Goal: Task Accomplishment & Management: Complete application form

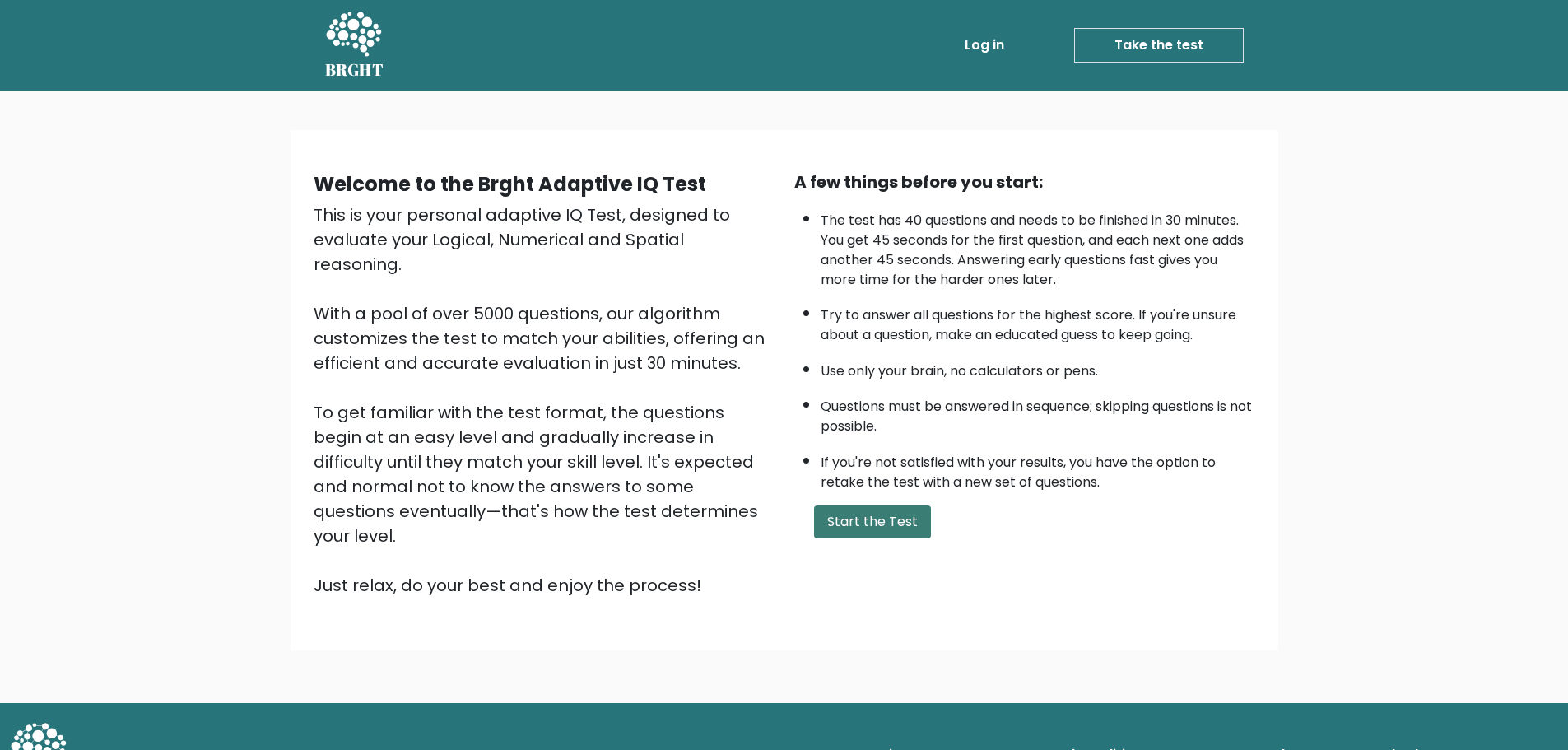
click at [870, 520] on button "Start the Test" at bounding box center [873, 521] width 117 height 33
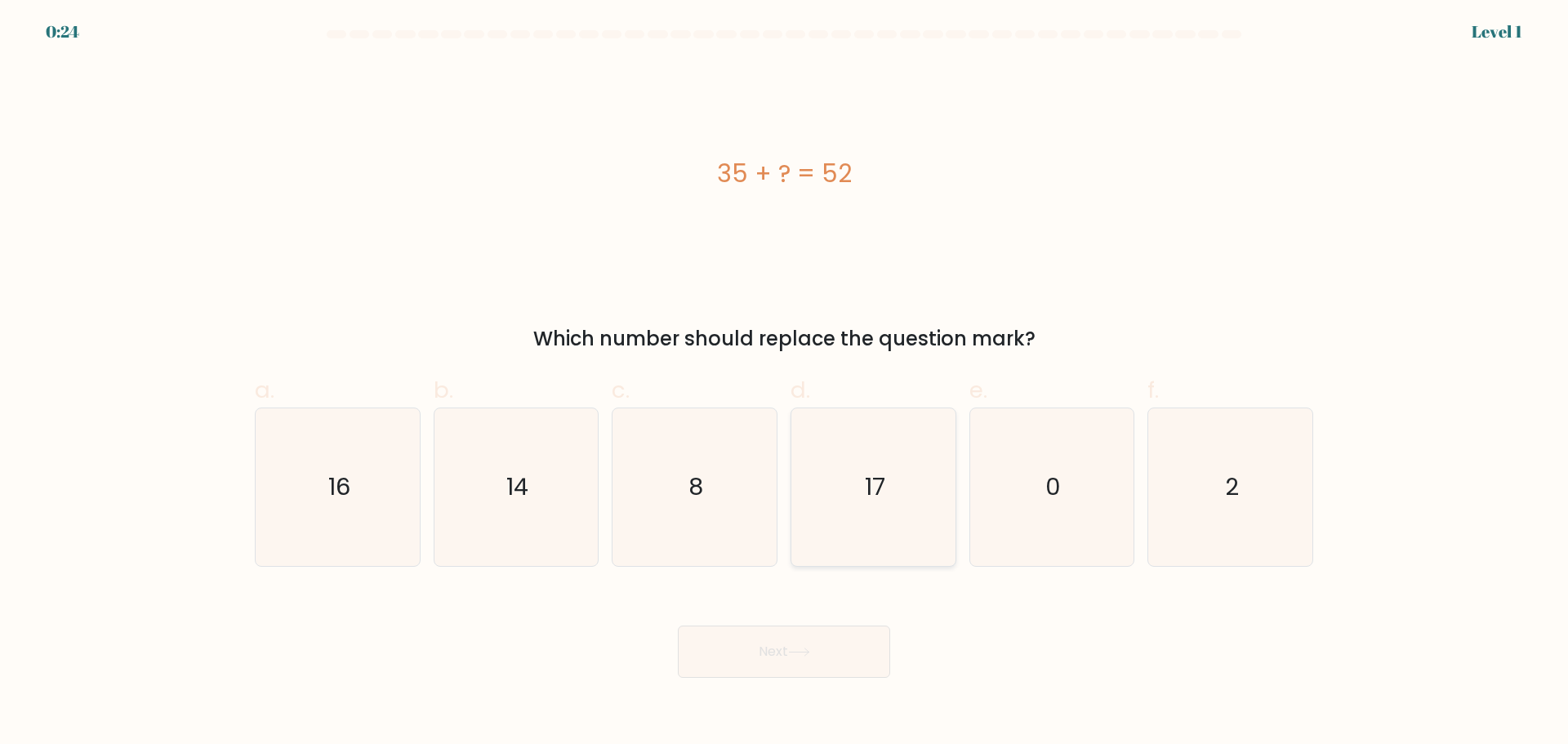
click at [838, 493] on icon "17" at bounding box center [873, 486] width 157 height 157
click at [784, 383] on input "d. 17" at bounding box center [784, 377] width 1 height 11
radio input "true"
click at [870, 654] on button "Next" at bounding box center [784, 651] width 212 height 52
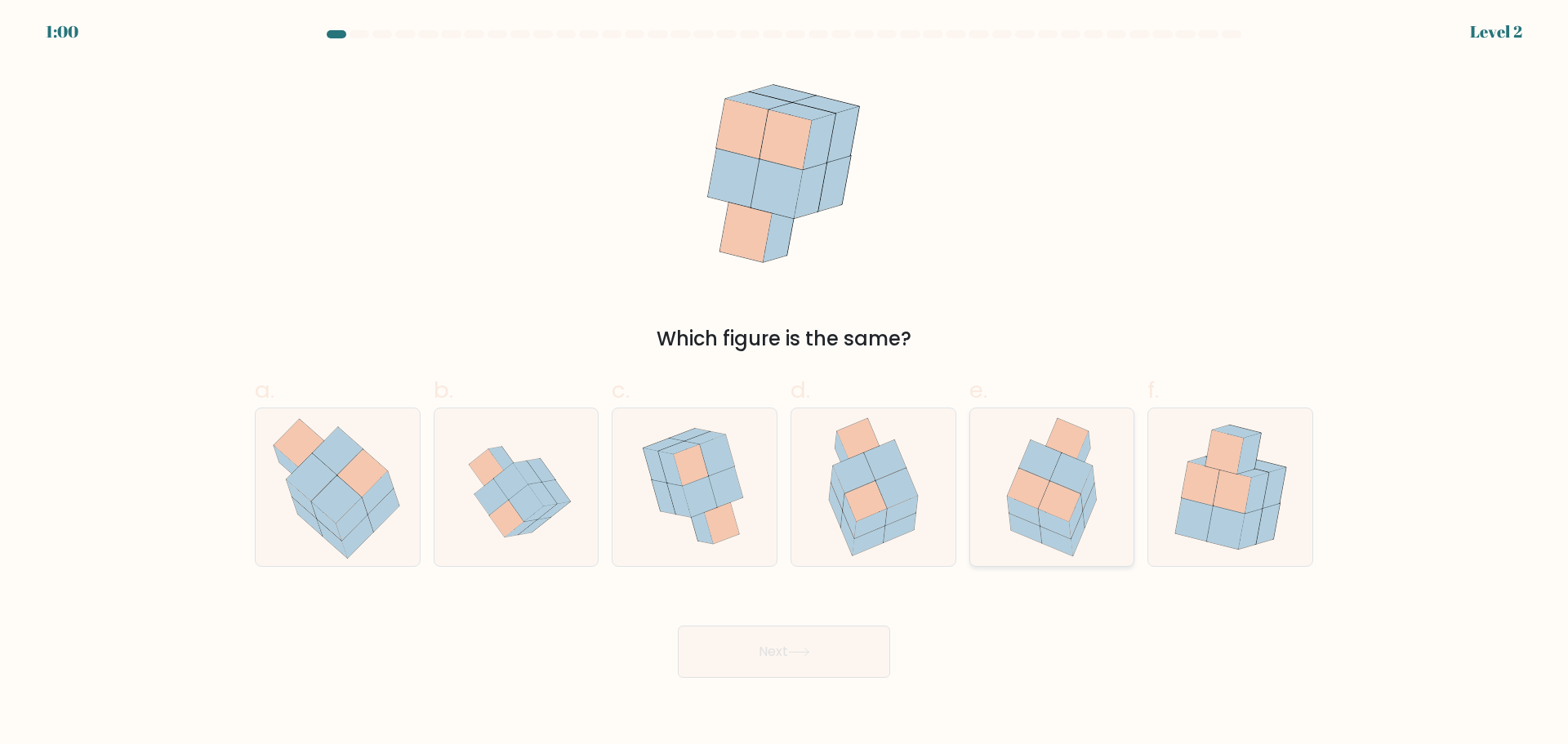
click at [1069, 474] on icon at bounding box center [1070, 473] width 41 height 40
click at [784, 383] on input "e." at bounding box center [784, 377] width 1 height 11
radio input "true"
click at [756, 659] on button "Next" at bounding box center [784, 651] width 212 height 52
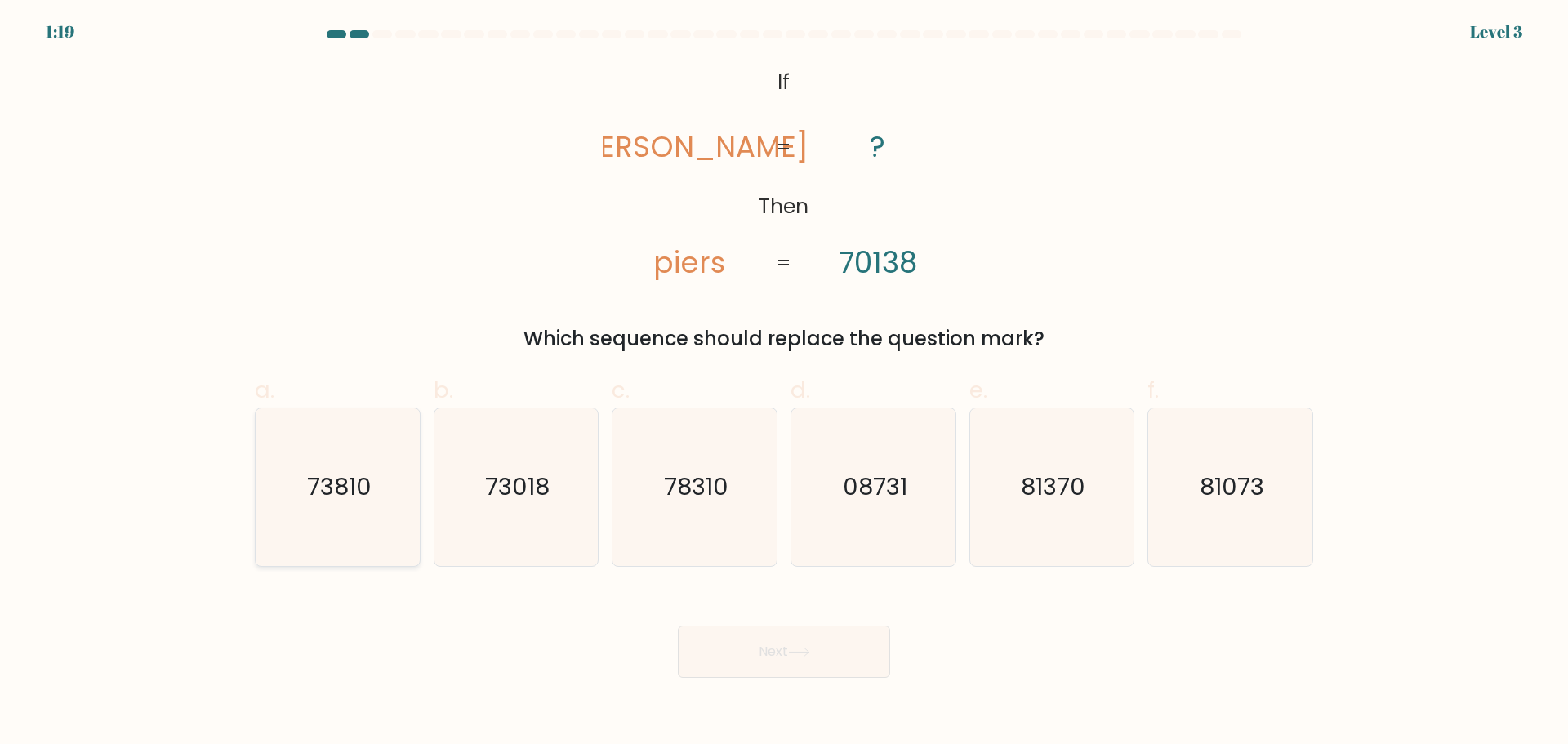
click at [343, 482] on text "73810" at bounding box center [339, 486] width 64 height 33
click at [784, 383] on input "a. 73810" at bounding box center [784, 377] width 1 height 11
radio input "true"
click at [847, 644] on button "Next" at bounding box center [784, 651] width 212 height 52
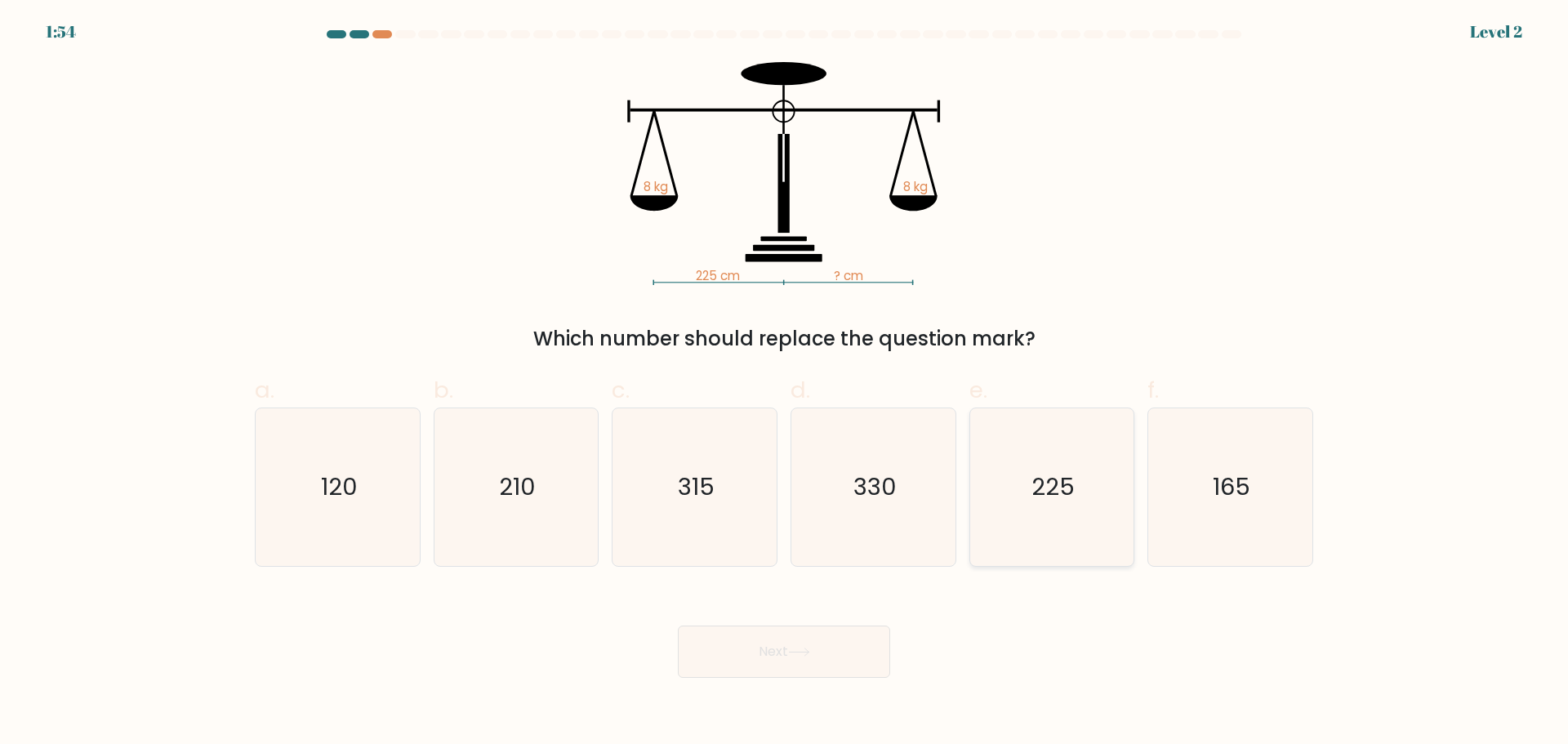
click at [1030, 499] on icon "225" at bounding box center [1051, 486] width 157 height 157
click at [784, 383] on input "e. 225" at bounding box center [784, 377] width 1 height 11
radio input "true"
click at [831, 667] on button "Next" at bounding box center [784, 651] width 212 height 52
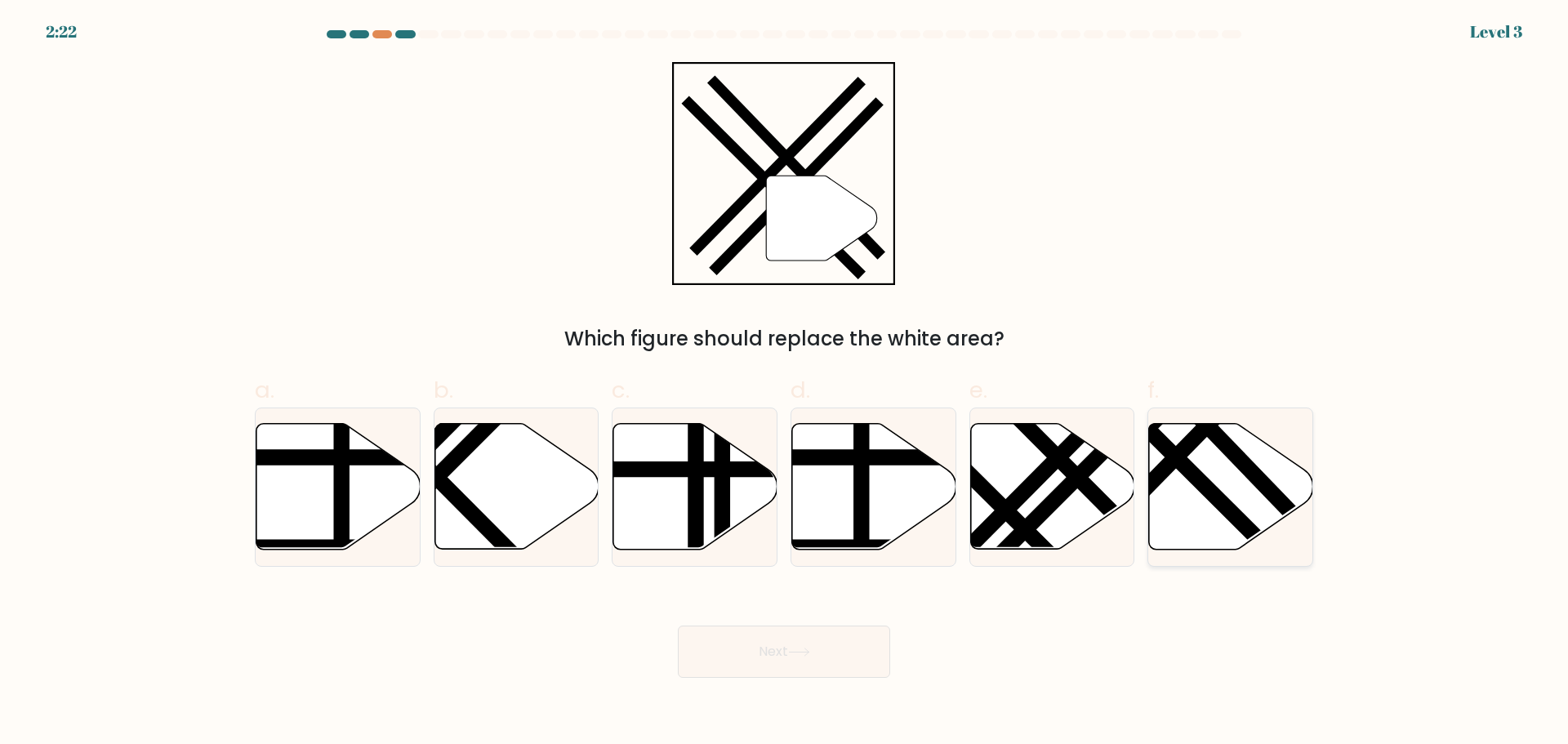
click at [1260, 492] on icon at bounding box center [1231, 485] width 164 height 126
click at [784, 383] on input "f." at bounding box center [784, 377] width 1 height 11
radio input "true"
click at [784, 659] on button "Next" at bounding box center [784, 651] width 212 height 52
click at [849, 646] on button "Next" at bounding box center [784, 651] width 212 height 52
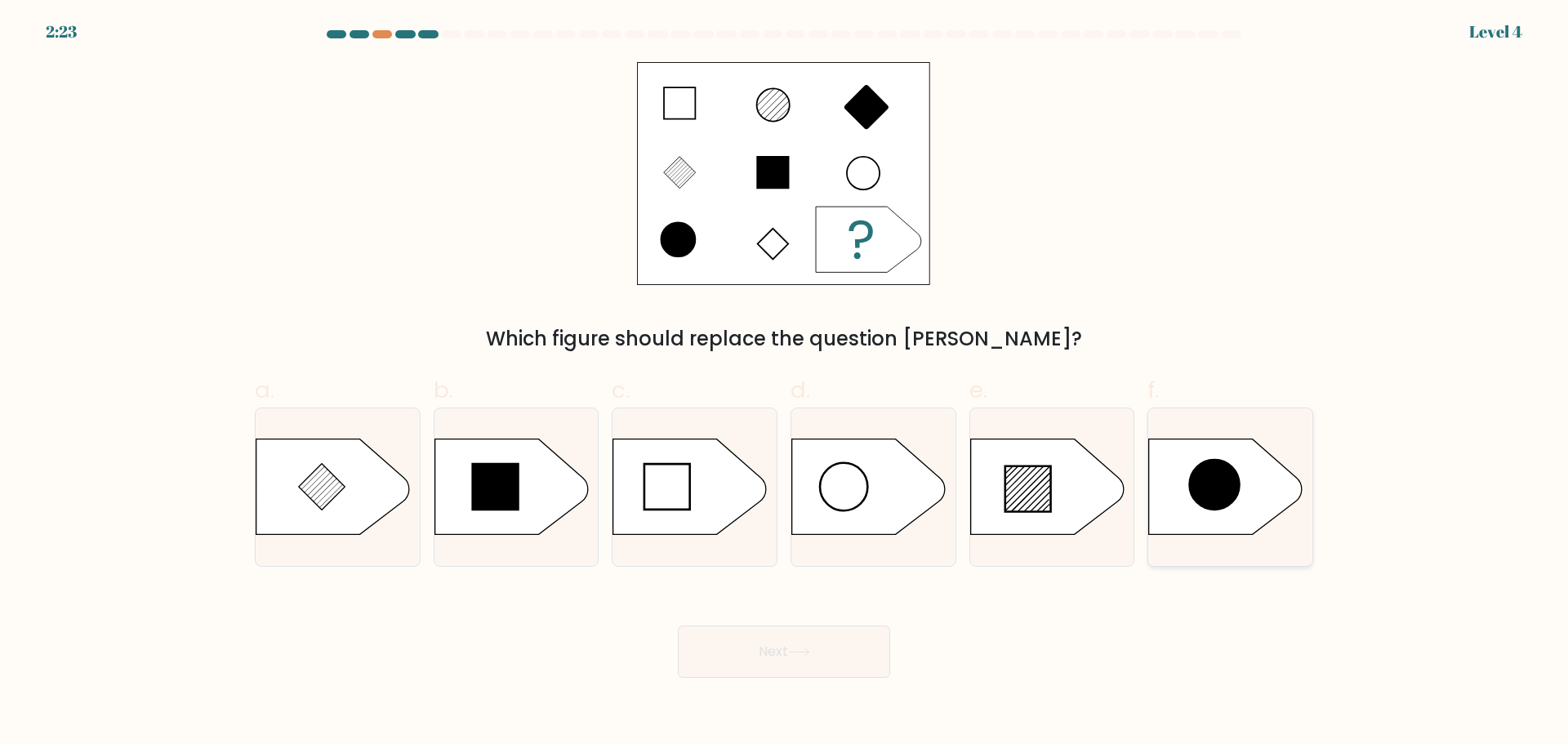
click at [1221, 487] on circle at bounding box center [1214, 485] width 48 height 48
click at [784, 383] on input "f." at bounding box center [784, 377] width 1 height 11
radio input "true"
click at [867, 646] on button "Next" at bounding box center [784, 651] width 212 height 52
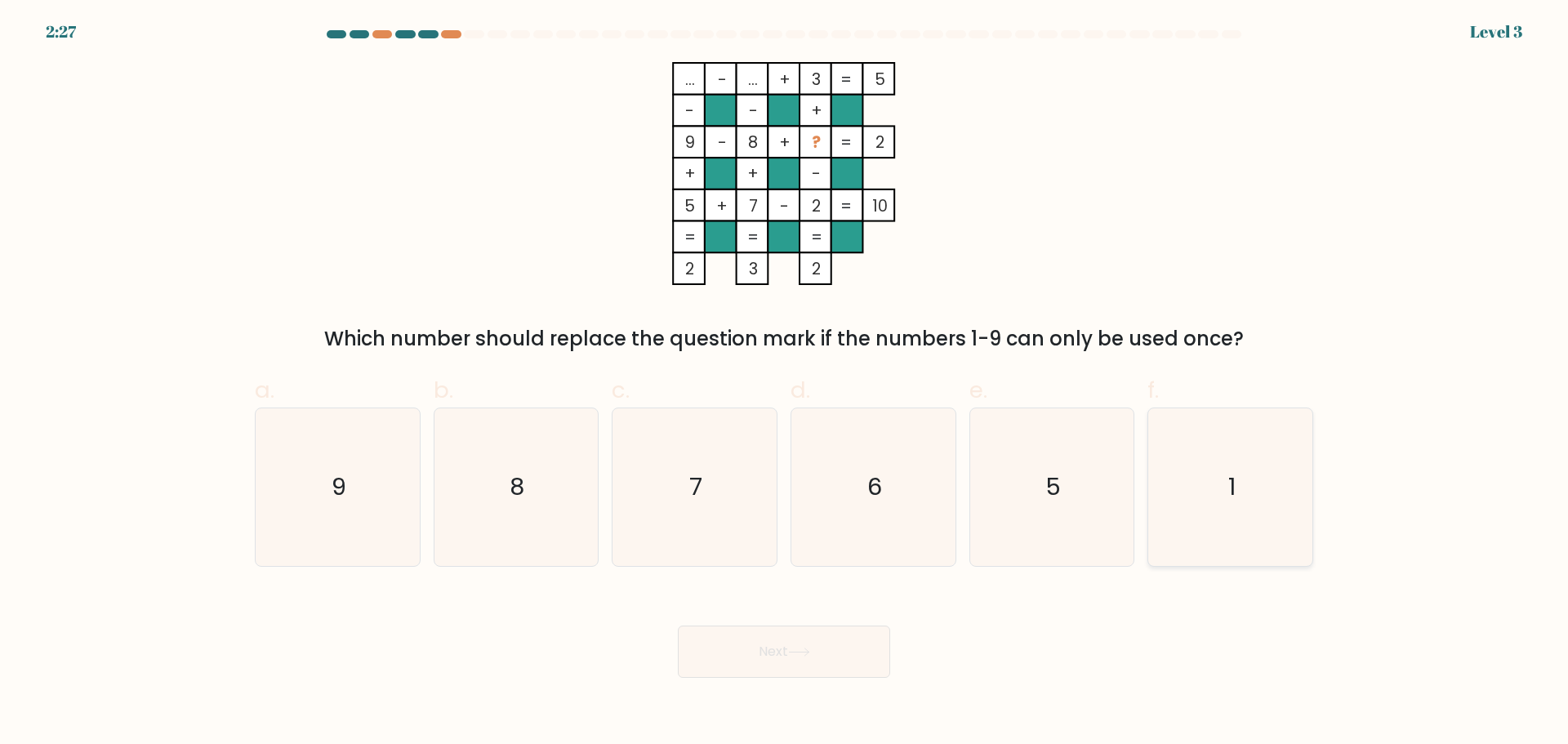
click at [1261, 506] on icon "1" at bounding box center [1229, 486] width 157 height 157
click at [784, 383] on input "f. 1" at bounding box center [784, 377] width 1 height 11
radio input "true"
click at [770, 645] on button "Next" at bounding box center [784, 651] width 212 height 52
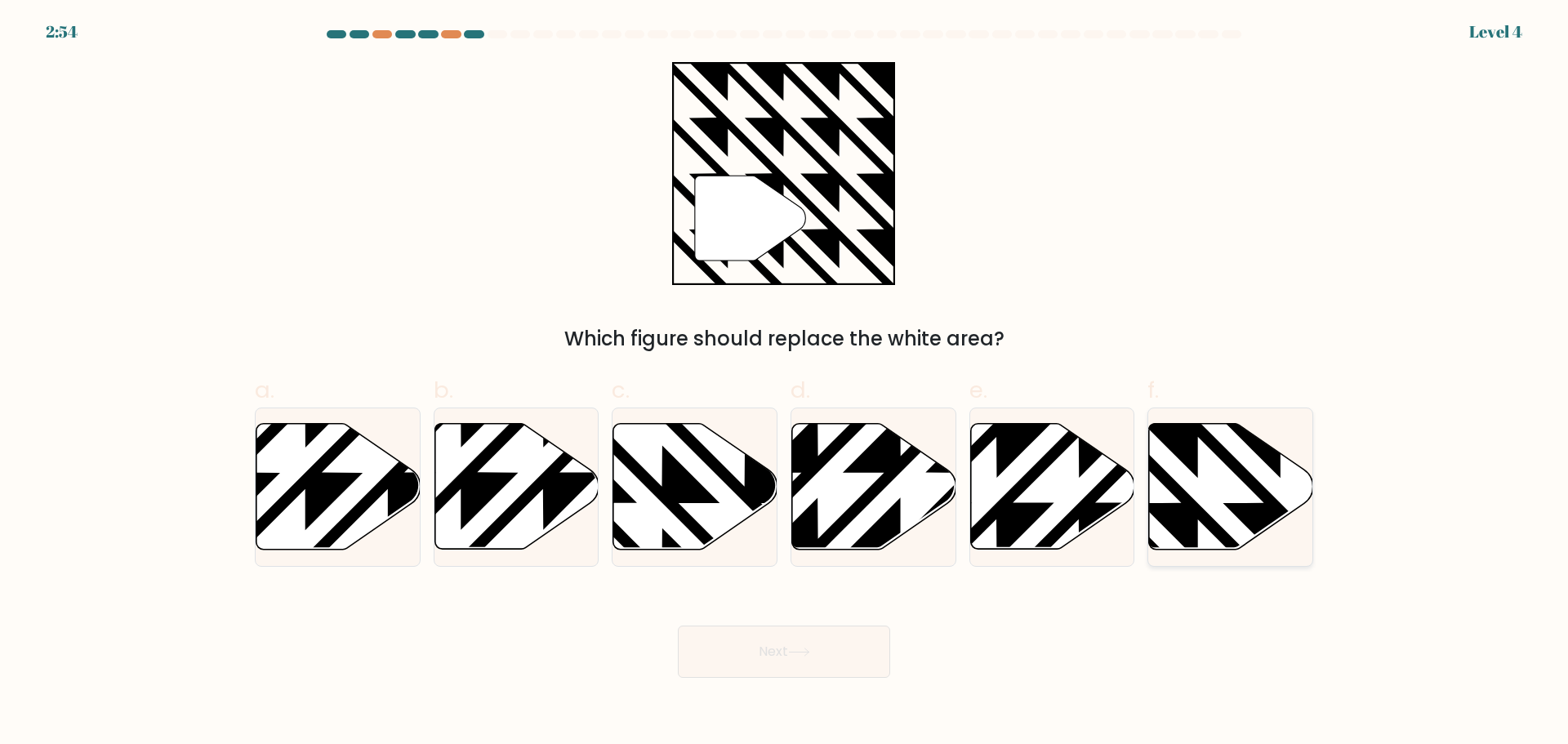
click at [1229, 473] on icon at bounding box center [1231, 485] width 164 height 126
click at [784, 383] on input "f." at bounding box center [784, 377] width 1 height 11
radio input "true"
click at [752, 654] on button "Next" at bounding box center [784, 651] width 212 height 52
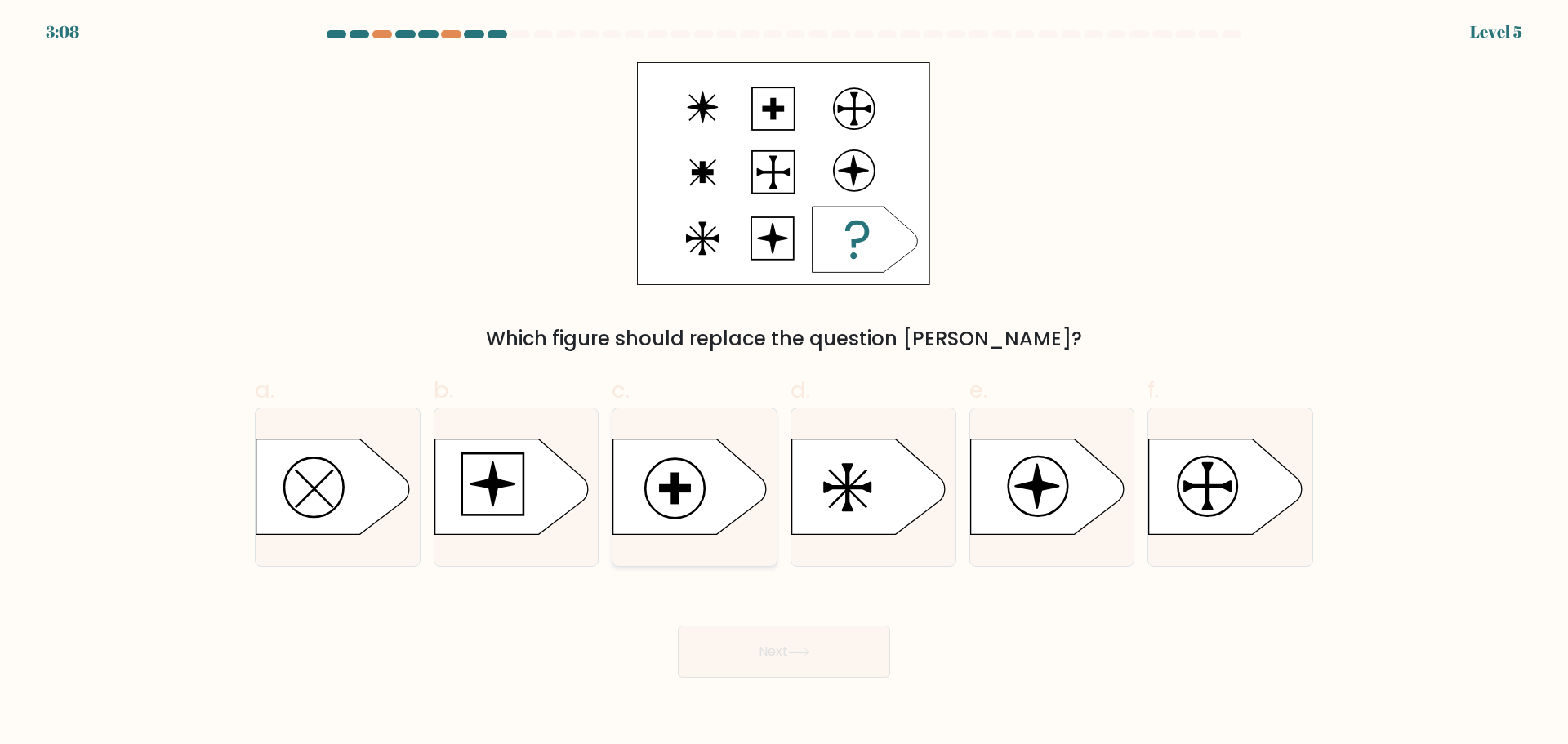
click at [660, 492] on rect at bounding box center [675, 488] width 29 height 6
click at [784, 383] on input "c." at bounding box center [784, 377] width 1 height 11
radio input "true"
click at [740, 641] on button "Next" at bounding box center [784, 651] width 212 height 52
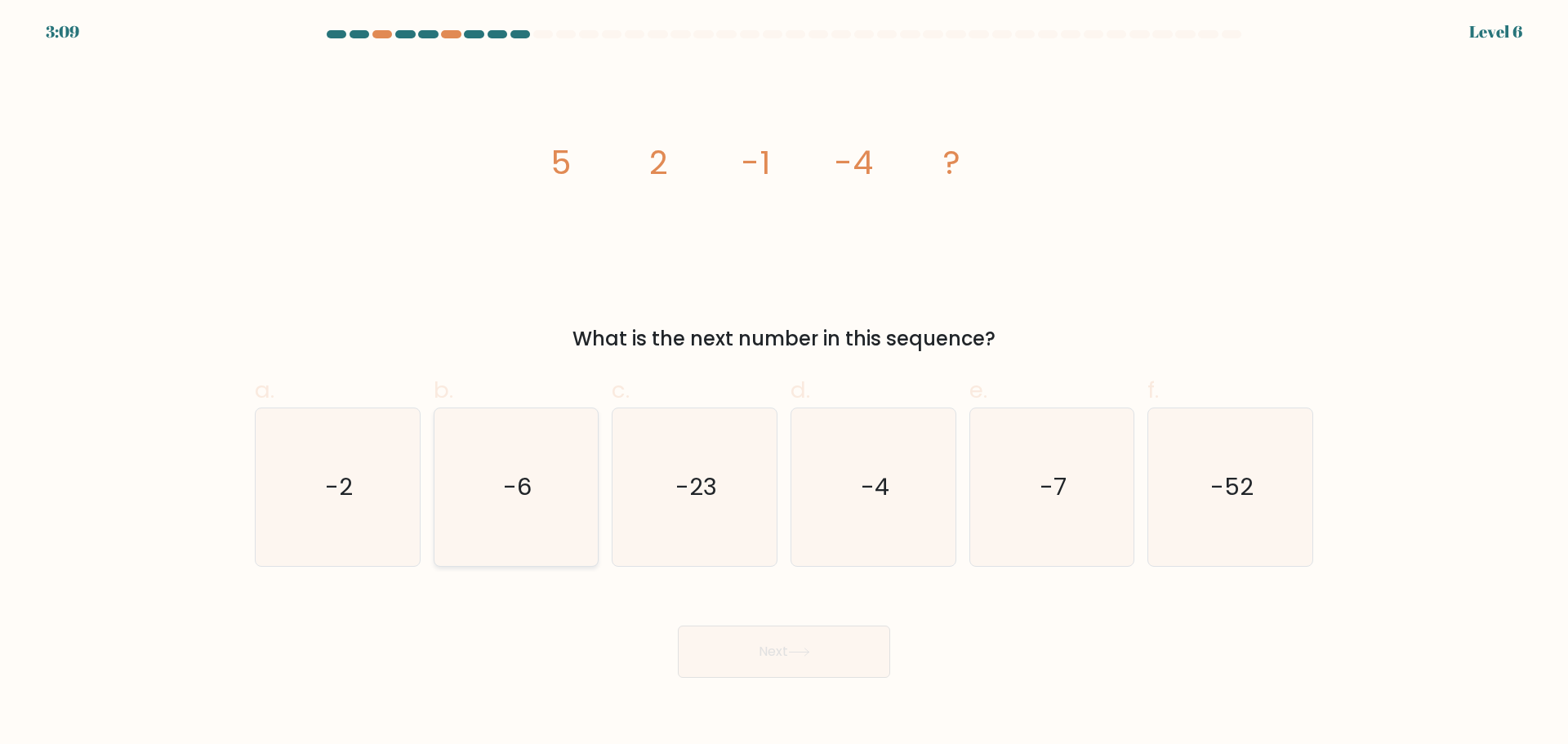
click at [515, 493] on text "-6" at bounding box center [517, 486] width 29 height 33
click at [784, 383] on input "b. -6" at bounding box center [784, 377] width 1 height 11
radio input "true"
drag, startPoint x: 749, startPoint y: 659, endPoint x: 768, endPoint y: 651, distance: 20.6
click at [749, 656] on button "Next" at bounding box center [784, 651] width 212 height 52
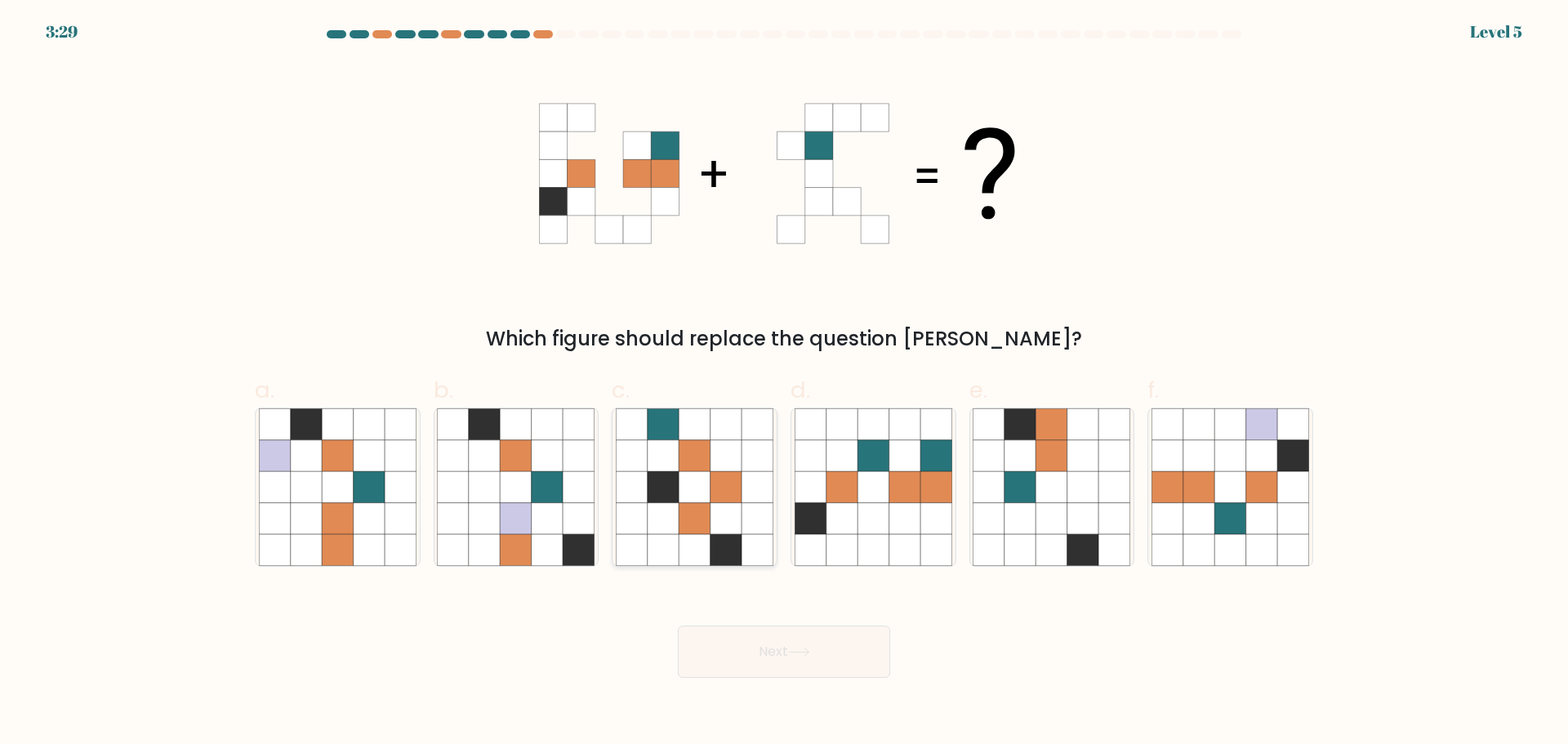
click at [704, 447] on icon at bounding box center [694, 455] width 31 height 31
click at [784, 383] on input "c." at bounding box center [784, 377] width 1 height 11
radio input "true"
click at [785, 651] on button "Next" at bounding box center [784, 651] width 212 height 52
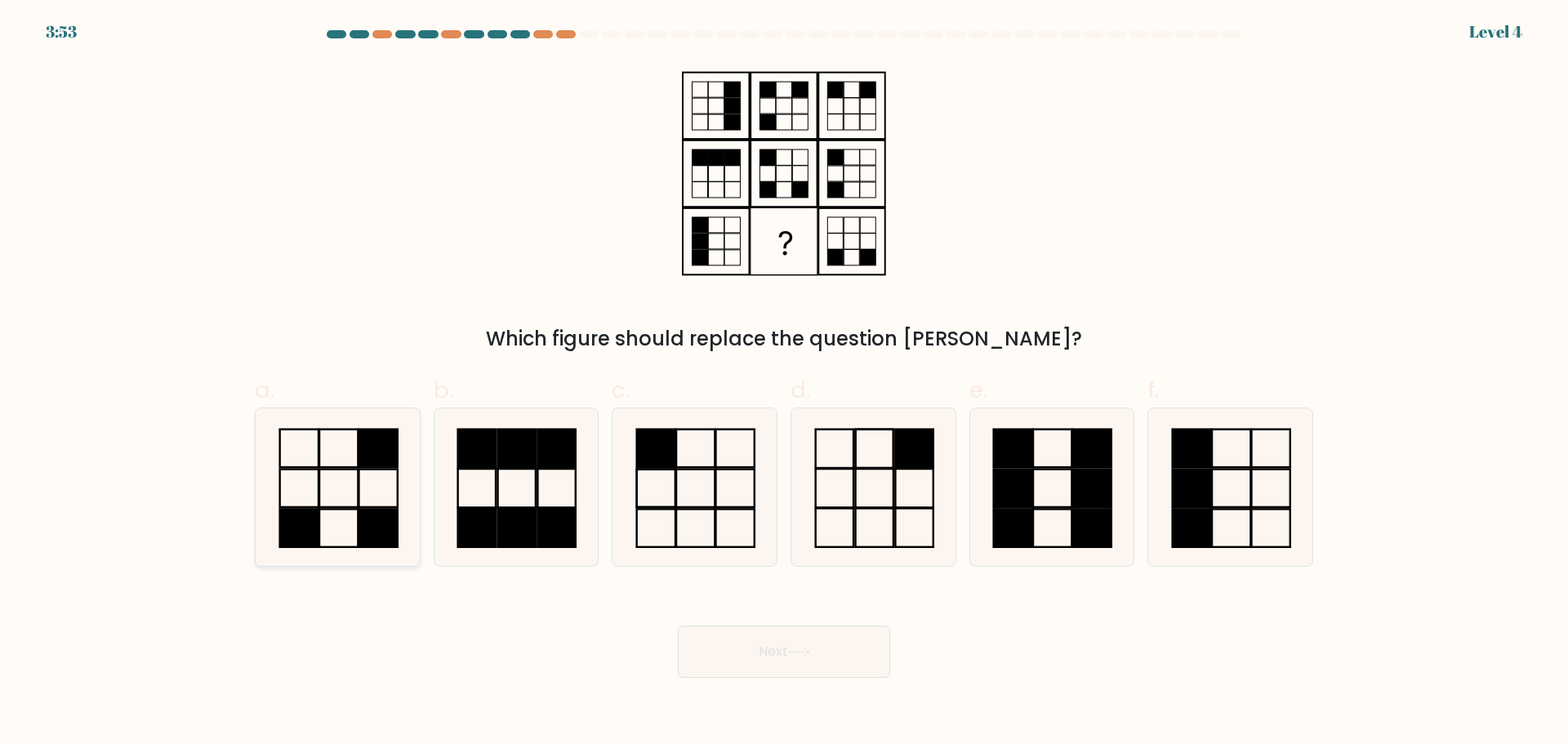
click at [334, 465] on icon at bounding box center [337, 486] width 157 height 157
click at [784, 383] on input "a." at bounding box center [784, 377] width 1 height 11
radio input "true"
click at [773, 653] on button "Next" at bounding box center [784, 651] width 212 height 52
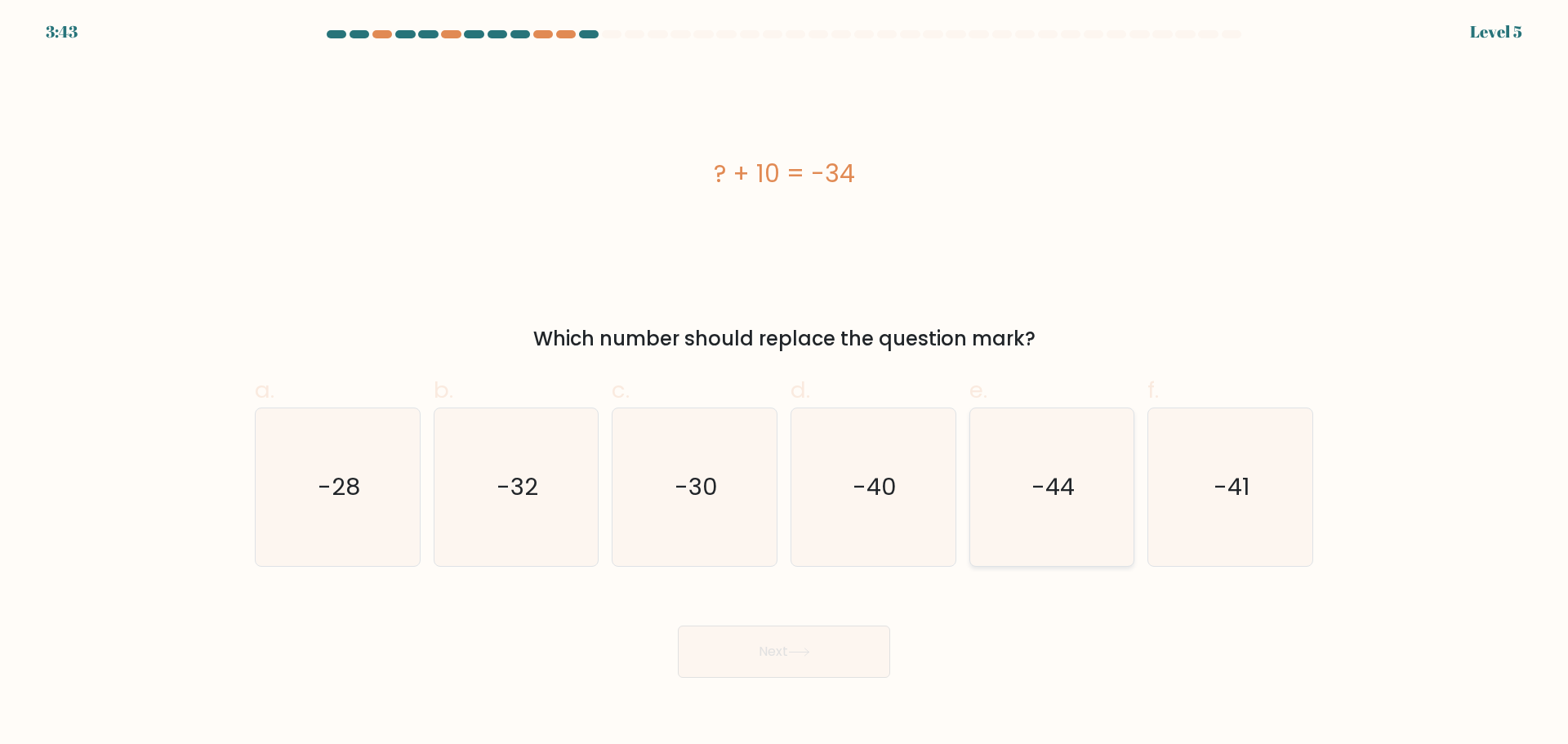
click at [1009, 481] on icon "-44" at bounding box center [1051, 486] width 157 height 157
click at [784, 383] on input "e. -44" at bounding box center [784, 377] width 1 height 11
radio input "true"
click at [768, 649] on button "Next" at bounding box center [784, 651] width 212 height 52
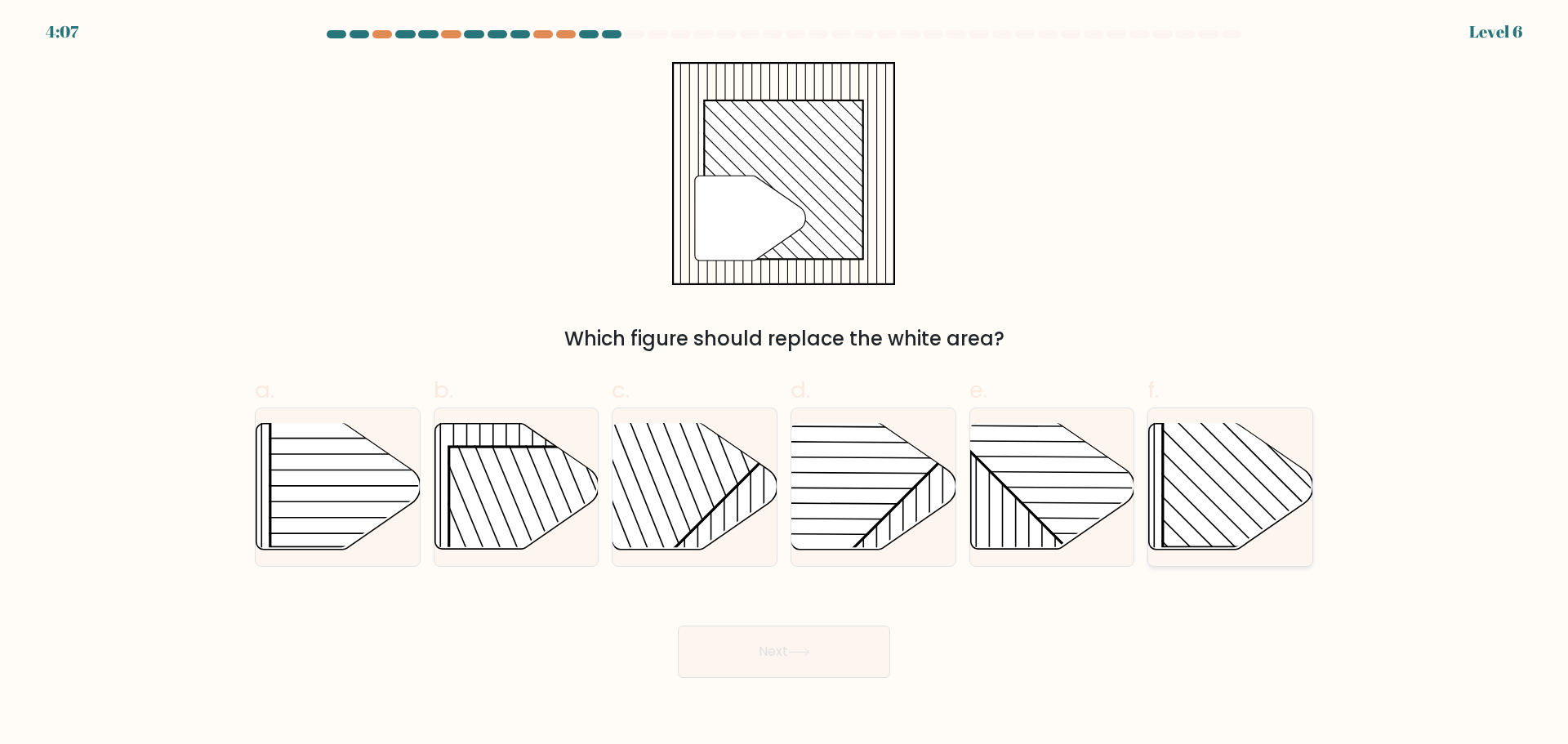
click at [1177, 481] on rect at bounding box center [1280, 429] width 235 height 235
click at [784, 383] on input "f." at bounding box center [784, 377] width 1 height 11
radio input "true"
click at [750, 646] on button "Next" at bounding box center [784, 651] width 212 height 52
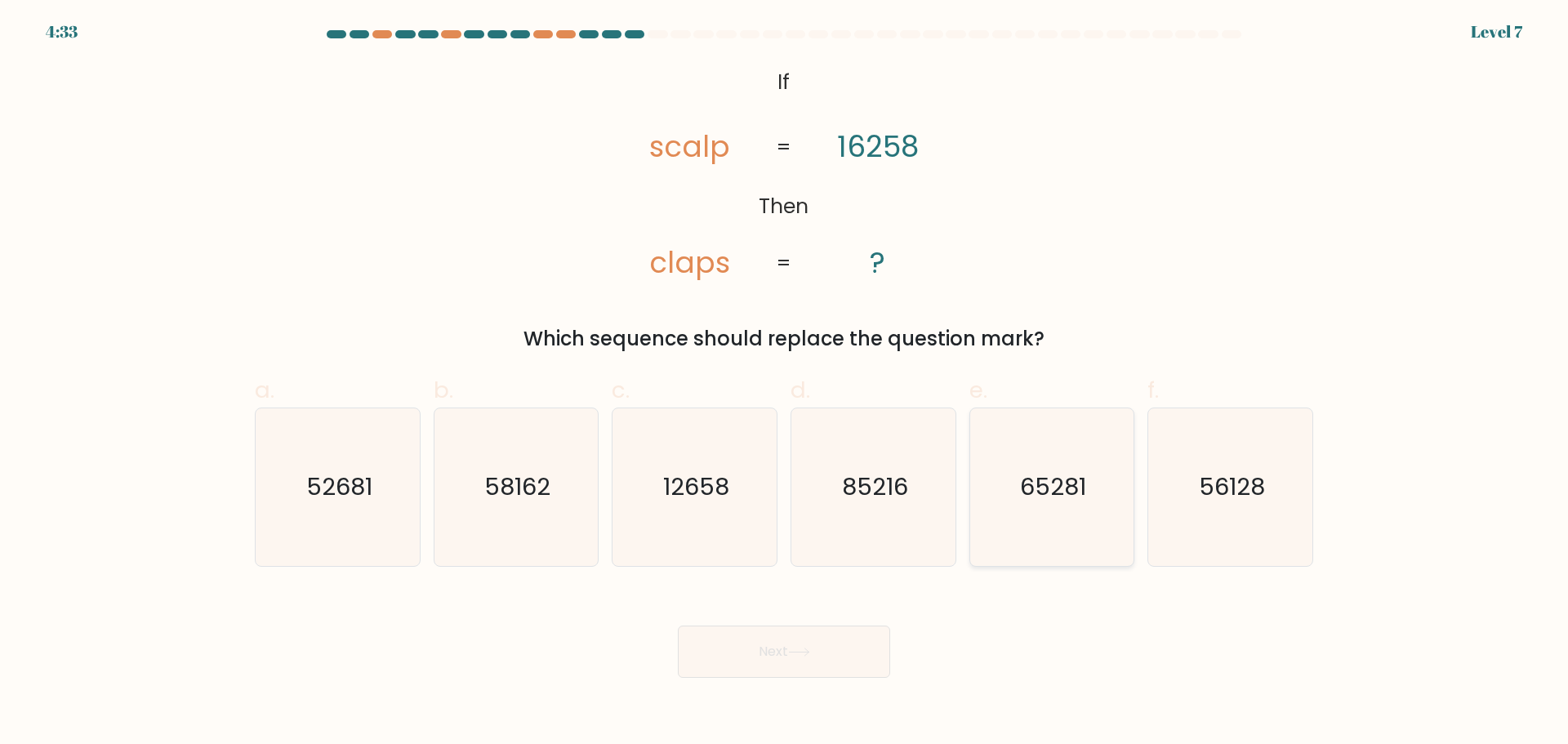
click at [1040, 476] on text "65281" at bounding box center [1053, 486] width 66 height 33
click at [784, 383] on input "e. 65281" at bounding box center [784, 377] width 1 height 11
radio input "true"
click at [775, 645] on button "Next" at bounding box center [784, 651] width 212 height 52
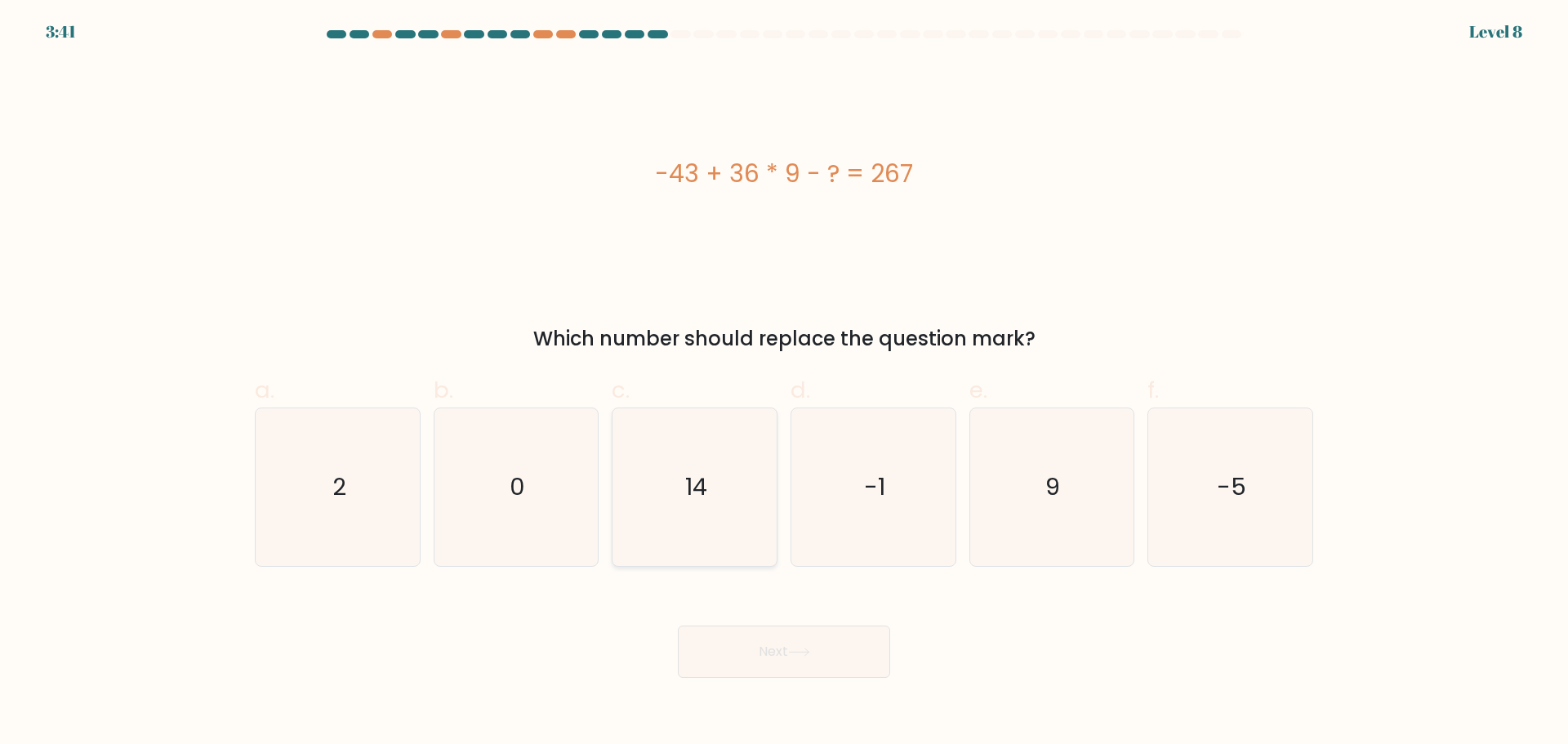
click at [747, 512] on icon "14" at bounding box center [694, 486] width 157 height 157
click at [784, 383] on input "c. 14" at bounding box center [784, 377] width 1 height 11
radio input "true"
click at [797, 638] on button "Next" at bounding box center [784, 651] width 212 height 52
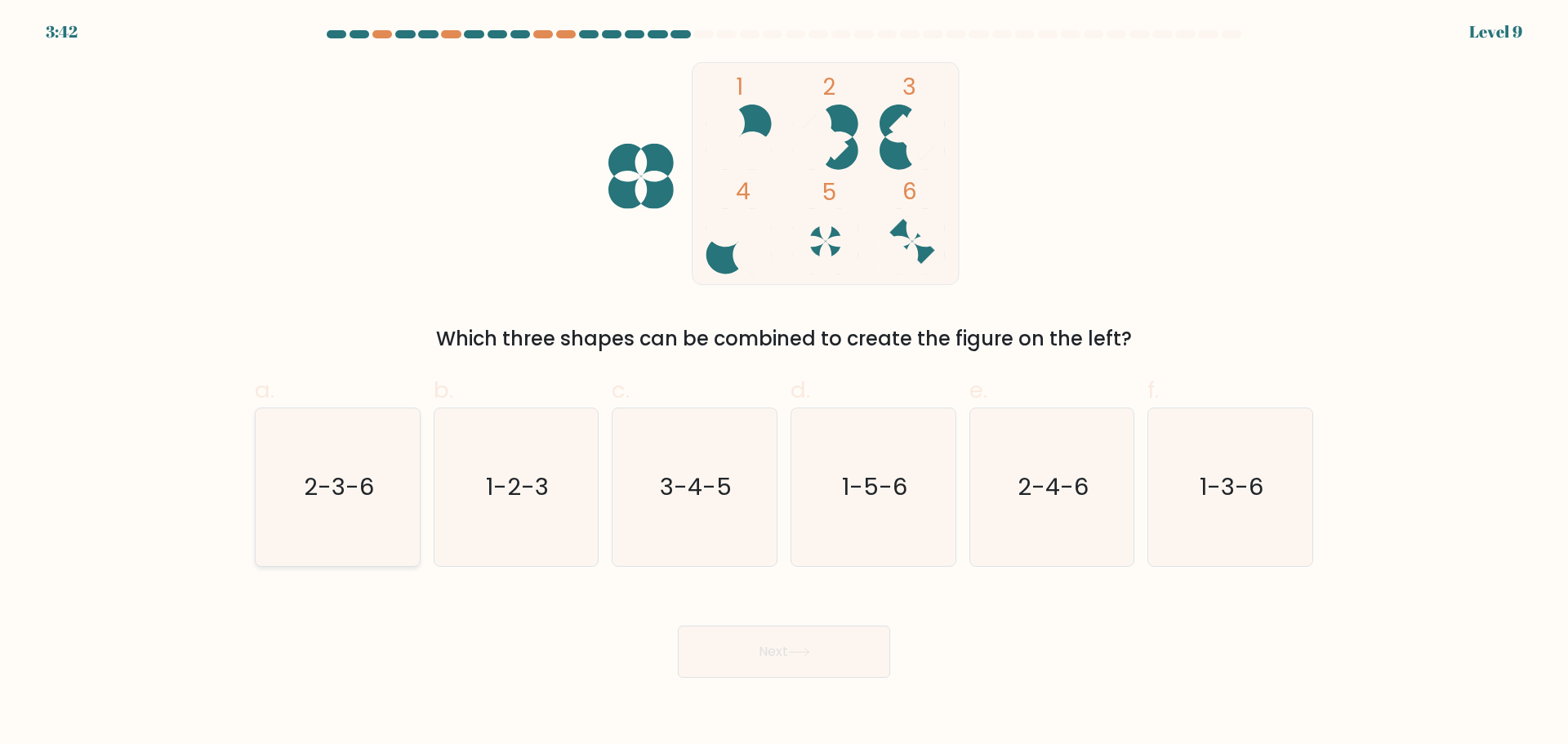
click at [369, 475] on text "2-3-6" at bounding box center [339, 486] width 70 height 33
click at [784, 383] on input "a. 2-3-6" at bounding box center [784, 377] width 1 height 11
radio input "true"
click at [797, 640] on button "Next" at bounding box center [784, 651] width 212 height 52
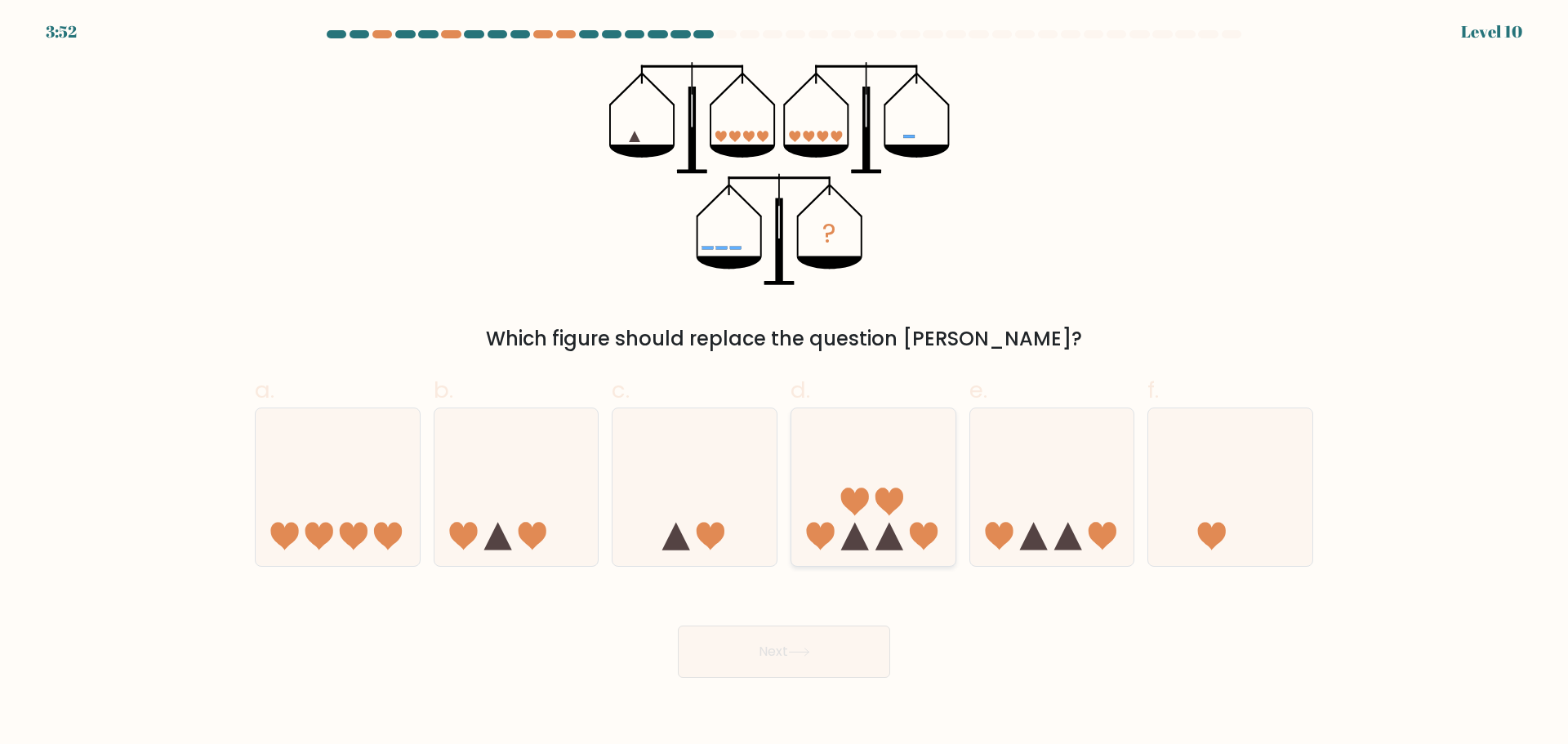
click at [882, 530] on icon at bounding box center [873, 486] width 164 height 135
click at [784, 383] on input "d." at bounding box center [784, 377] width 1 height 11
radio input "true"
click at [781, 650] on button "Next" at bounding box center [784, 651] width 212 height 52
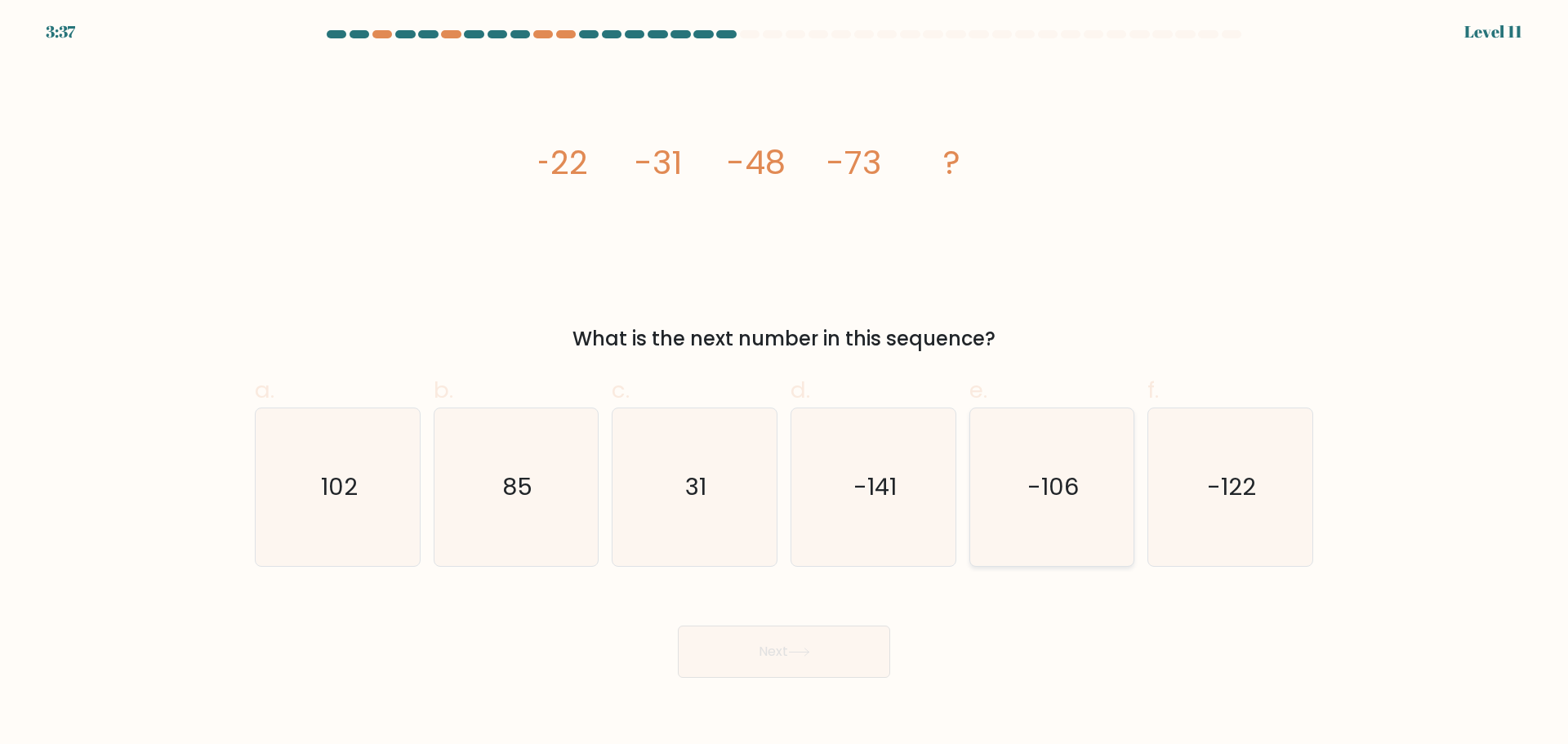
click at [1060, 442] on icon "-106" at bounding box center [1051, 486] width 157 height 157
click at [784, 383] on input "e. -106" at bounding box center [784, 377] width 1 height 11
radio input "true"
click at [750, 661] on button "Next" at bounding box center [784, 651] width 212 height 52
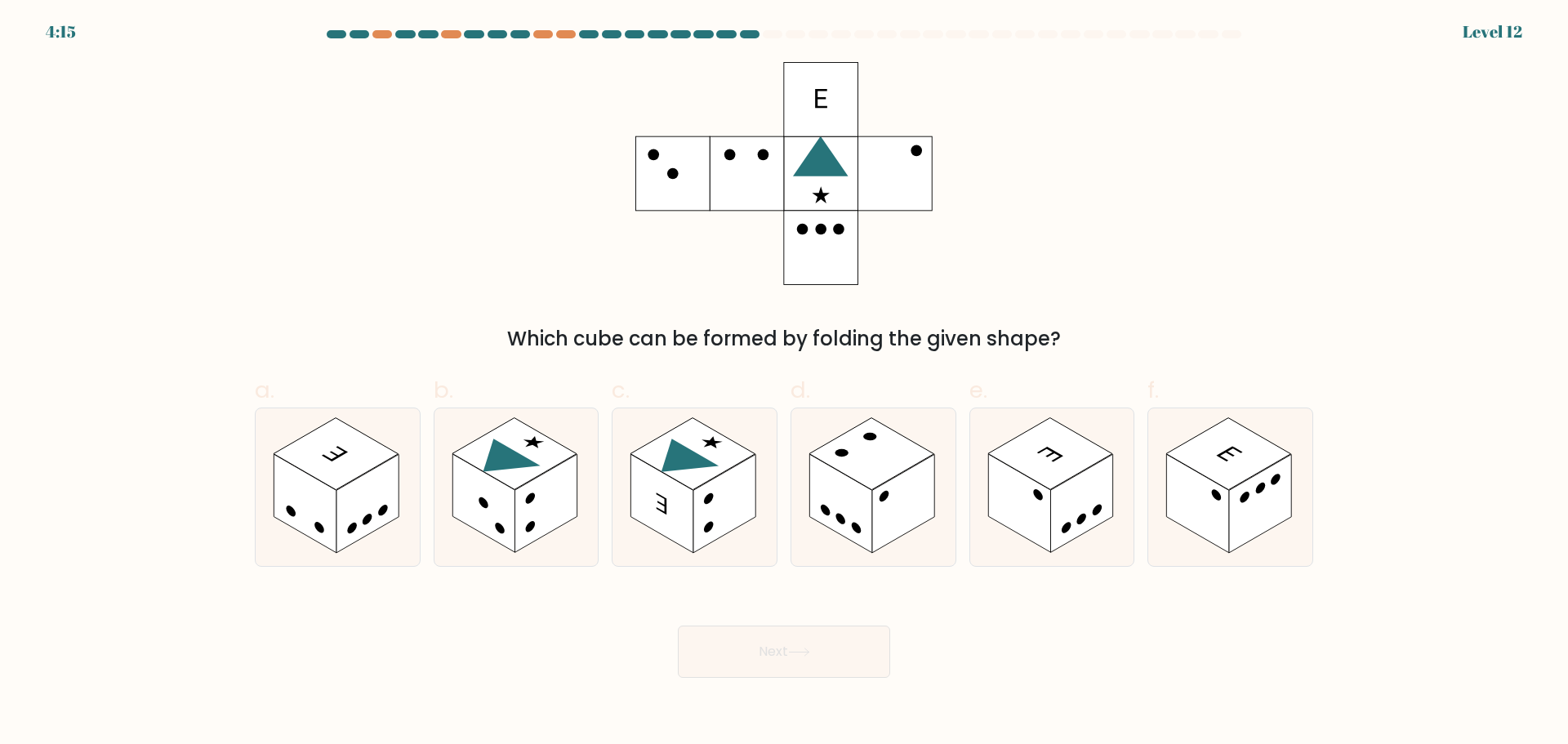
drag, startPoint x: 748, startPoint y: 339, endPoint x: 1047, endPoint y: 332, distance: 299.1
click at [1047, 332] on div "Which cube can be formed by folding the given shape?" at bounding box center [784, 339] width 1039 height 29
click at [1183, 257] on div "Which cube can be formed by folding the given shape?" at bounding box center [784, 208] width 1078 height 292
click at [674, 510] on rect at bounding box center [662, 503] width 62 height 98
click at [784, 383] on input "c." at bounding box center [784, 377] width 1 height 11
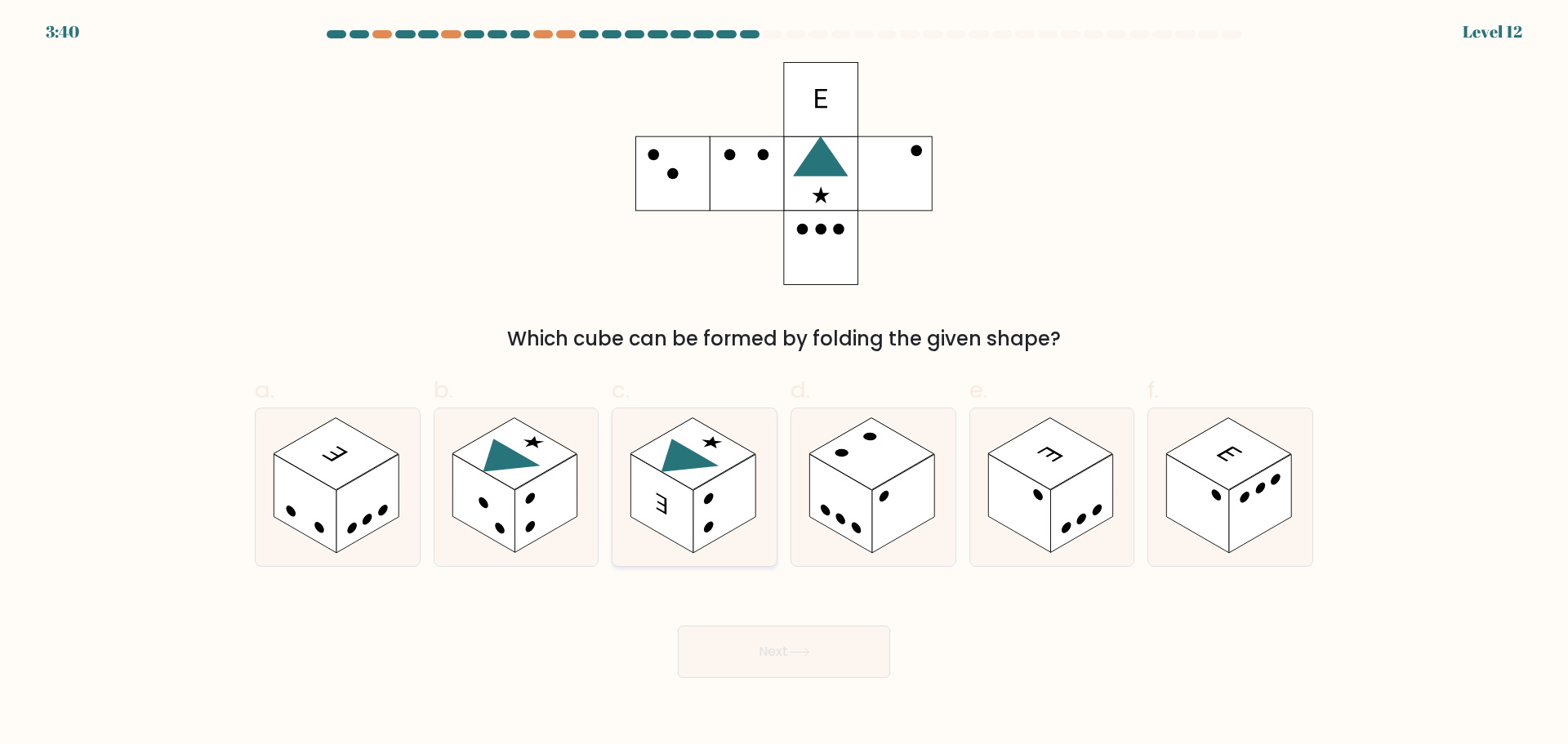
radio input "true"
click at [764, 657] on button "Next" at bounding box center [784, 651] width 212 height 52
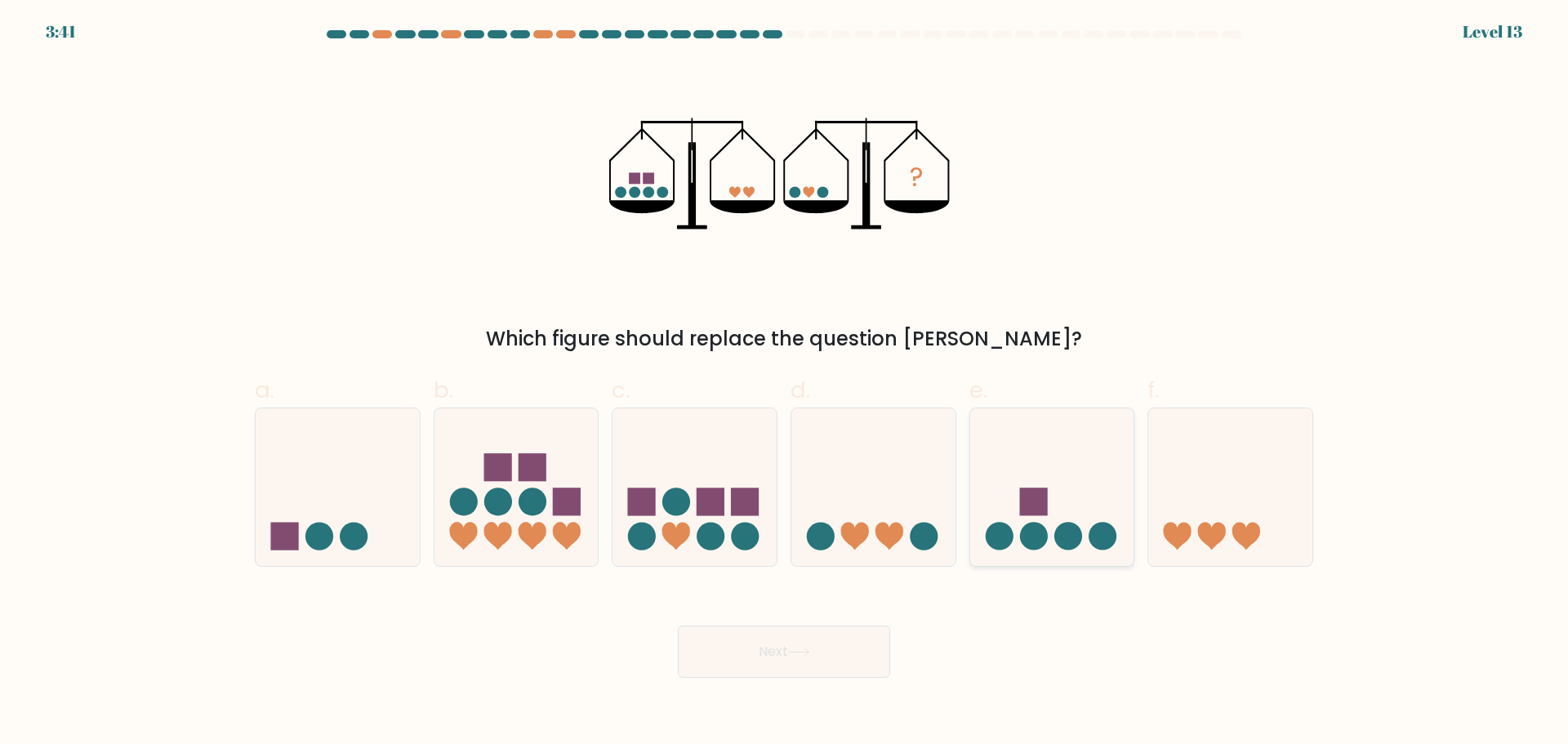
click at [1062, 540] on circle at bounding box center [1068, 536] width 28 height 28
click at [784, 383] on input "e." at bounding box center [784, 377] width 1 height 11
radio input "true"
click at [766, 643] on button "Next" at bounding box center [784, 651] width 212 height 52
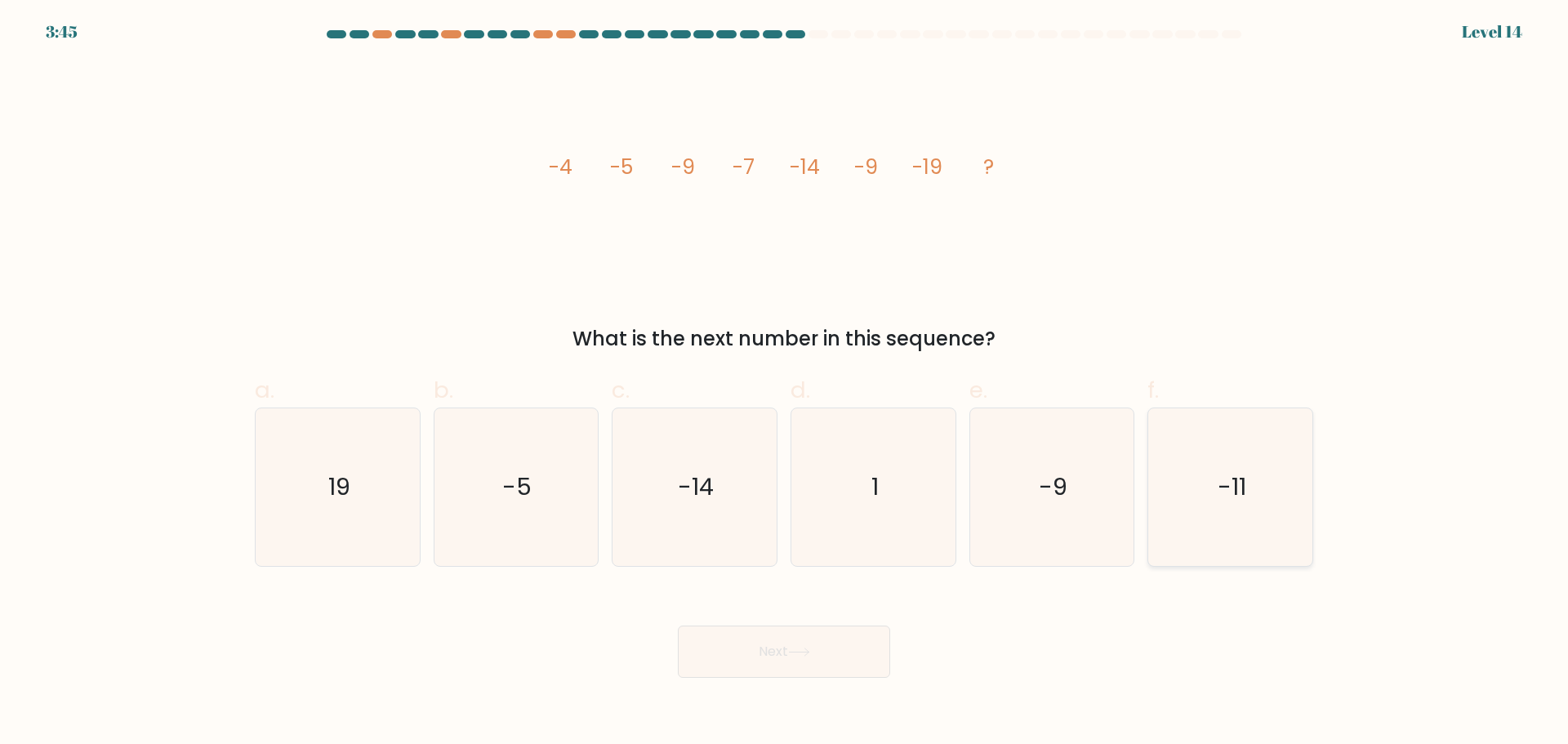
click at [1262, 529] on icon "-11" at bounding box center [1229, 486] width 157 height 157
click at [784, 383] on input "f. -11" at bounding box center [784, 377] width 1 height 11
radio input "true"
click at [750, 643] on button "Next" at bounding box center [784, 651] width 212 height 52
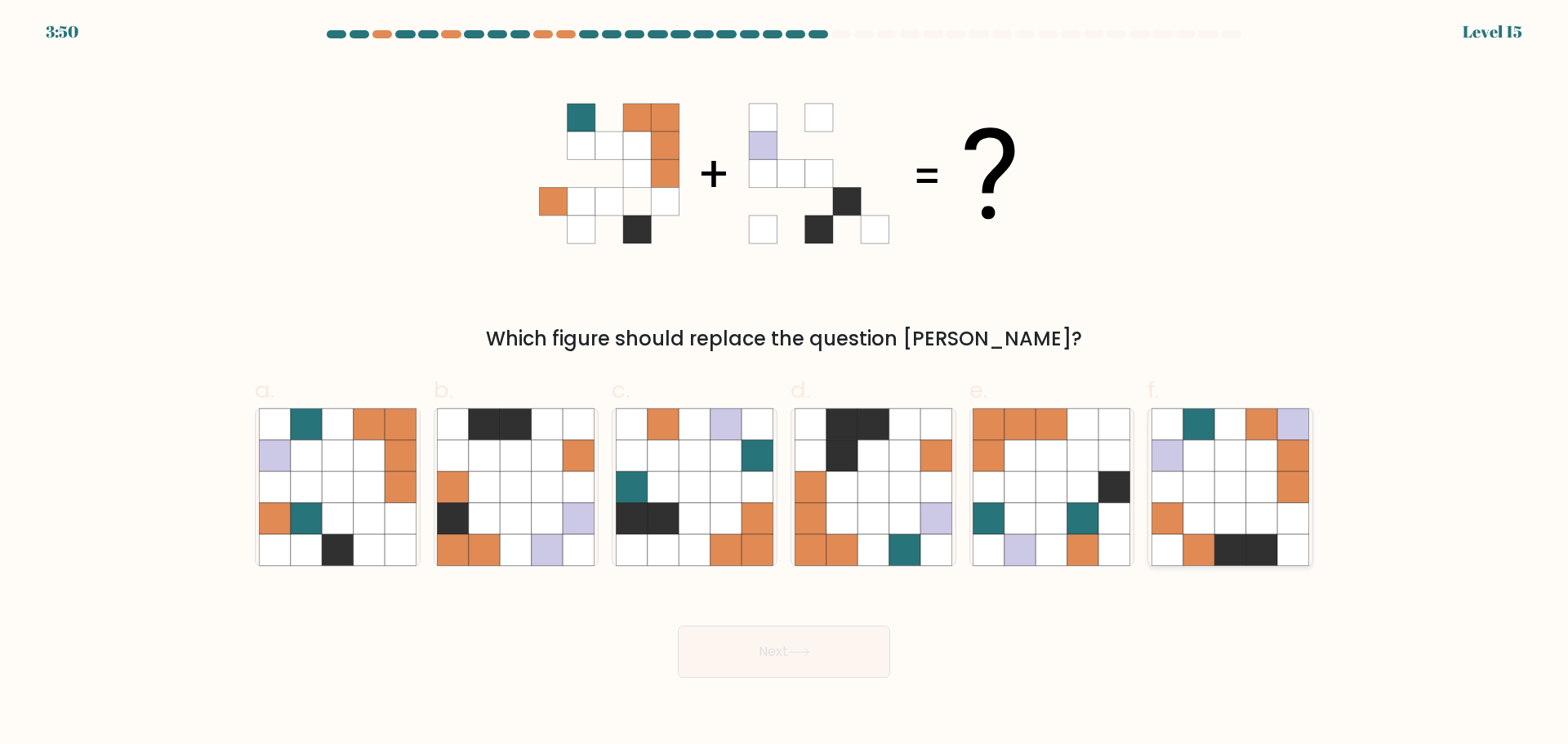
click at [1257, 503] on icon at bounding box center [1261, 517] width 31 height 31
click at [784, 383] on input "f." at bounding box center [784, 377] width 1 height 11
radio input "true"
click at [776, 647] on button "Next" at bounding box center [784, 651] width 212 height 52
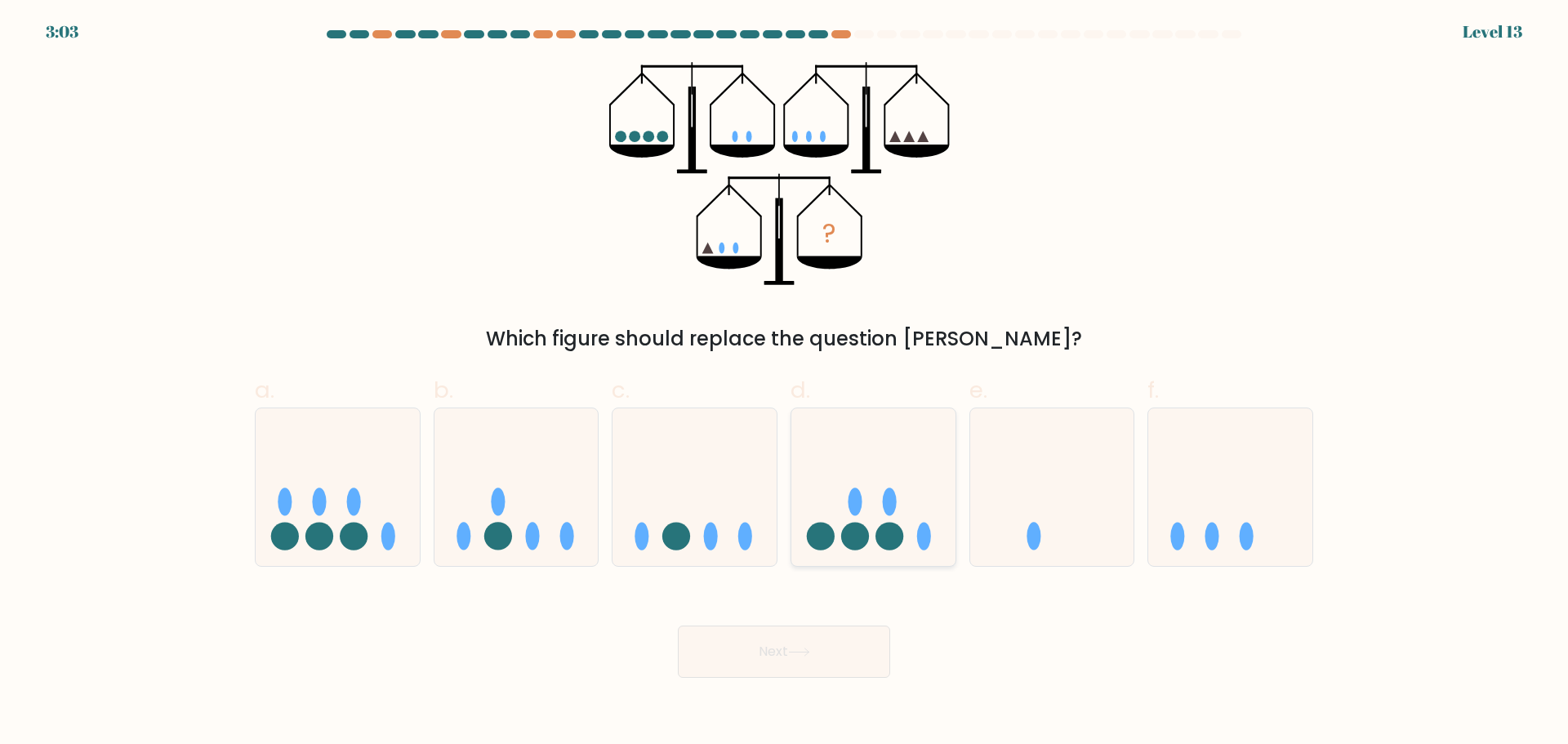
click at [865, 507] on icon at bounding box center [873, 486] width 164 height 135
click at [784, 383] on input "d." at bounding box center [784, 377] width 1 height 11
radio input "true"
click at [769, 656] on button "Next" at bounding box center [784, 651] width 212 height 52
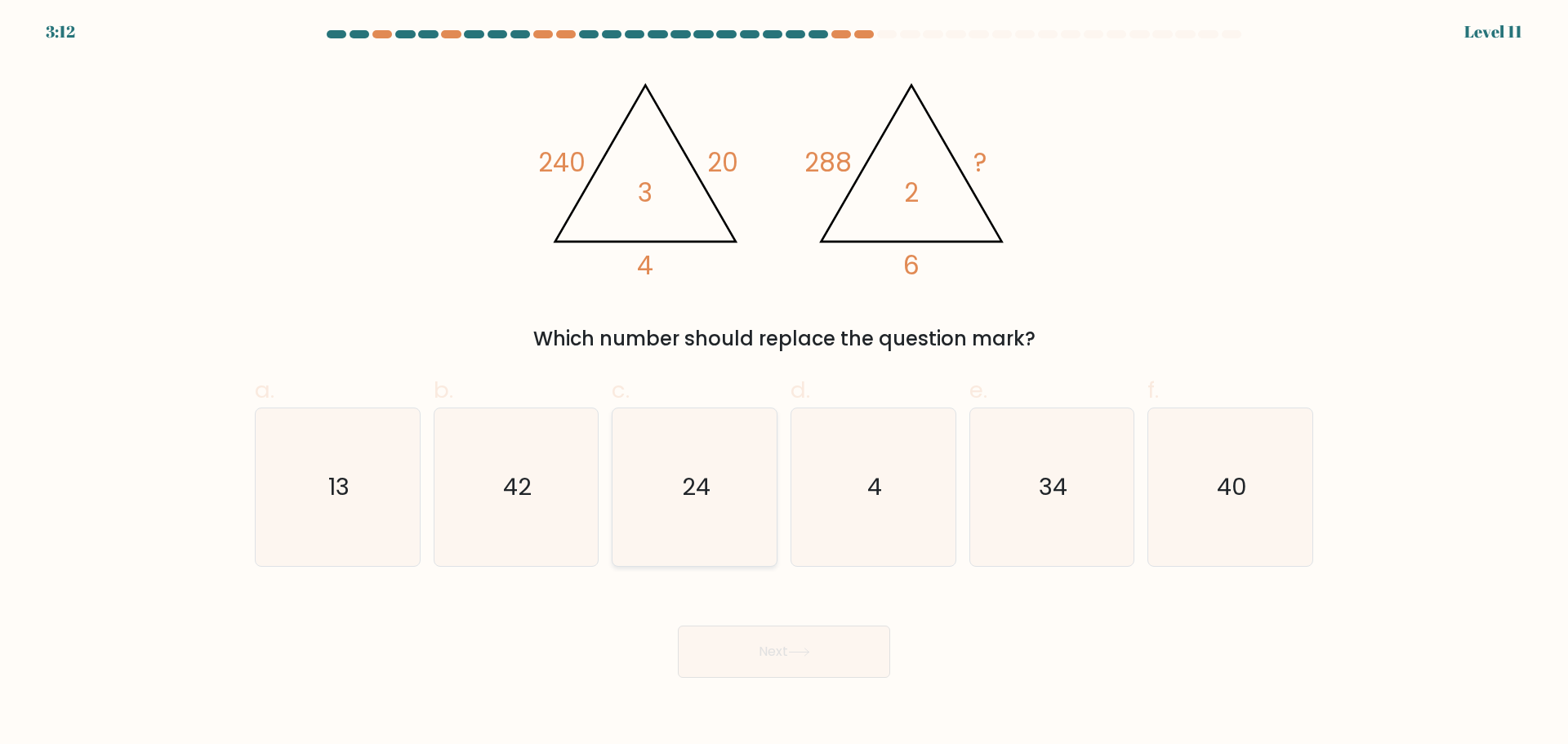
click at [712, 469] on icon "24" at bounding box center [694, 486] width 157 height 157
click at [784, 383] on input "c. 24" at bounding box center [784, 377] width 1 height 11
radio input "true"
click at [768, 653] on button "Next" at bounding box center [784, 651] width 212 height 52
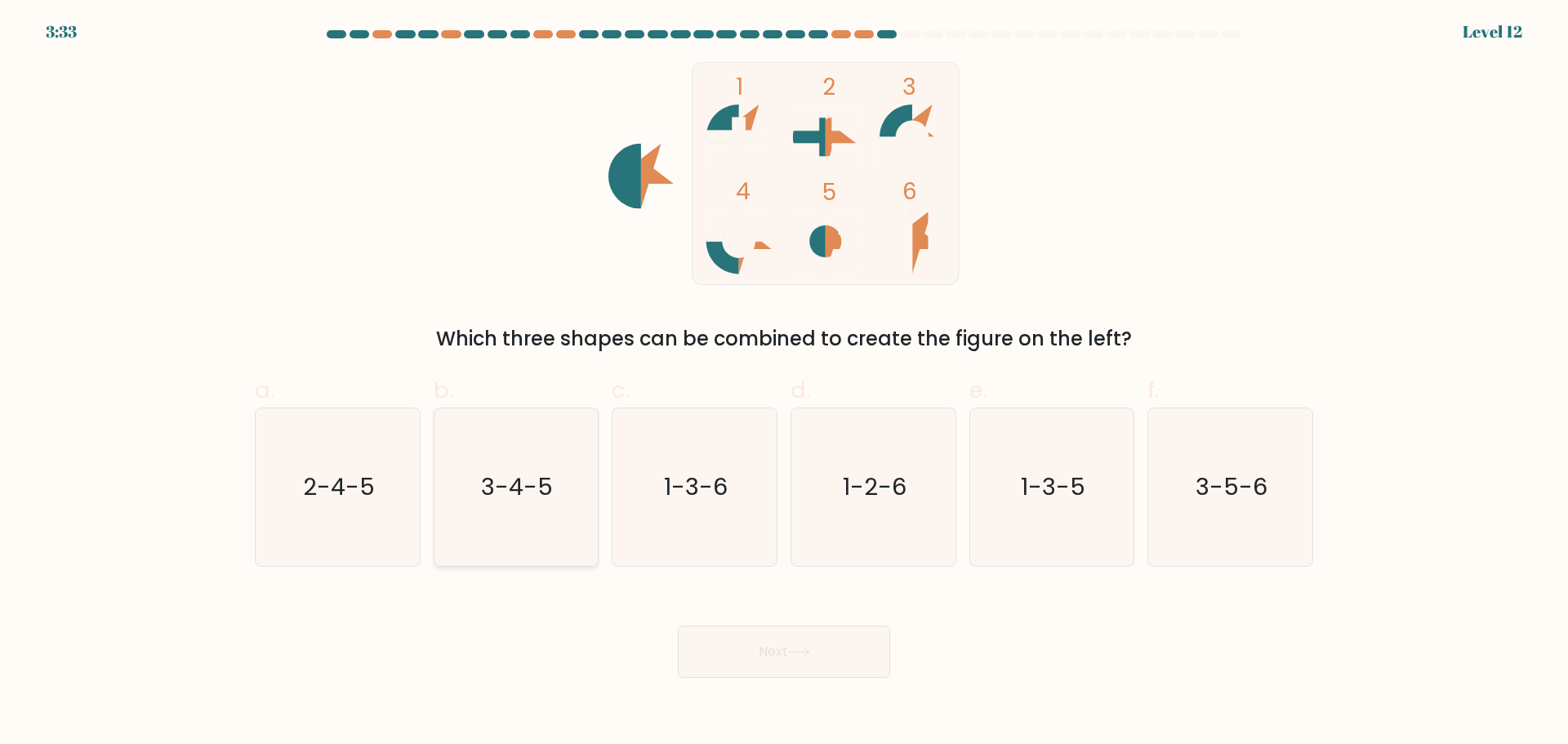
click at [511, 499] on text "3-4-5" at bounding box center [518, 486] width 72 height 33
click at [784, 383] on input "b. 3-4-5" at bounding box center [784, 377] width 1 height 11
radio input "true"
click at [762, 659] on button "Next" at bounding box center [784, 651] width 212 height 52
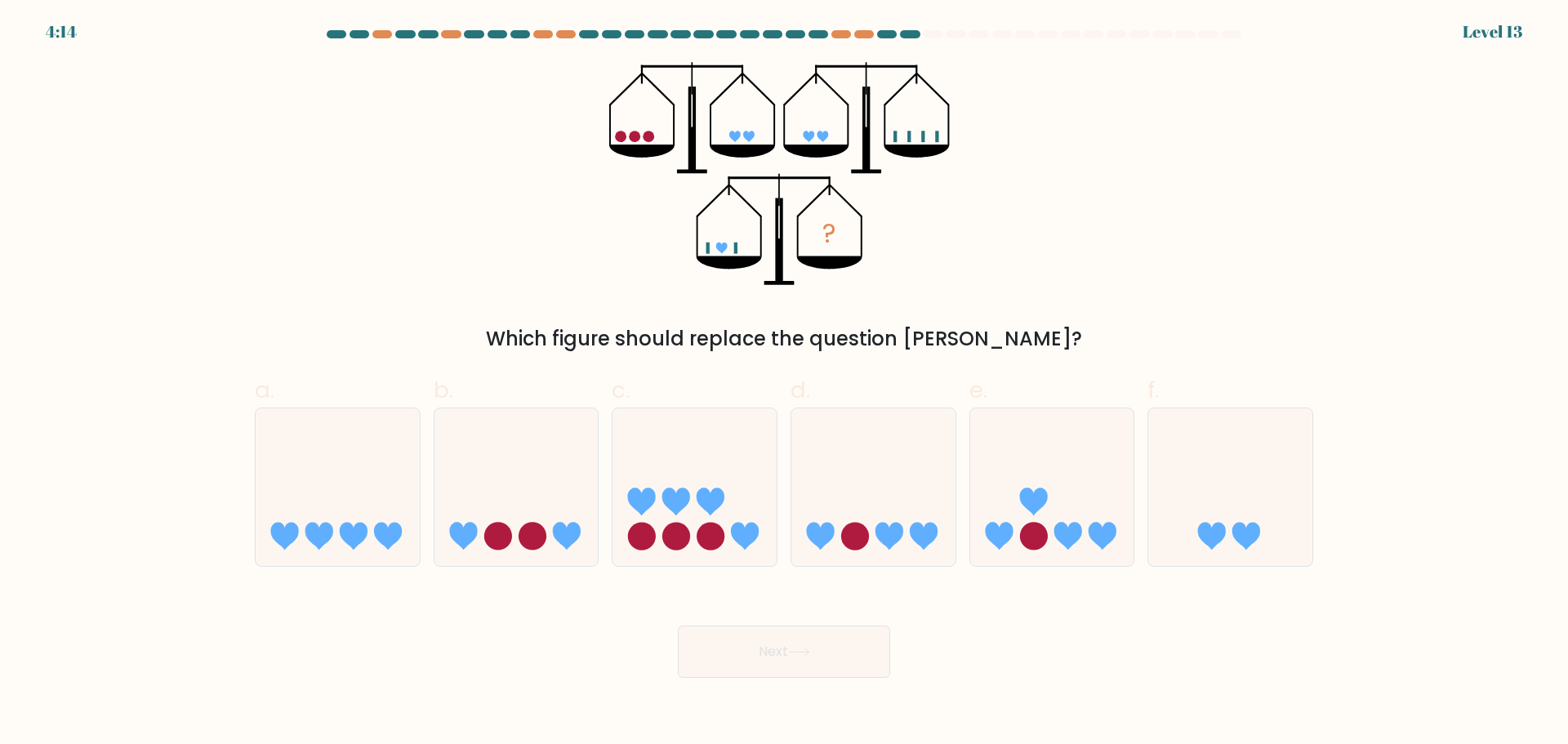
drag, startPoint x: 890, startPoint y: 332, endPoint x: 1166, endPoint y: 333, distance: 276.0
click at [1166, 333] on div "Which figure should replace the question mark?" at bounding box center [784, 339] width 1039 height 29
click at [1197, 290] on div "? Which figure should replace the question mark?" at bounding box center [784, 208] width 1078 height 292
click at [692, 523] on icon at bounding box center [695, 486] width 164 height 135
click at [784, 383] on input "c." at bounding box center [784, 377] width 1 height 11
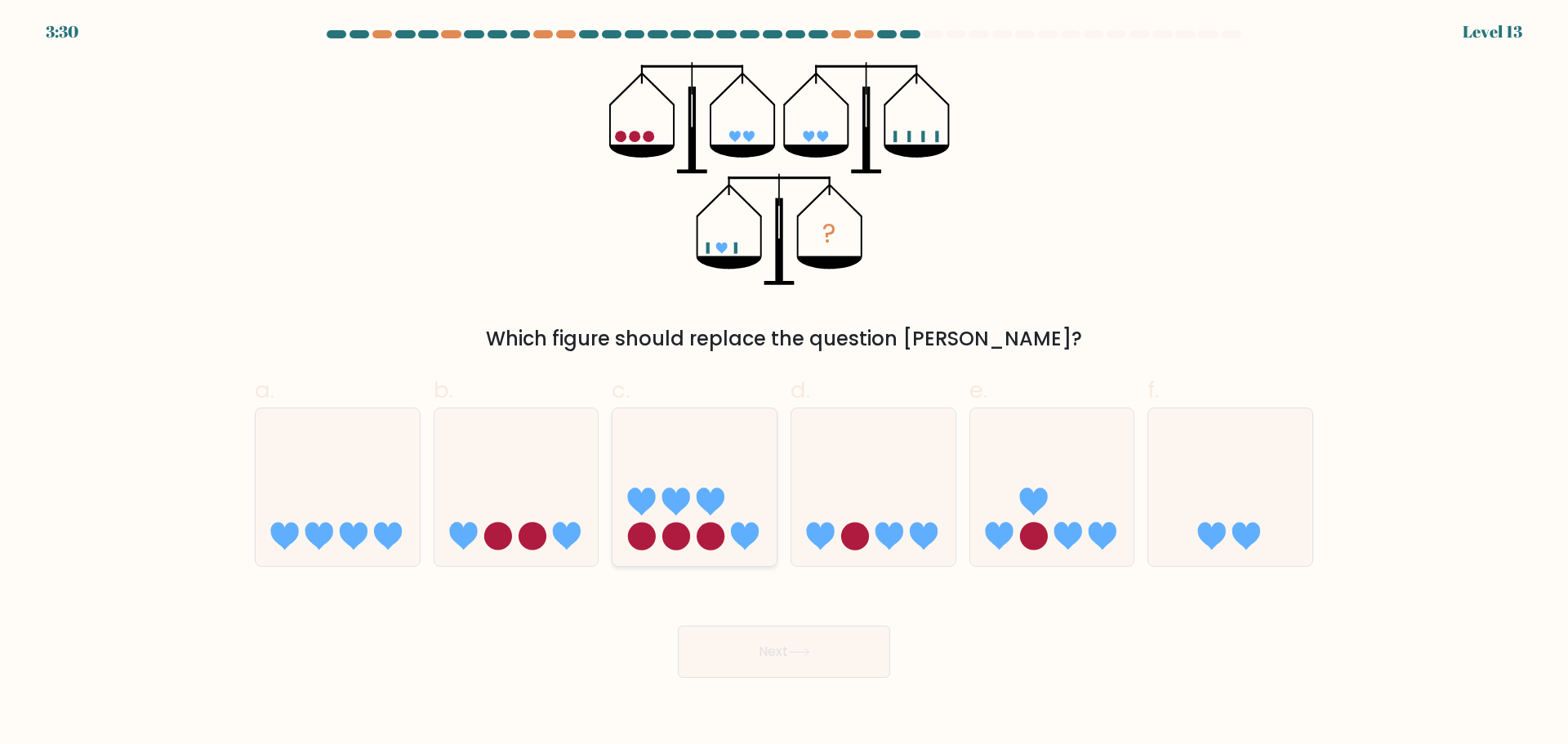
radio input "true"
click at [778, 640] on button "Next" at bounding box center [784, 651] width 212 height 52
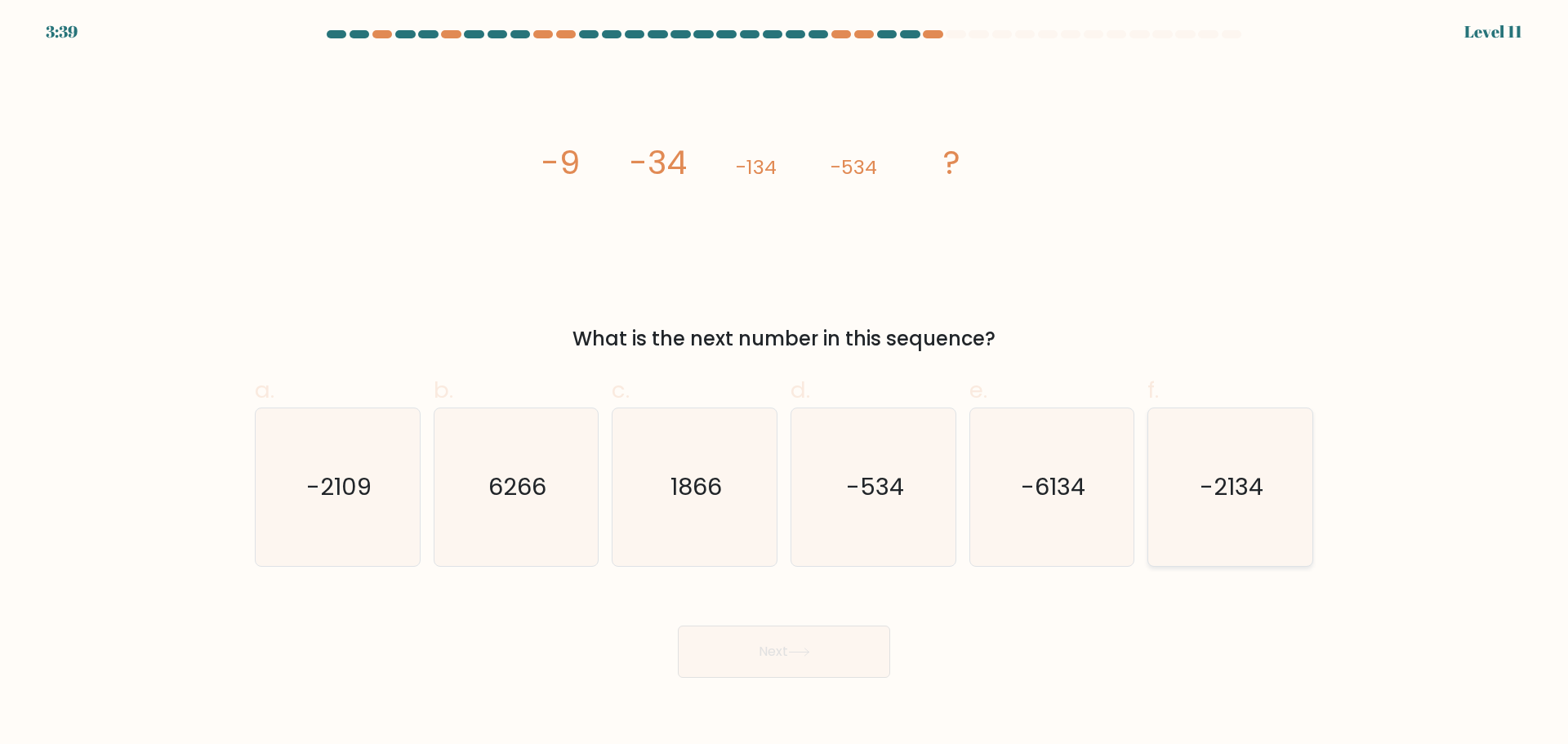
click at [1262, 486] on icon "-2134" at bounding box center [1229, 486] width 157 height 157
click at [784, 383] on input "f. -2134" at bounding box center [784, 377] width 1 height 11
radio input "true"
click at [762, 644] on button "Next" at bounding box center [784, 651] width 212 height 52
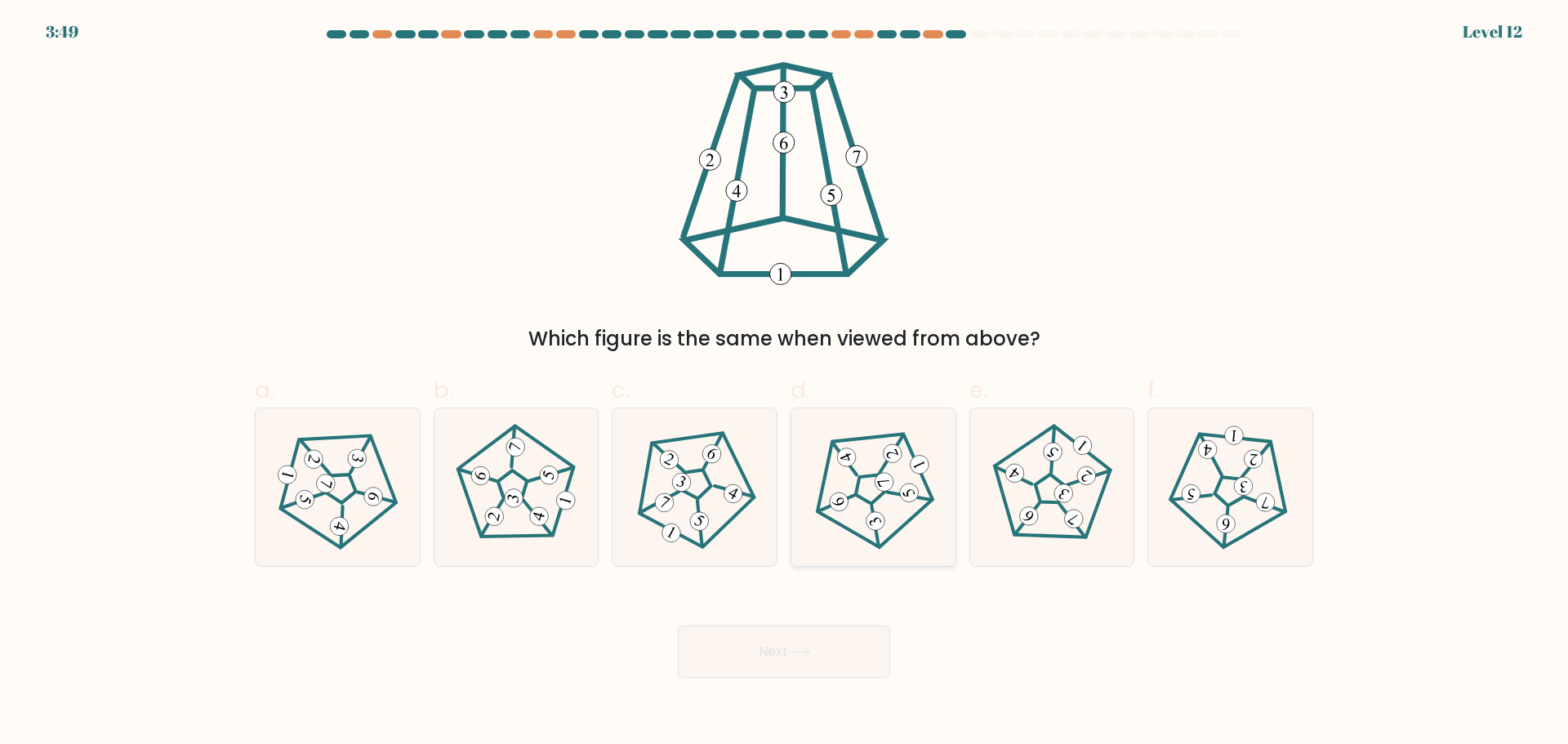
click at [892, 507] on icon at bounding box center [872, 486] width 126 height 126
click at [784, 383] on input "d." at bounding box center [784, 377] width 1 height 11
radio input "true"
click at [810, 655] on icon at bounding box center [799, 652] width 22 height 9
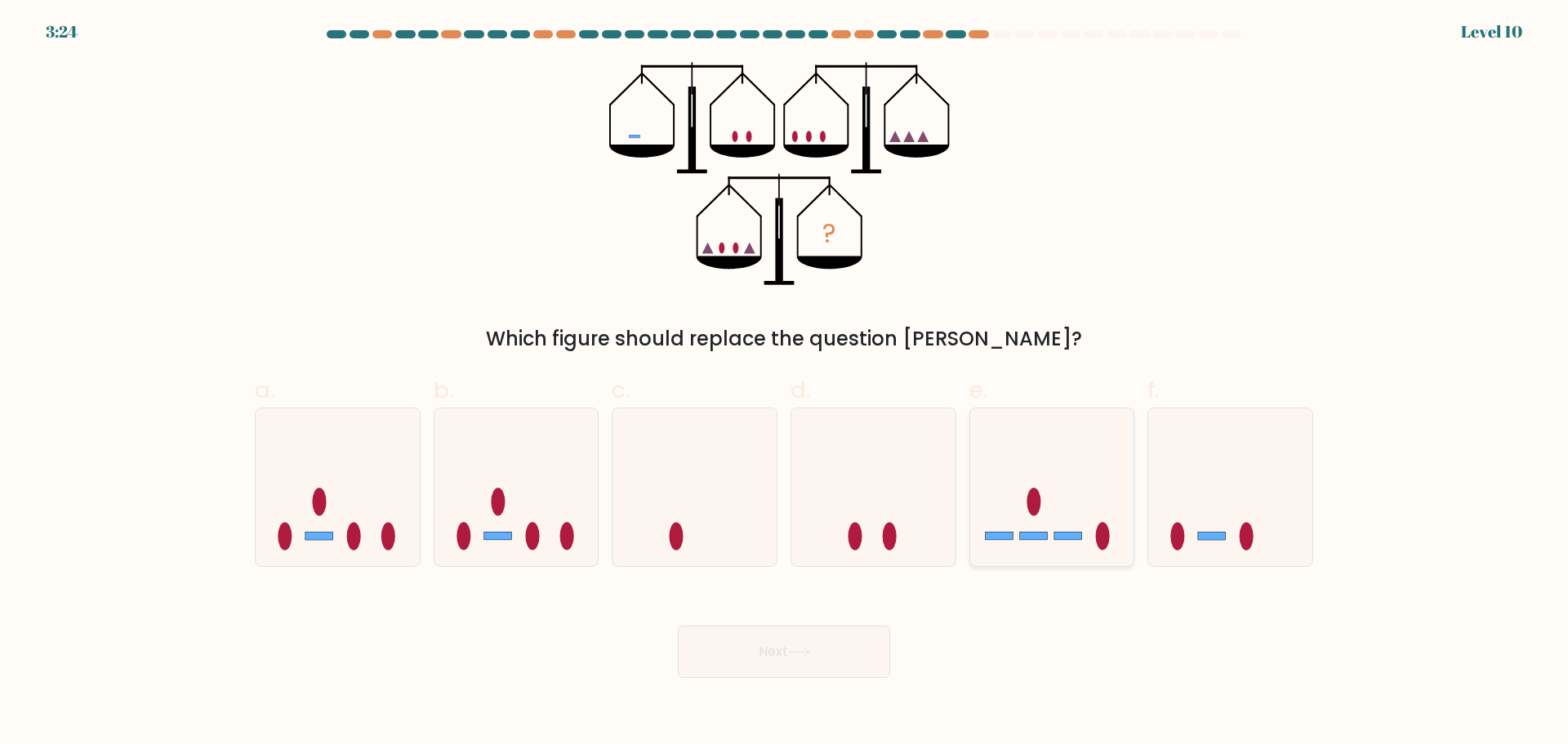
click at [1035, 473] on icon at bounding box center [1052, 486] width 164 height 135
click at [784, 383] on input "e." at bounding box center [784, 377] width 1 height 11
radio input "true"
click at [762, 627] on button "Next" at bounding box center [784, 651] width 212 height 52
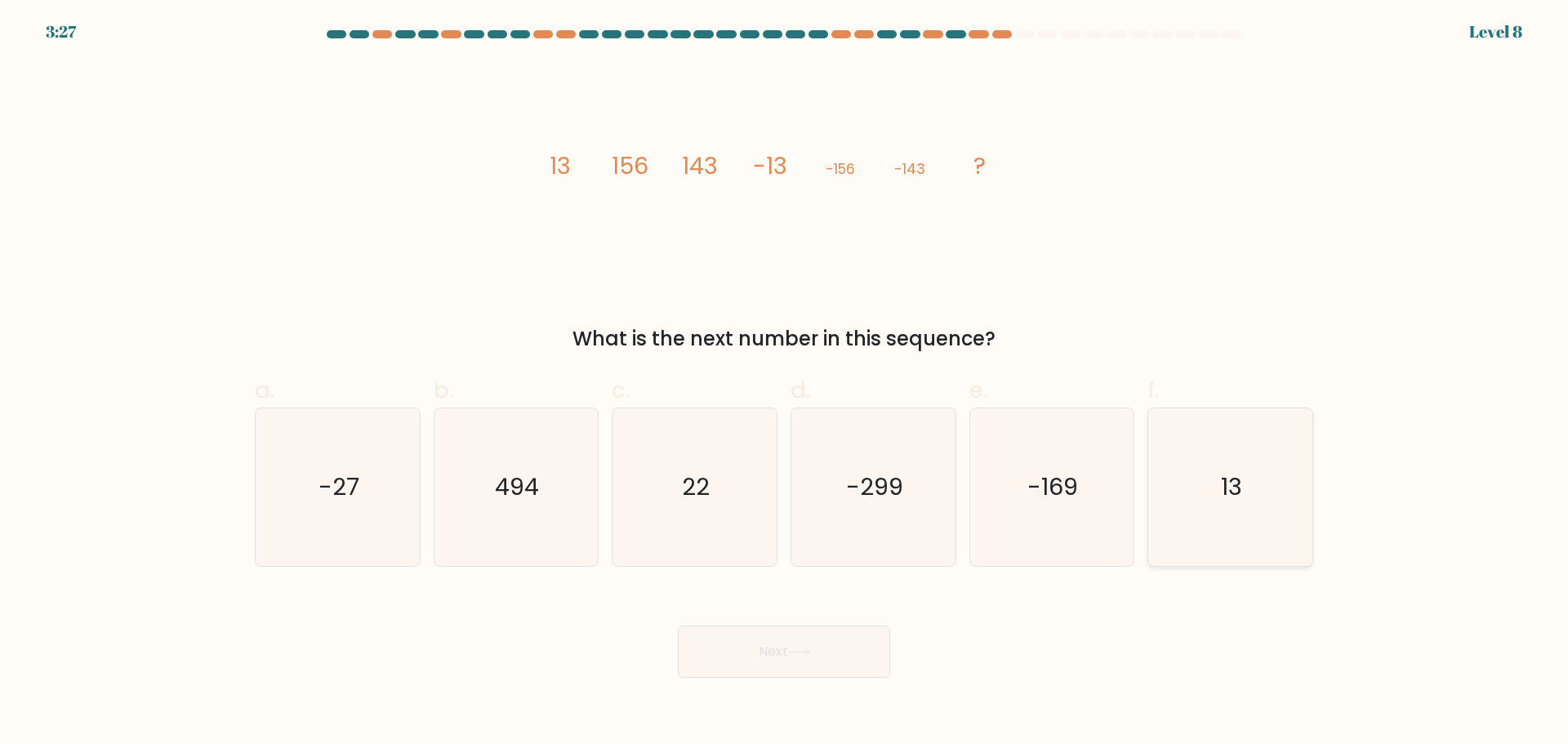
click at [1211, 510] on icon "13" at bounding box center [1229, 486] width 157 height 157
click at [784, 383] on input "f. 13" at bounding box center [784, 377] width 1 height 11
radio input "true"
click at [779, 646] on button "Next" at bounding box center [784, 651] width 212 height 52
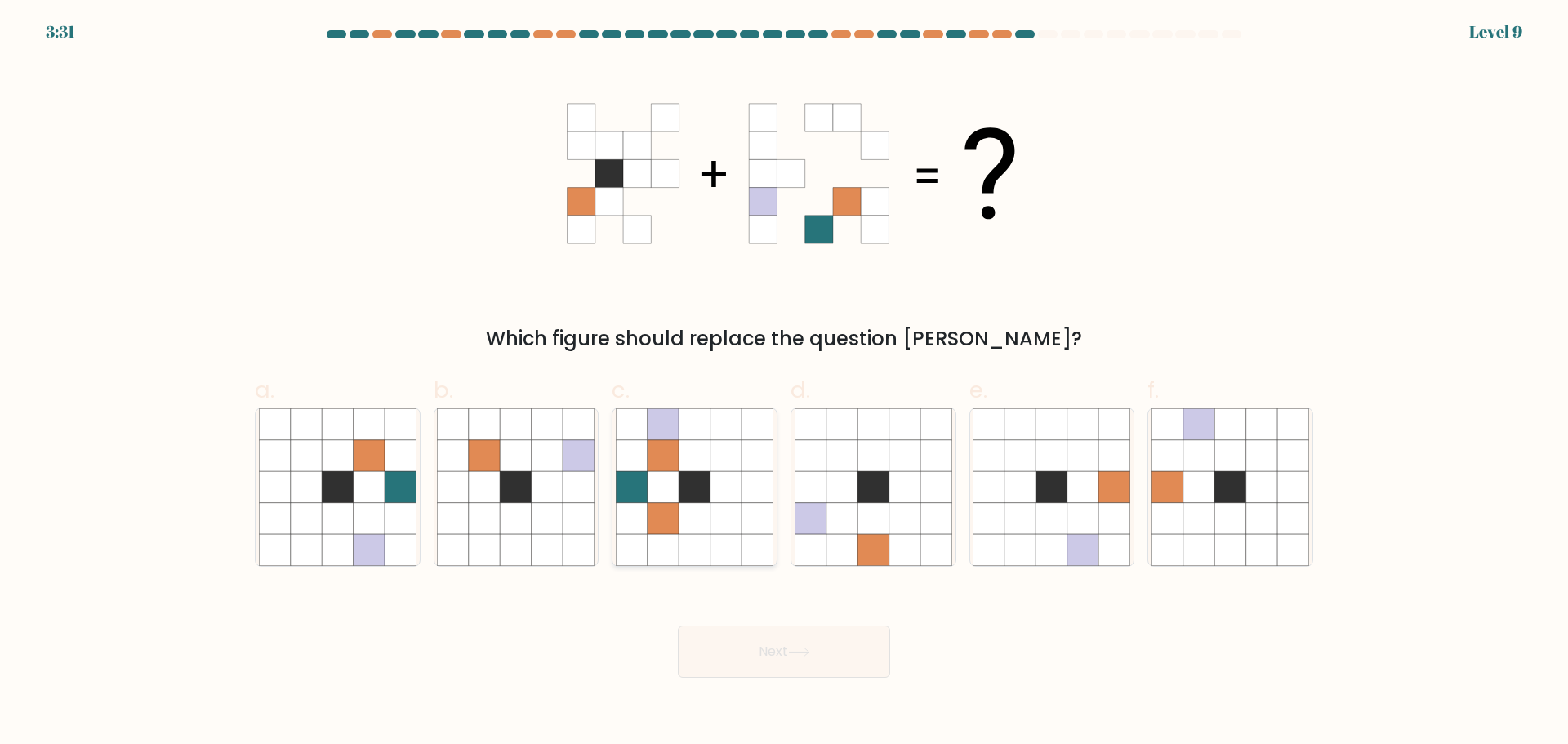
click at [719, 512] on icon at bounding box center [726, 517] width 31 height 31
click at [784, 383] on input "c." at bounding box center [784, 377] width 1 height 11
radio input "true"
click at [780, 659] on button "Next" at bounding box center [784, 651] width 212 height 52
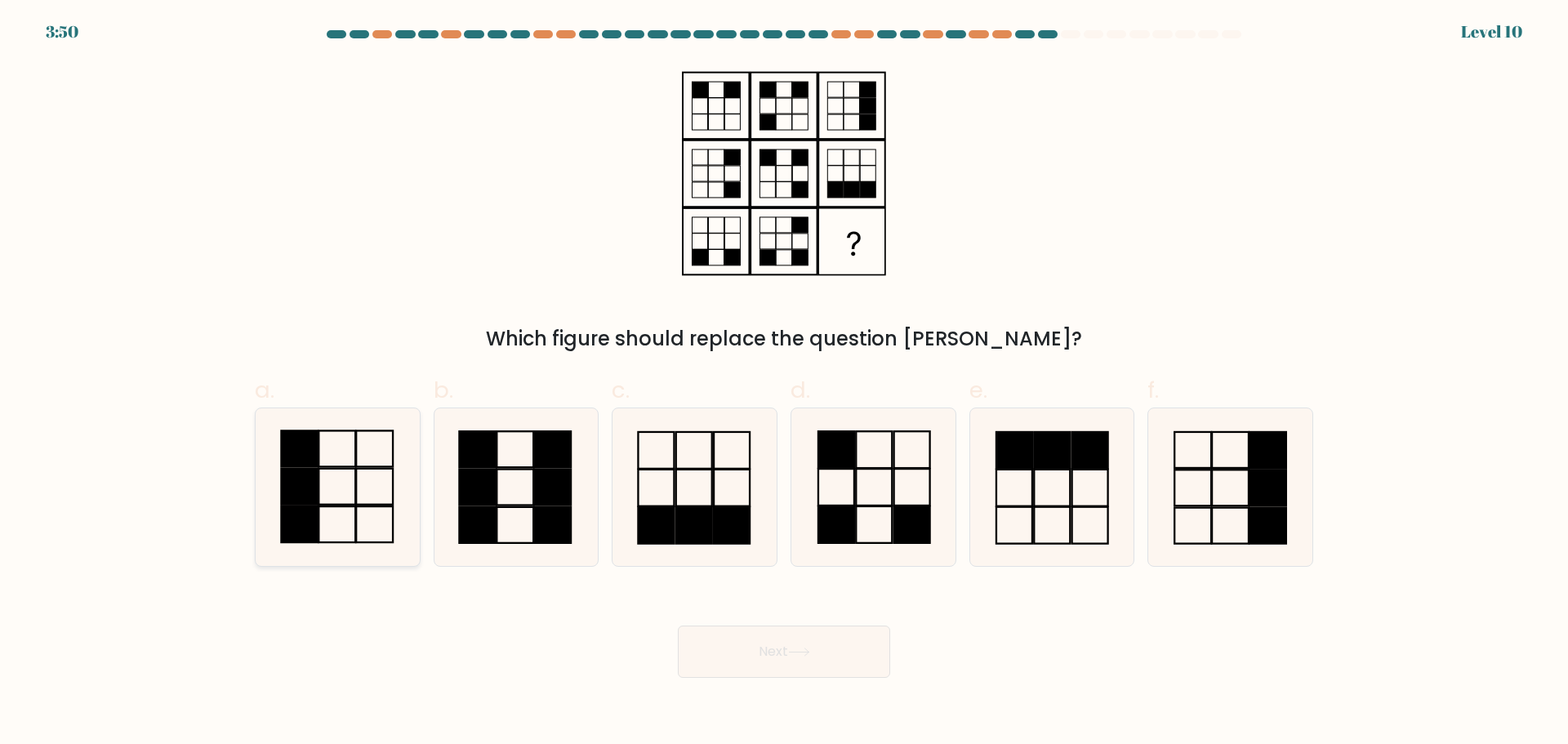
drag, startPoint x: 298, startPoint y: 494, endPoint x: 313, endPoint y: 495, distance: 15.0
click at [297, 494] on rect at bounding box center [299, 485] width 37 height 36
click at [784, 383] on input "a." at bounding box center [784, 377] width 1 height 11
radio input "true"
click at [778, 649] on button "Next" at bounding box center [784, 651] width 212 height 52
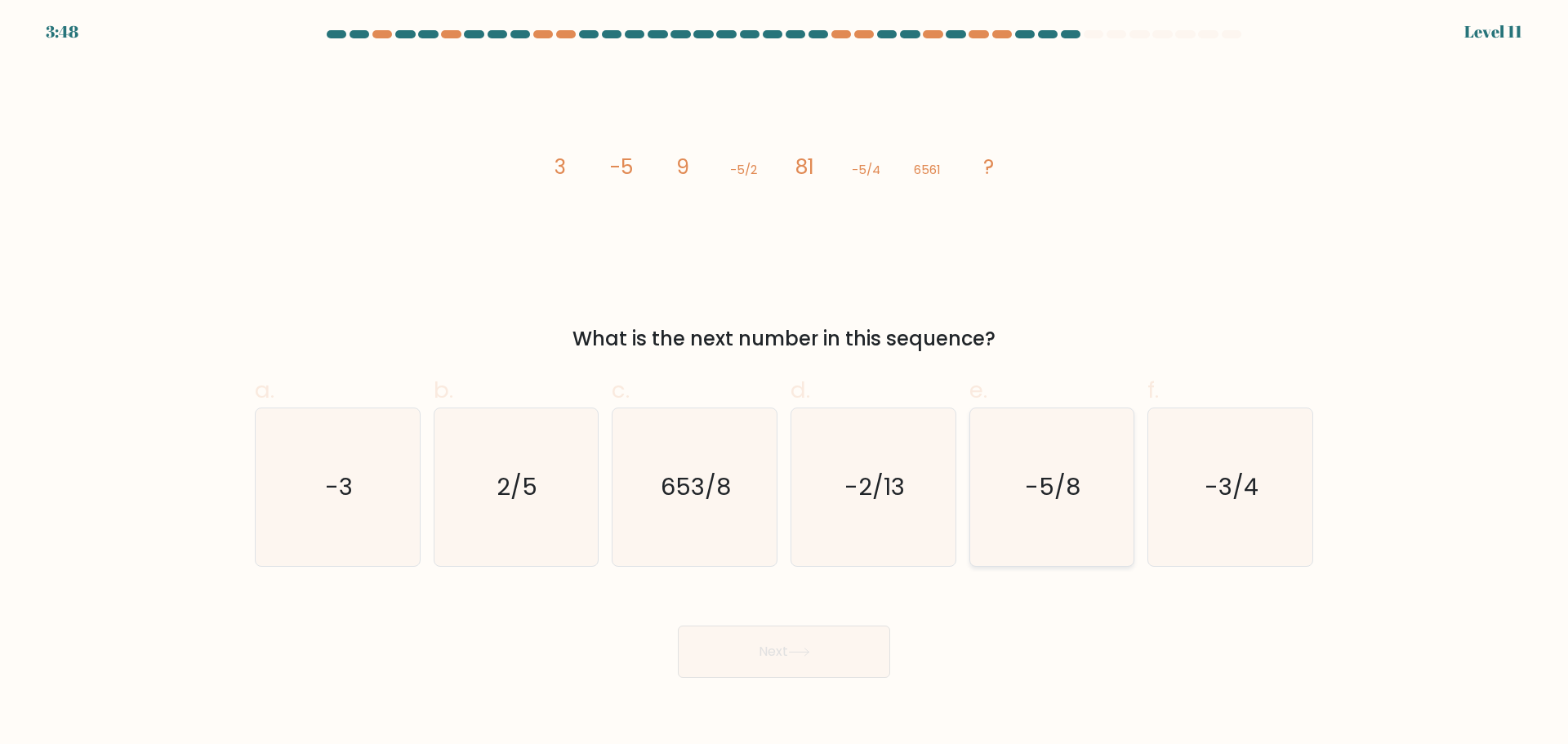
click at [1017, 504] on icon "-5/8" at bounding box center [1051, 486] width 157 height 157
click at [784, 383] on input "e. -5/8" at bounding box center [784, 377] width 1 height 11
radio input "true"
click at [734, 653] on button "Next" at bounding box center [784, 651] width 212 height 52
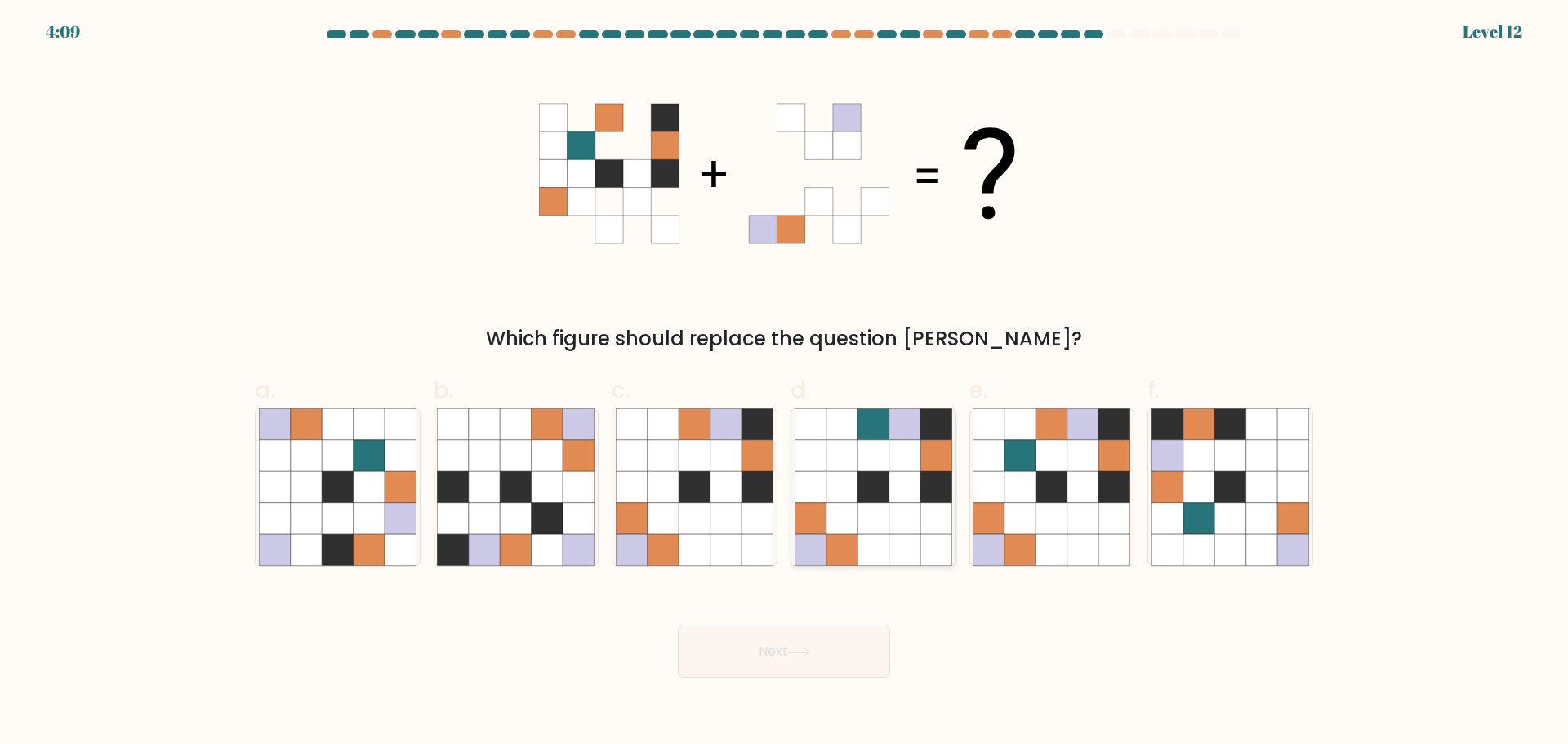
click at [915, 473] on icon at bounding box center [904, 486] width 31 height 31
click at [784, 383] on input "d." at bounding box center [784, 377] width 1 height 11
radio input "true"
click at [757, 634] on button "Next" at bounding box center [784, 651] width 212 height 52
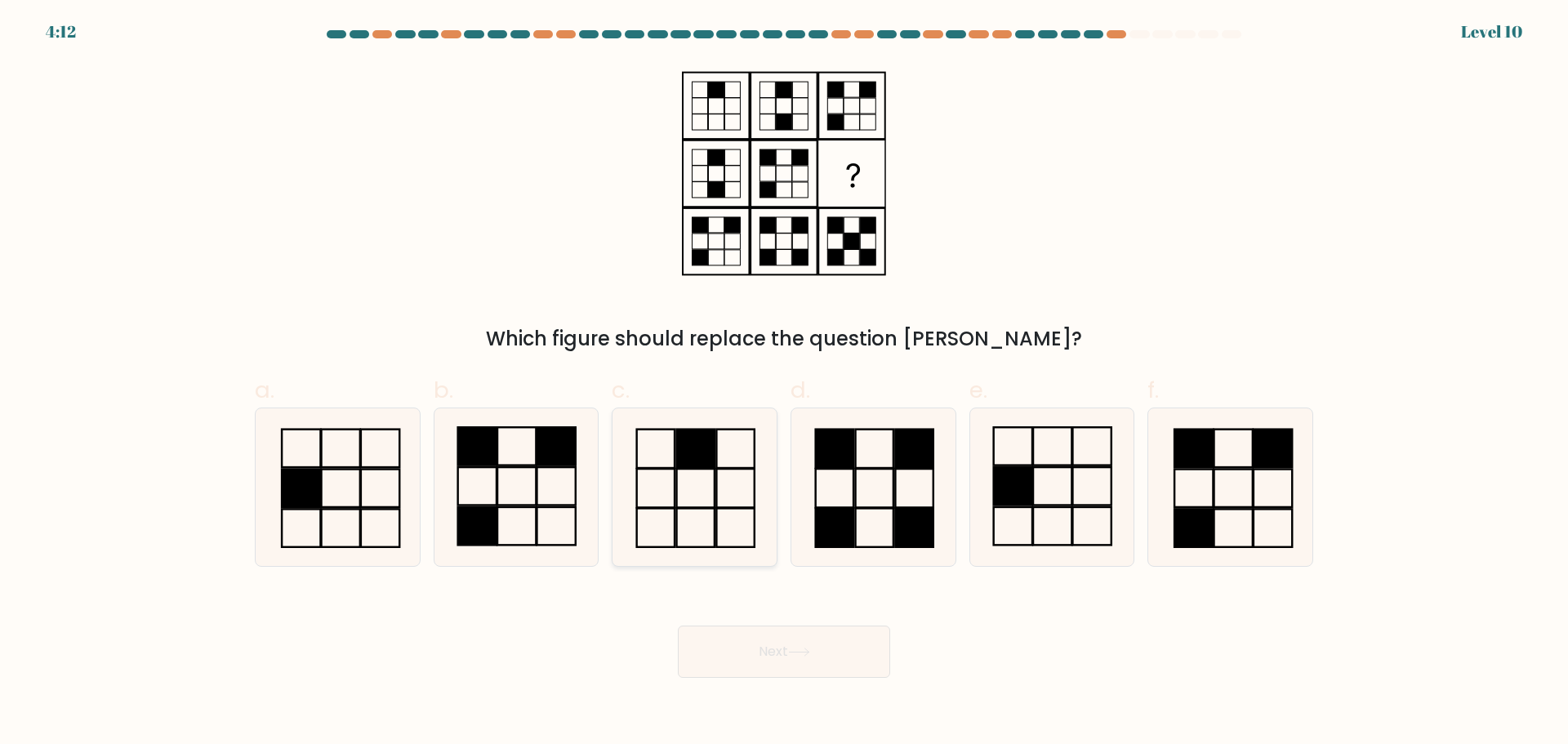
click at [690, 464] on rect at bounding box center [696, 449] width 38 height 39
click at [784, 383] on input "c." at bounding box center [784, 377] width 1 height 11
radio input "true"
click at [776, 644] on button "Next" at bounding box center [784, 651] width 212 height 52
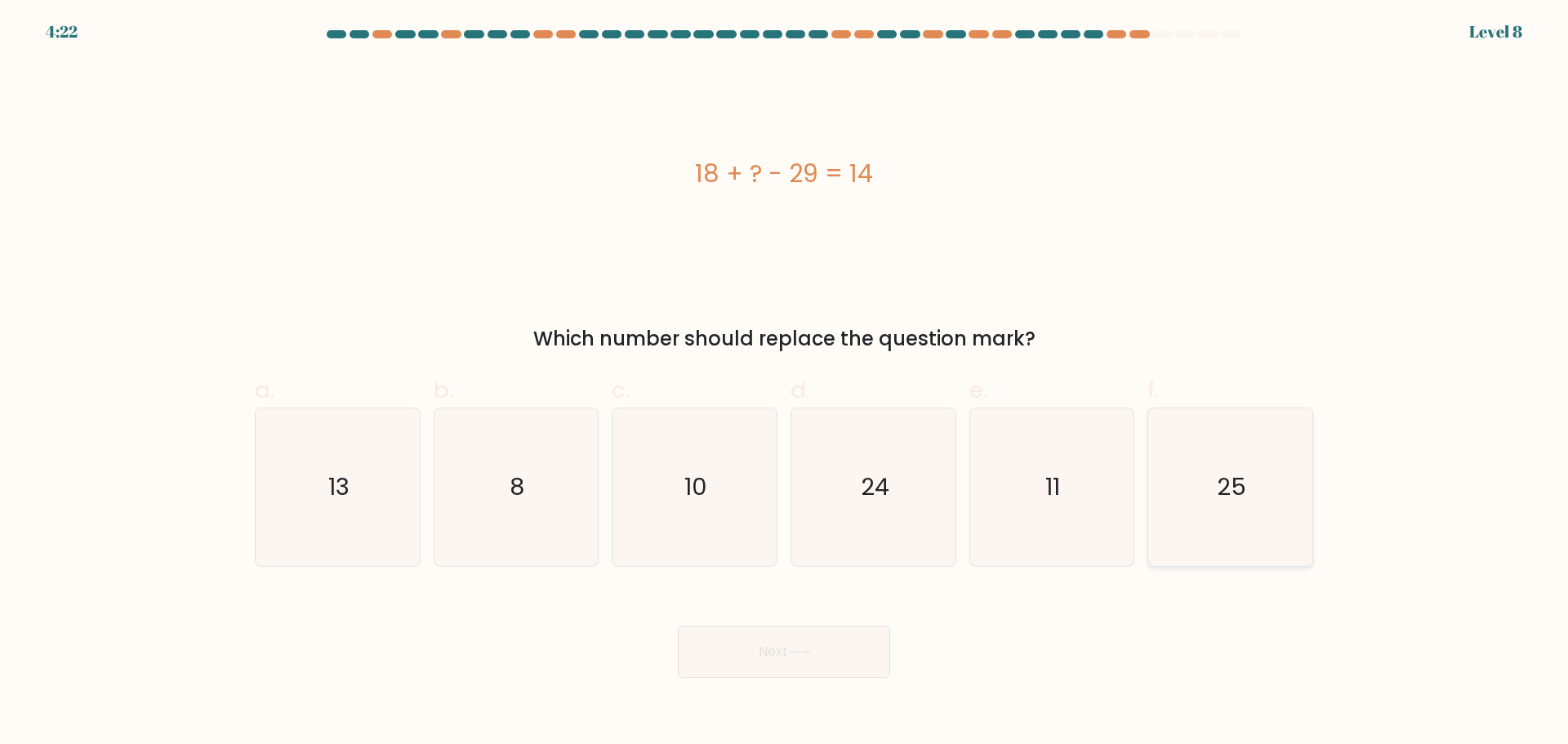
click at [1294, 479] on icon "25" at bounding box center [1229, 486] width 157 height 157
click at [784, 383] on input "f. 25" at bounding box center [784, 377] width 1 height 11
radio input "true"
click at [766, 659] on button "Next" at bounding box center [784, 651] width 212 height 52
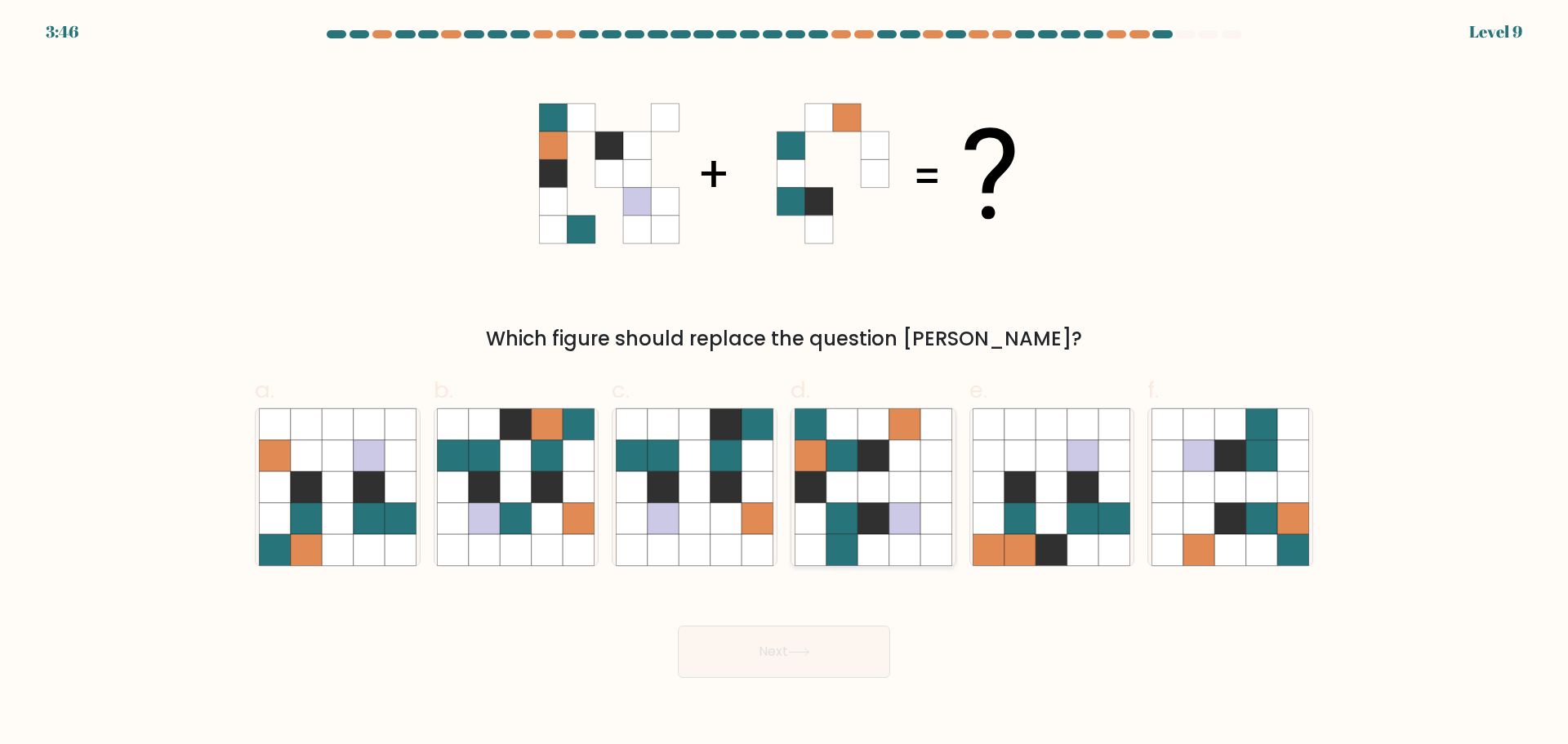
click at [842, 485] on icon at bounding box center [842, 486] width 31 height 31
click at [784, 383] on input "d." at bounding box center [784, 377] width 1 height 11
radio input "true"
click at [740, 655] on button "Next" at bounding box center [784, 651] width 212 height 52
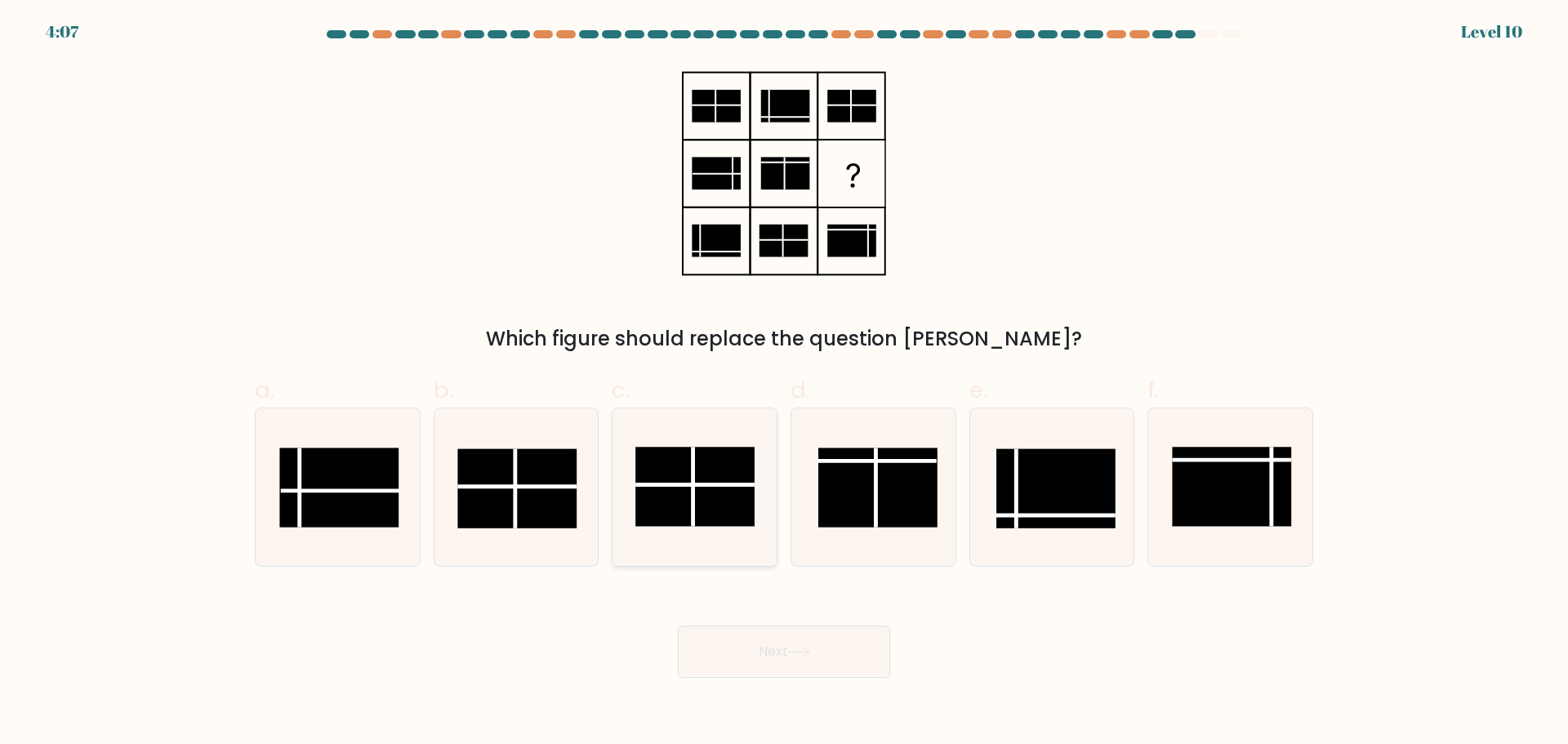
click at [719, 449] on rect at bounding box center [696, 486] width 120 height 79
click at [784, 383] on input "c." at bounding box center [784, 377] width 1 height 11
radio input "true"
click at [755, 647] on button "Next" at bounding box center [784, 651] width 212 height 52
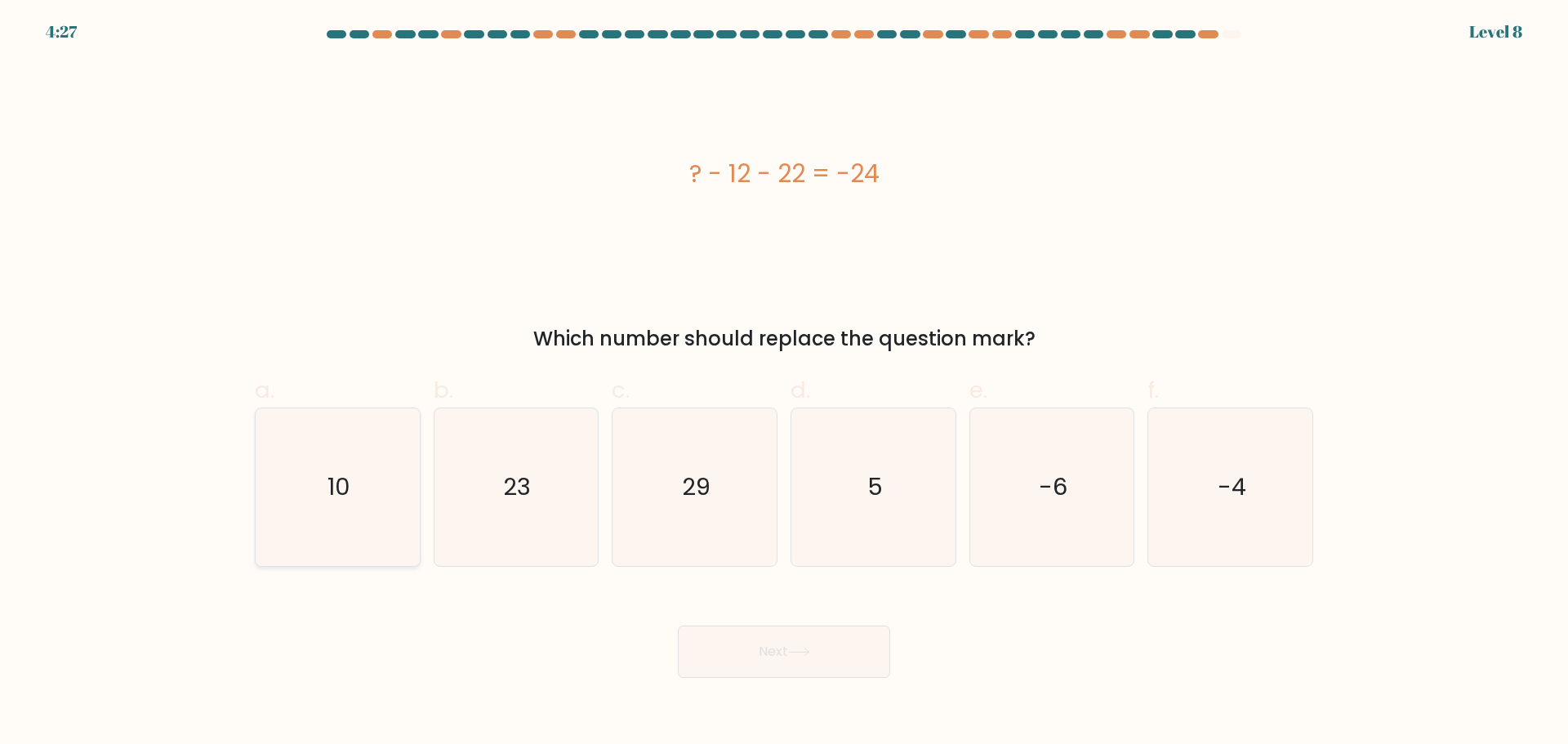
click at [340, 501] on text "10" at bounding box center [339, 486] width 23 height 33
click at [784, 383] on input "a. 10" at bounding box center [784, 377] width 1 height 11
radio input "true"
click at [769, 660] on button "Next" at bounding box center [784, 651] width 212 height 52
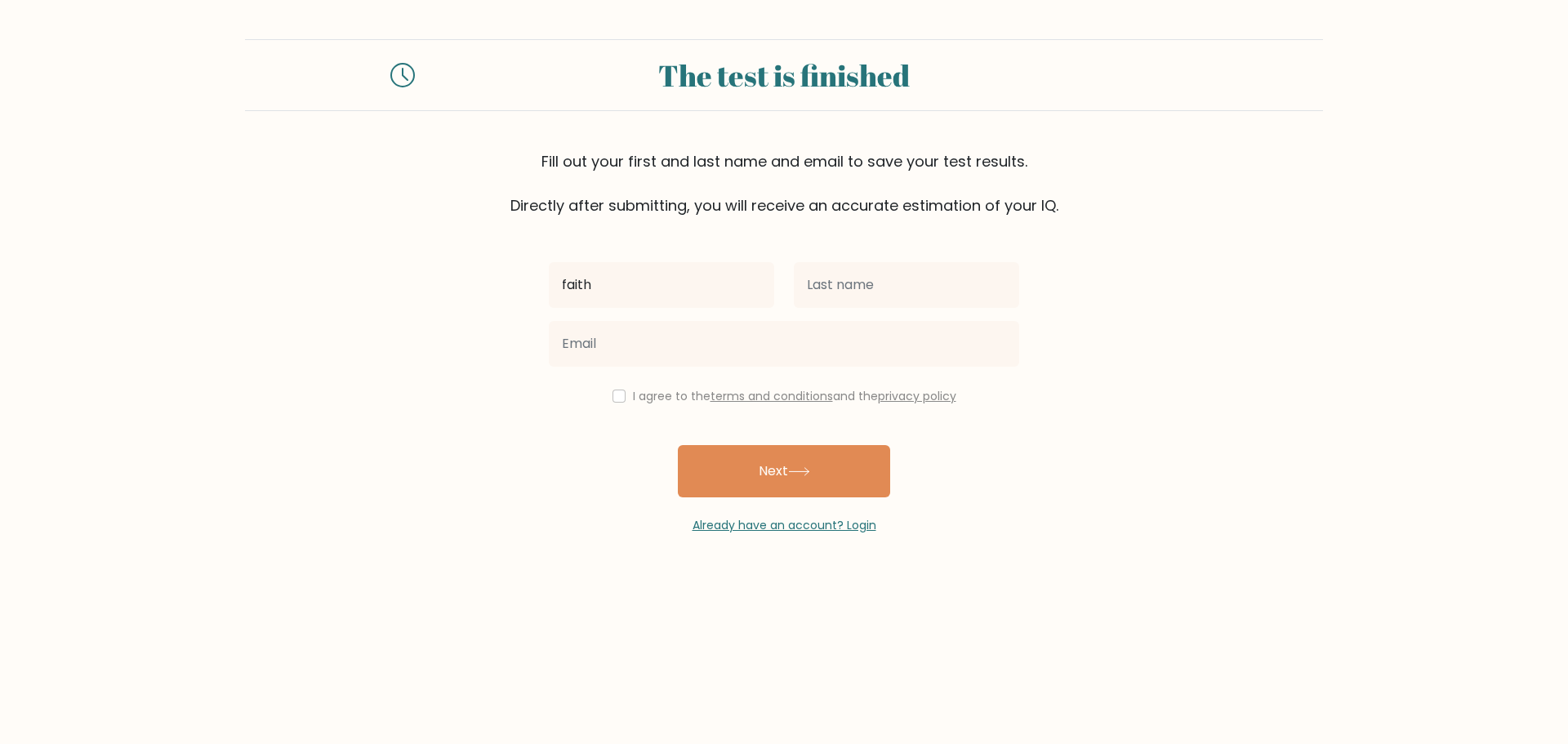
type input "Faith"
click at [865, 290] on input "text" at bounding box center [907, 285] width 225 height 46
type input "Arroyo"
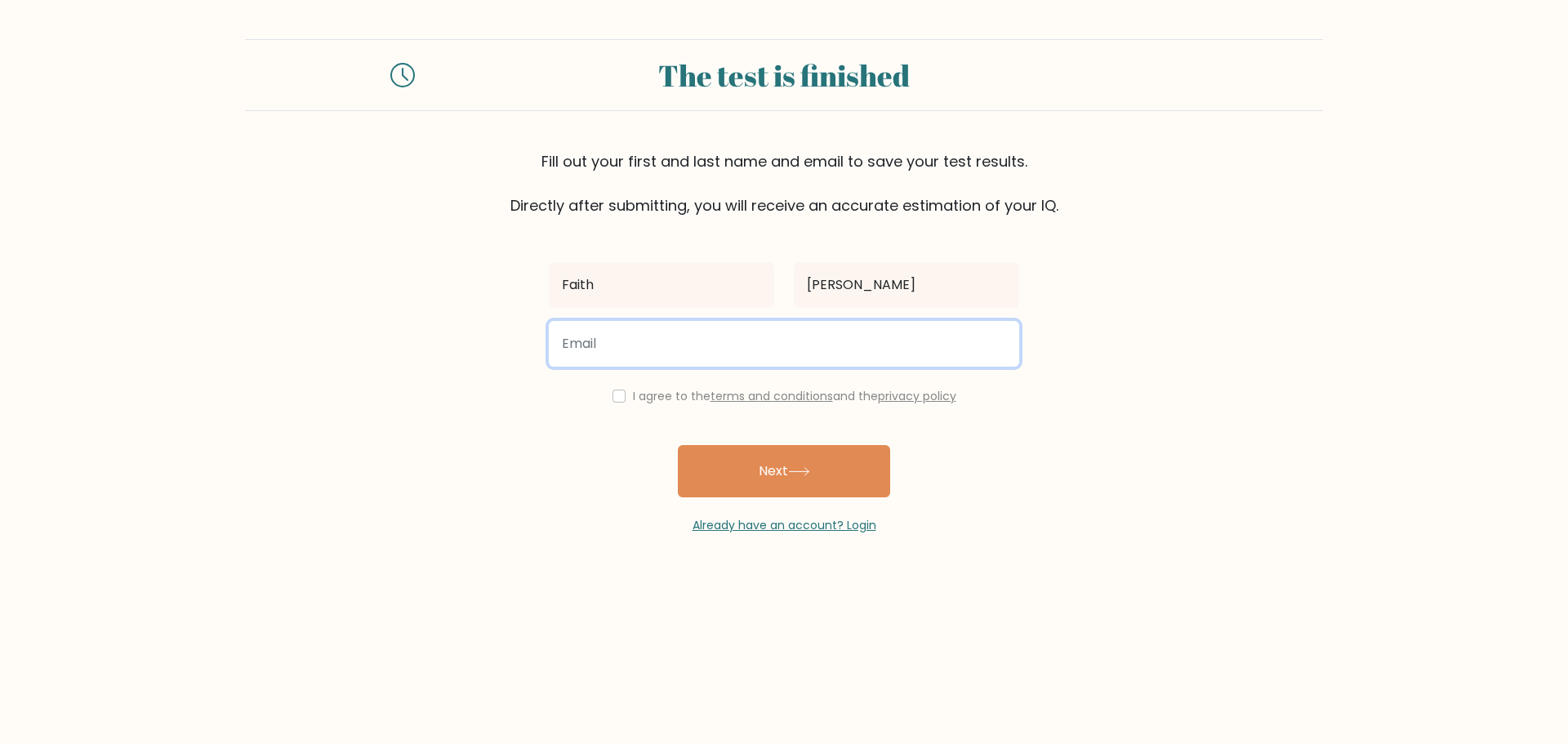
click at [785, 341] on input "email" at bounding box center [784, 344] width 470 height 46
type input "faitharroyo21@gmail.com"
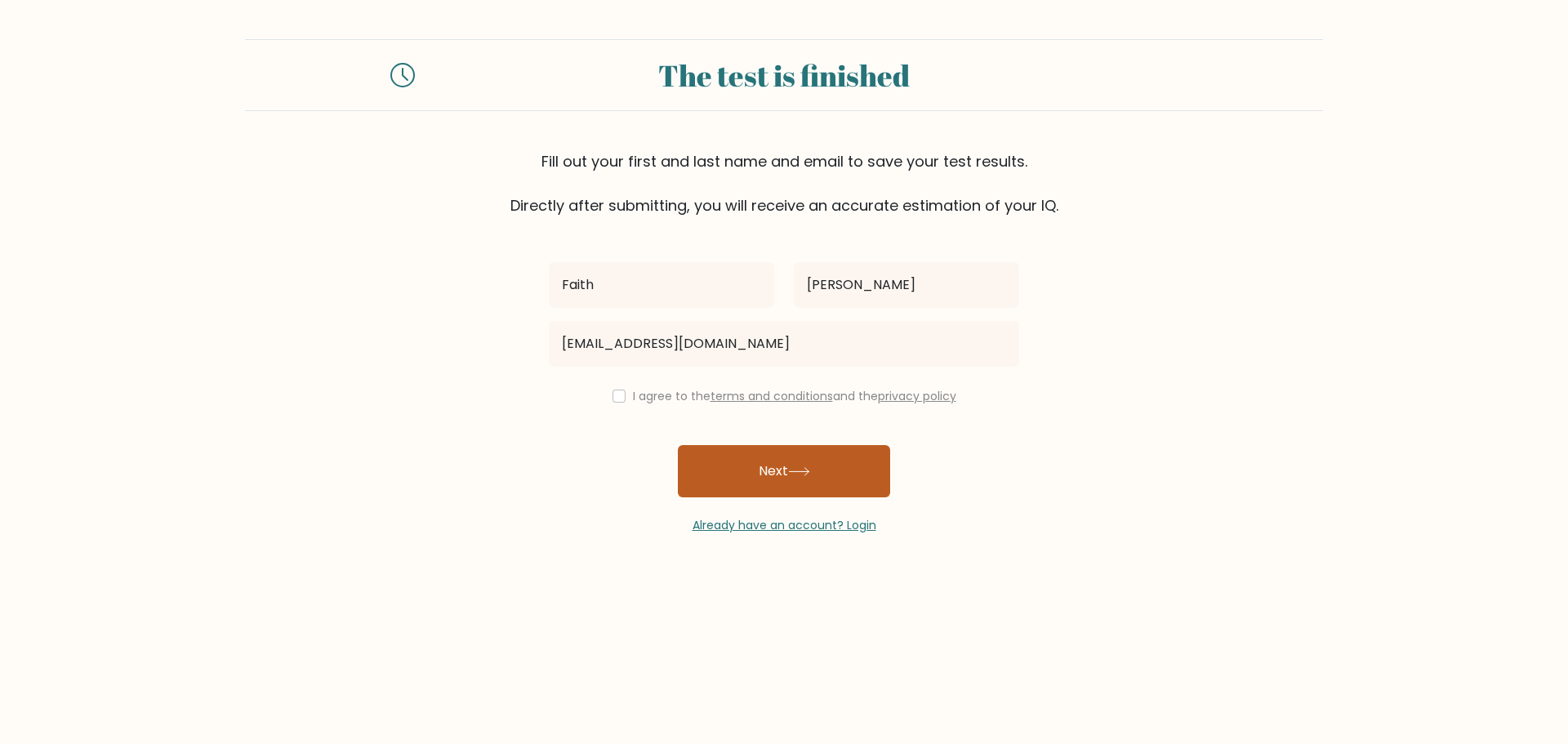
click at [797, 476] on icon at bounding box center [799, 471] width 22 height 9
click at [614, 399] on input "checkbox" at bounding box center [619, 396] width 13 height 13
checkbox input "true"
click at [825, 464] on button "Next" at bounding box center [784, 470] width 212 height 52
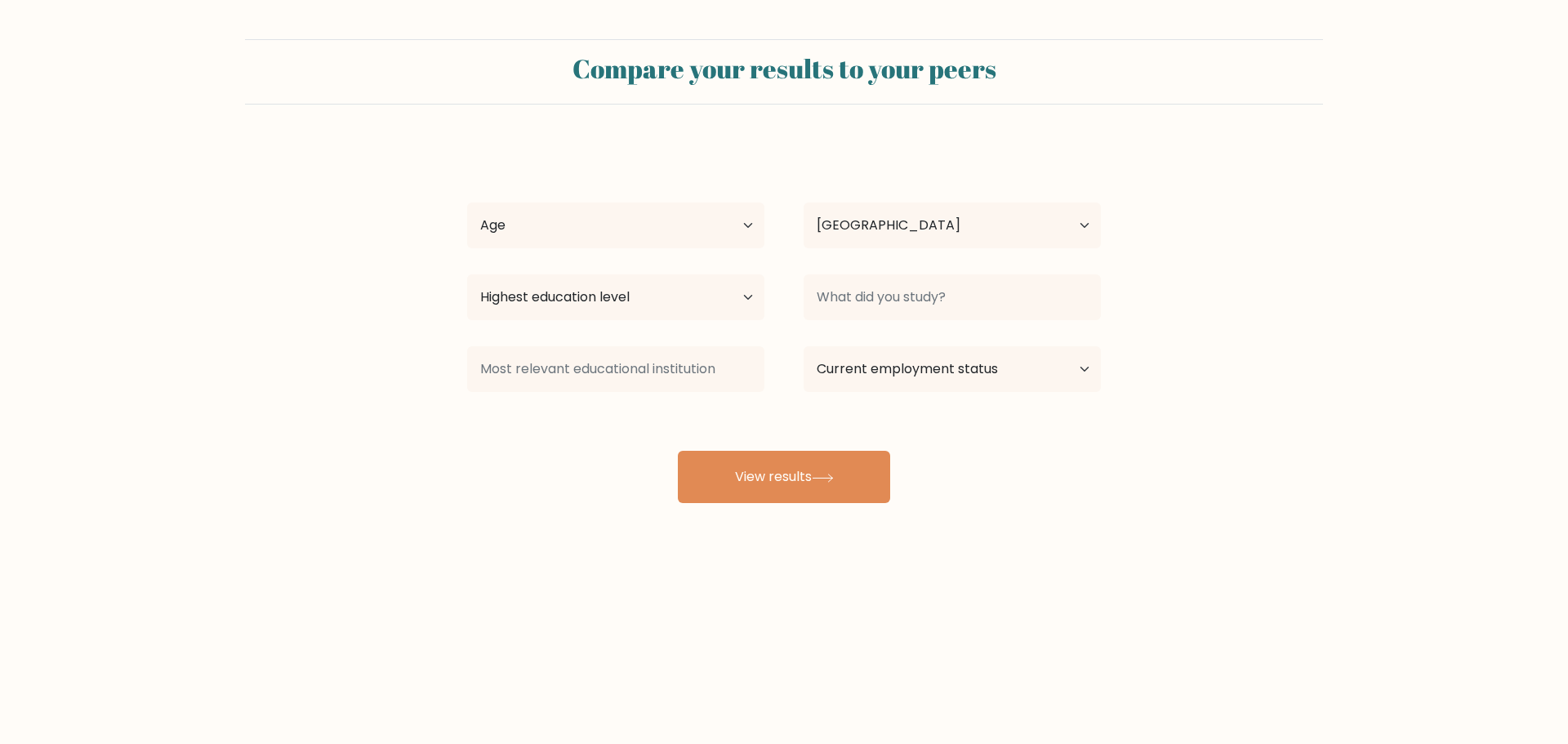
select select "PH"
click at [595, 227] on select "Age Under 18 years old 18-24 years old 25-34 years old 35-44 years old 45-54 ye…" at bounding box center [616, 225] width 297 height 46
select select "25_34"
click at [467, 202] on select "Age Under 18 years old 18-24 years old 25-34 years old 35-44 years old 45-54 ye…" at bounding box center [616, 225] width 297 height 46
click at [891, 229] on select "Country Afghanistan Albania Algeria American Samoa Andorra Angola Anguilla Anta…" at bounding box center [952, 225] width 297 height 46
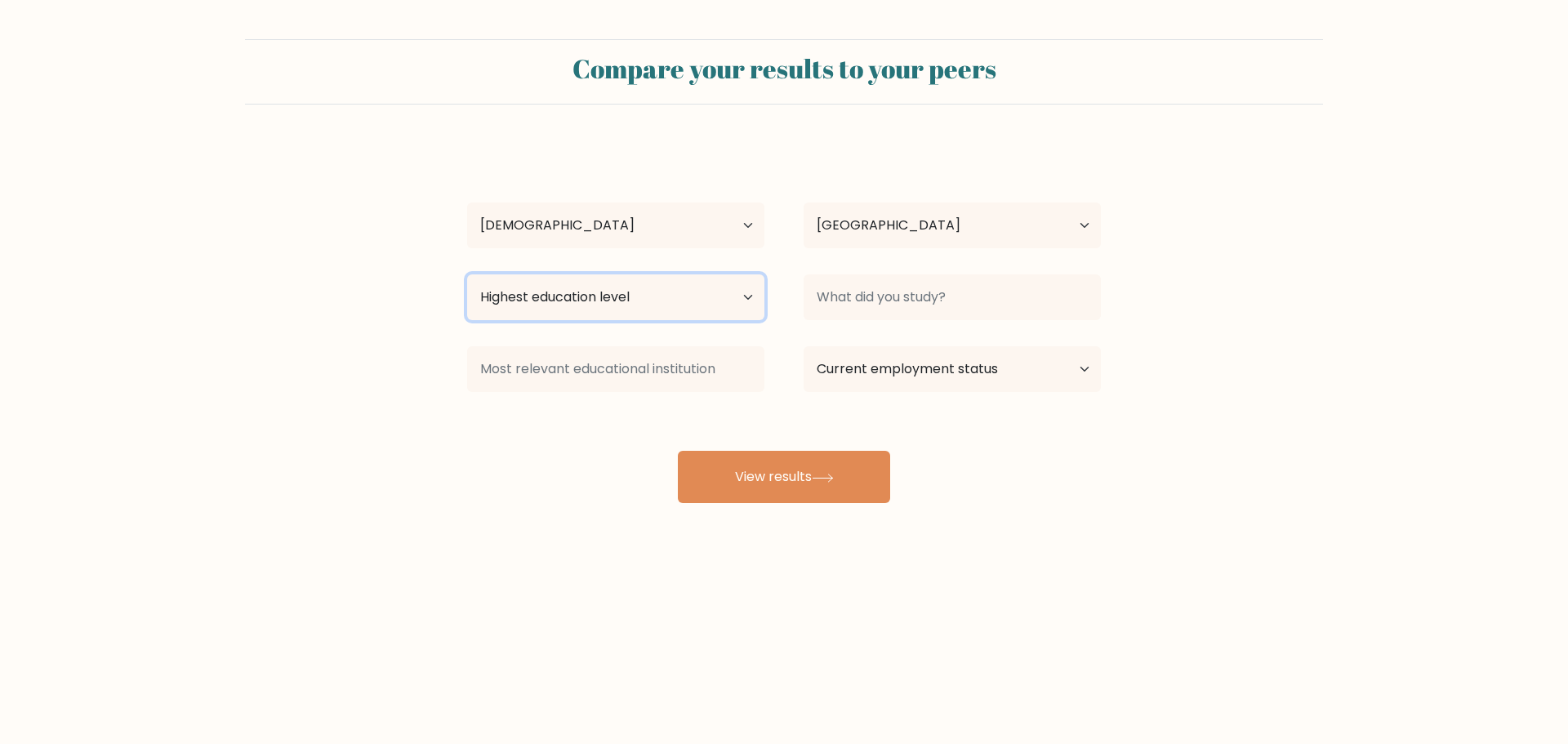
click at [622, 292] on select "Highest education level No schooling Primary Lower Secondary Upper Secondary Oc…" at bounding box center [616, 297] width 297 height 46
select select "bachelors_degree"
click at [467, 274] on select "Highest education level No schooling Primary Lower Secondary Upper Secondary Oc…" at bounding box center [616, 297] width 297 height 46
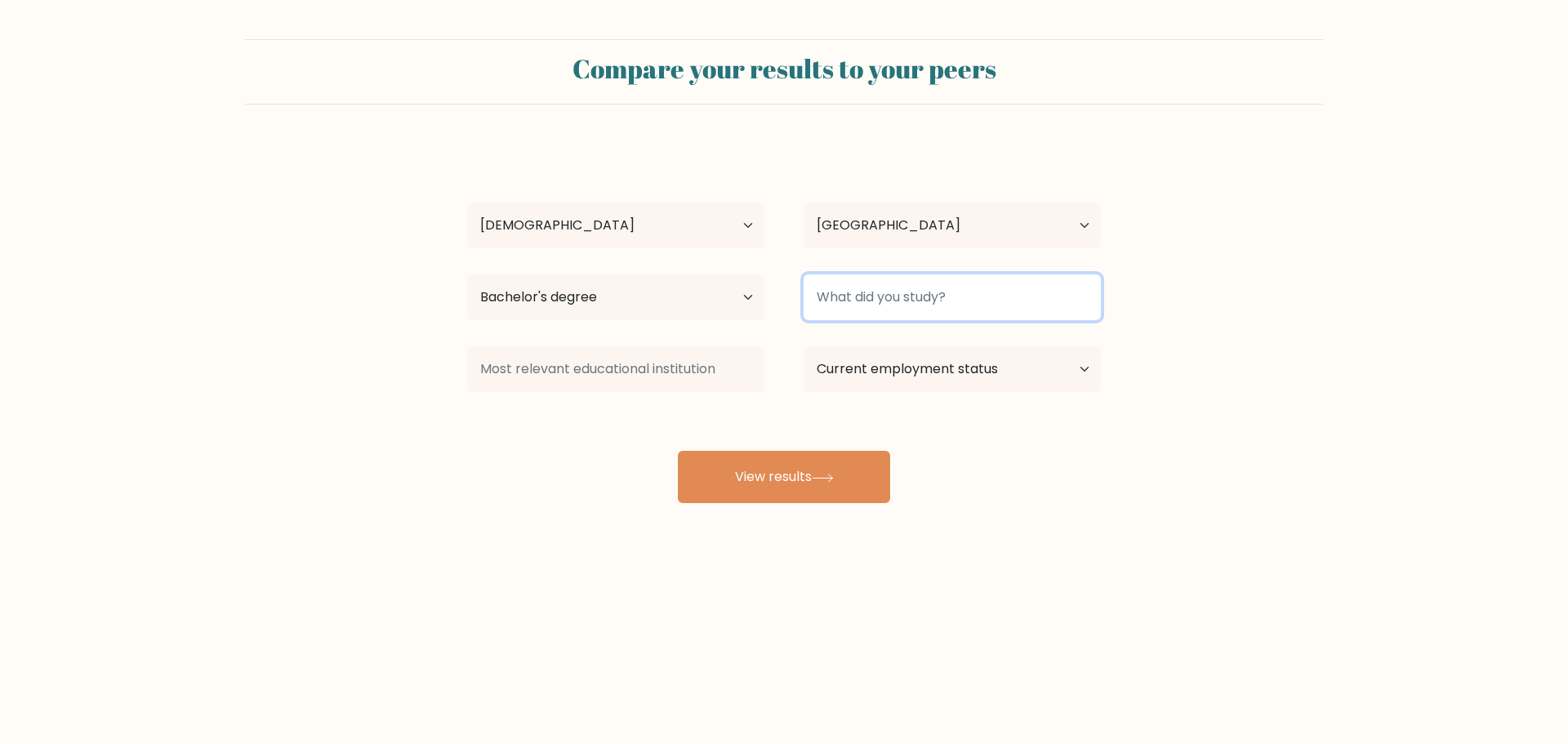
click at [927, 297] on input at bounding box center [952, 297] width 297 height 46
type input "F"
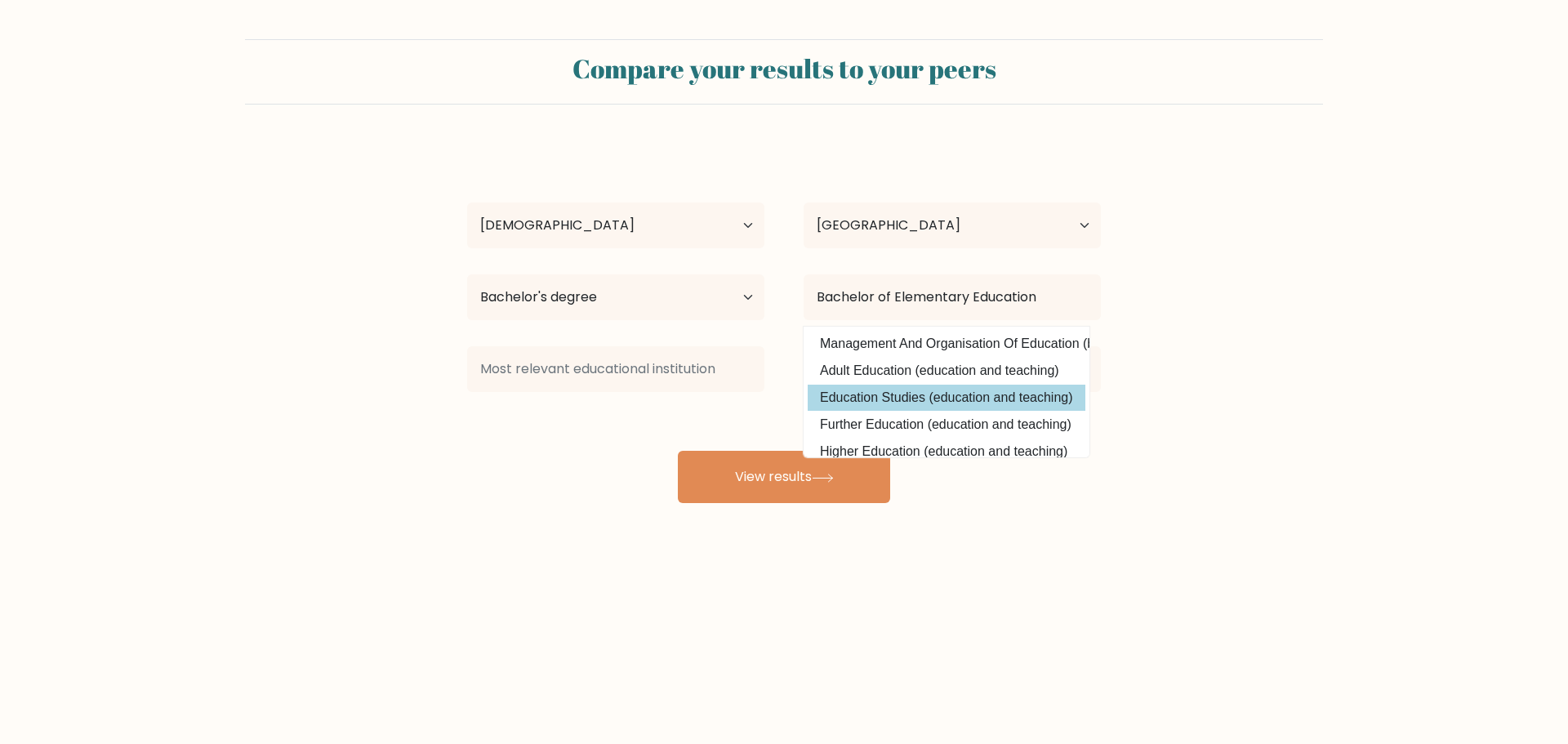
click at [908, 394] on option "Education Studies (education and teaching)" at bounding box center [947, 398] width 278 height 26
type input "Education Studies"
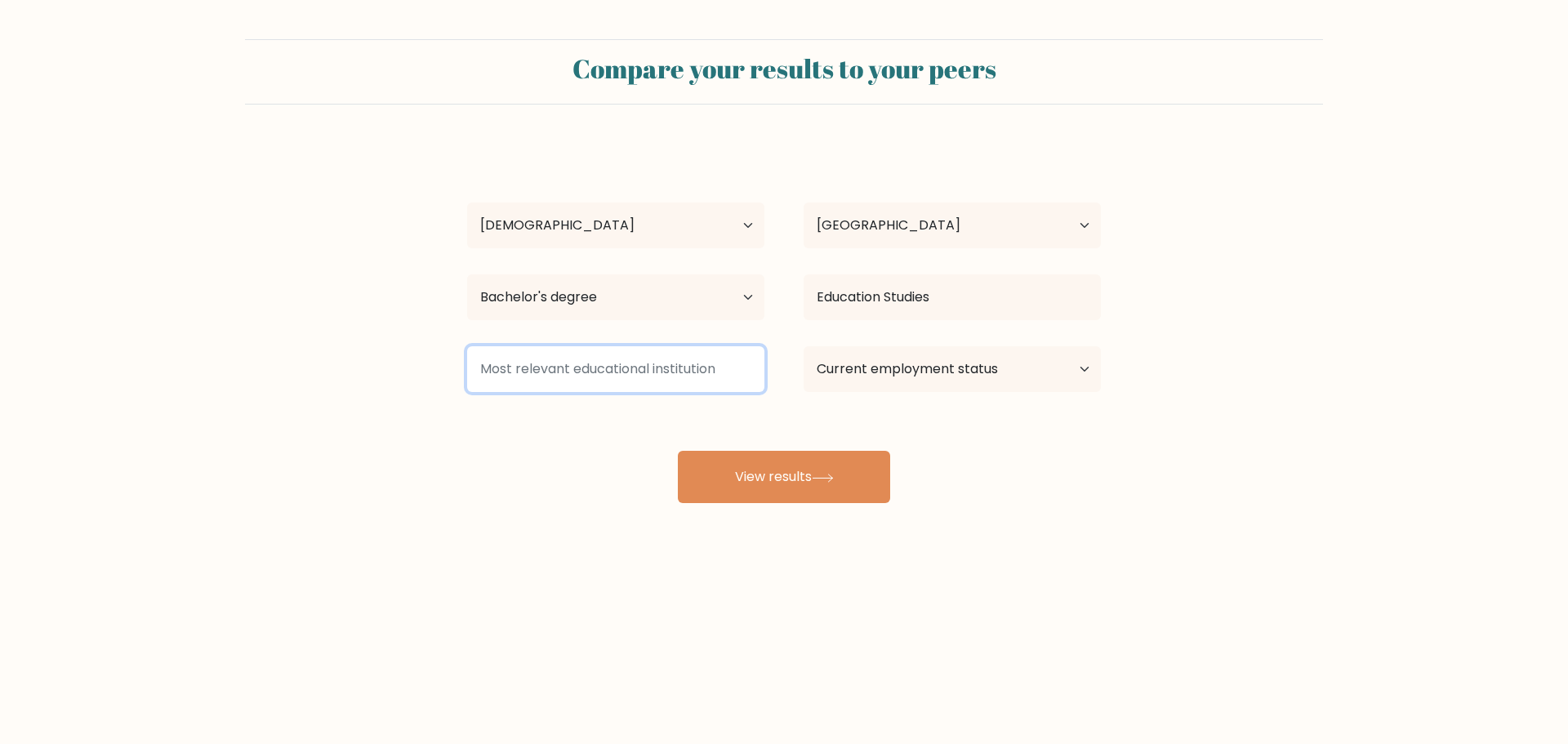
click at [689, 364] on input at bounding box center [616, 369] width 297 height 46
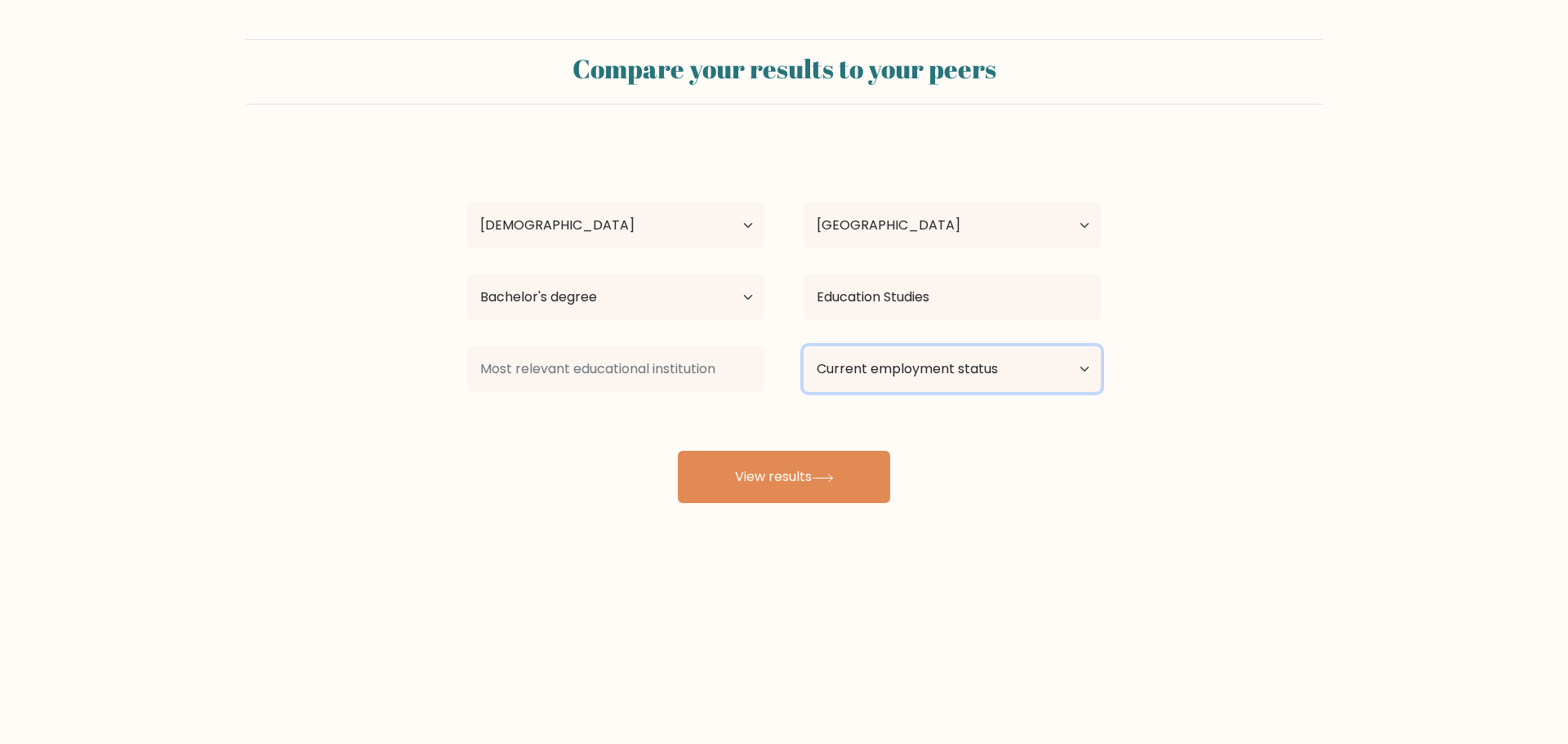
click at [901, 363] on select "Current employment status Employed Student Retired Other / prefer not to answer" at bounding box center [952, 369] width 297 height 46
select select "employed"
click at [804, 346] on select "Current employment status Employed Student Retired Other / prefer not to answer" at bounding box center [952, 369] width 297 height 46
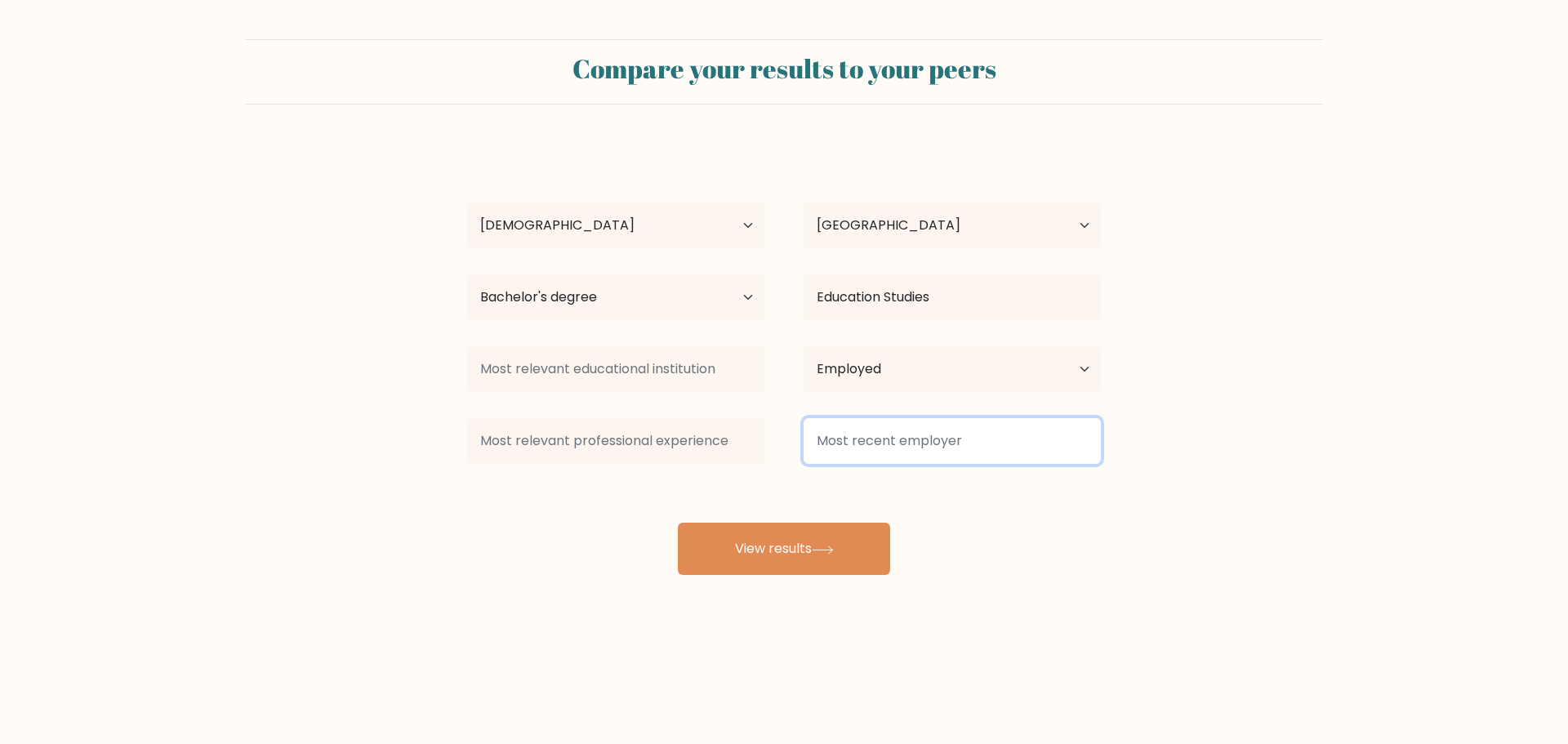
click at [880, 448] on input at bounding box center [952, 441] width 297 height 46
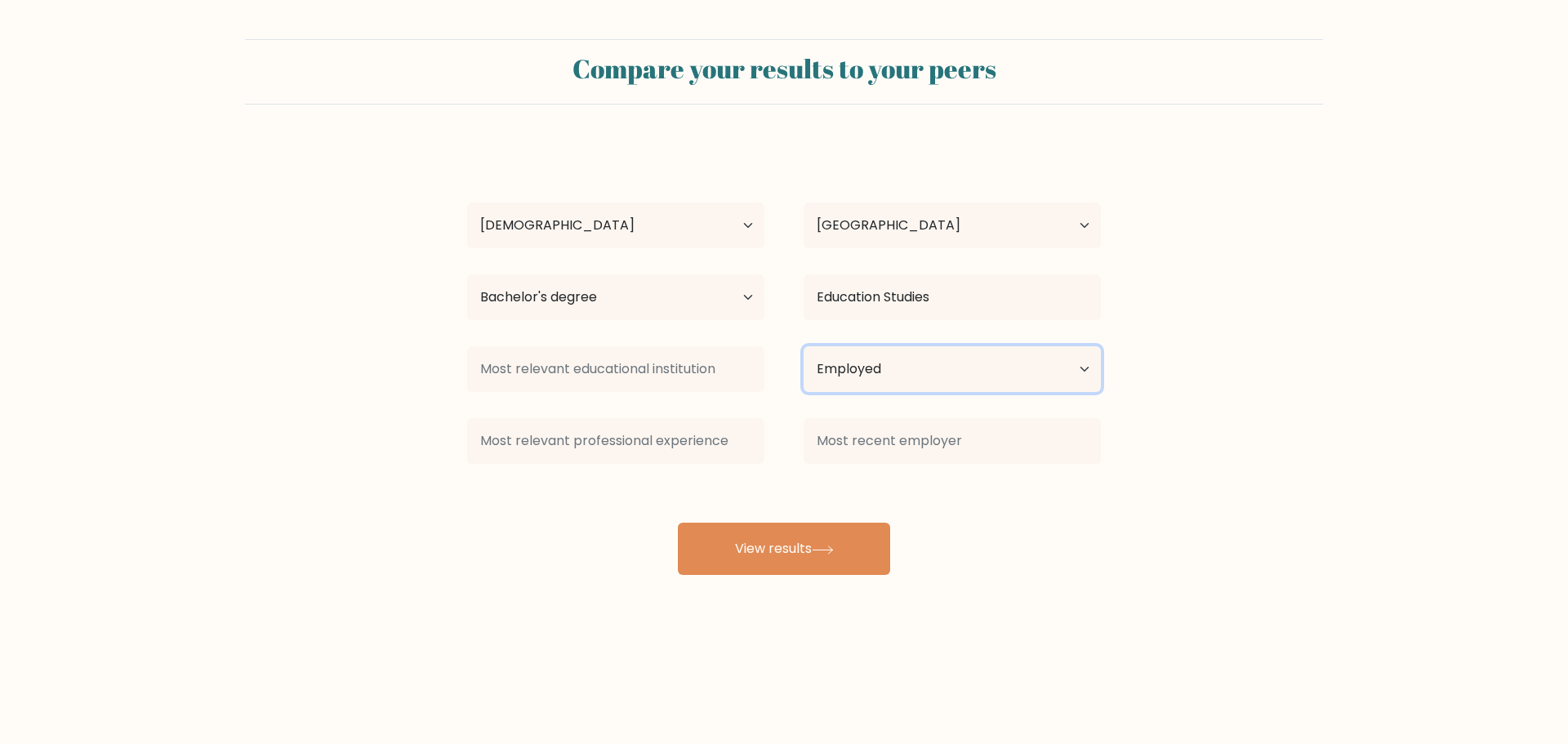
click at [1037, 370] on select "Current employment status Employed Student Retired Other / prefer not to answer" at bounding box center [952, 369] width 297 height 46
click at [804, 346] on select "Current employment status Employed Student Retired Other / prefer not to answer" at bounding box center [952, 369] width 297 height 46
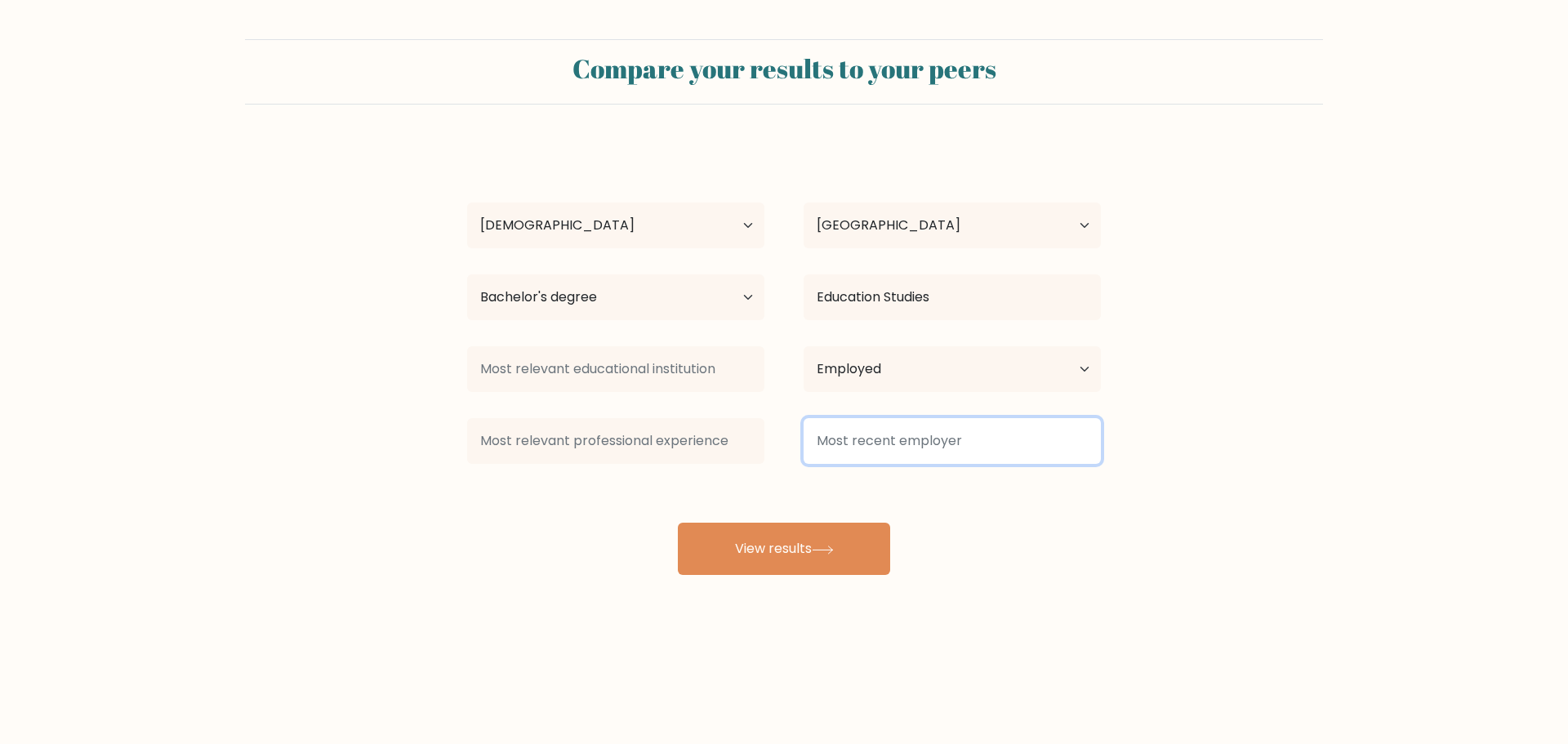
click at [915, 433] on input at bounding box center [952, 441] width 297 height 46
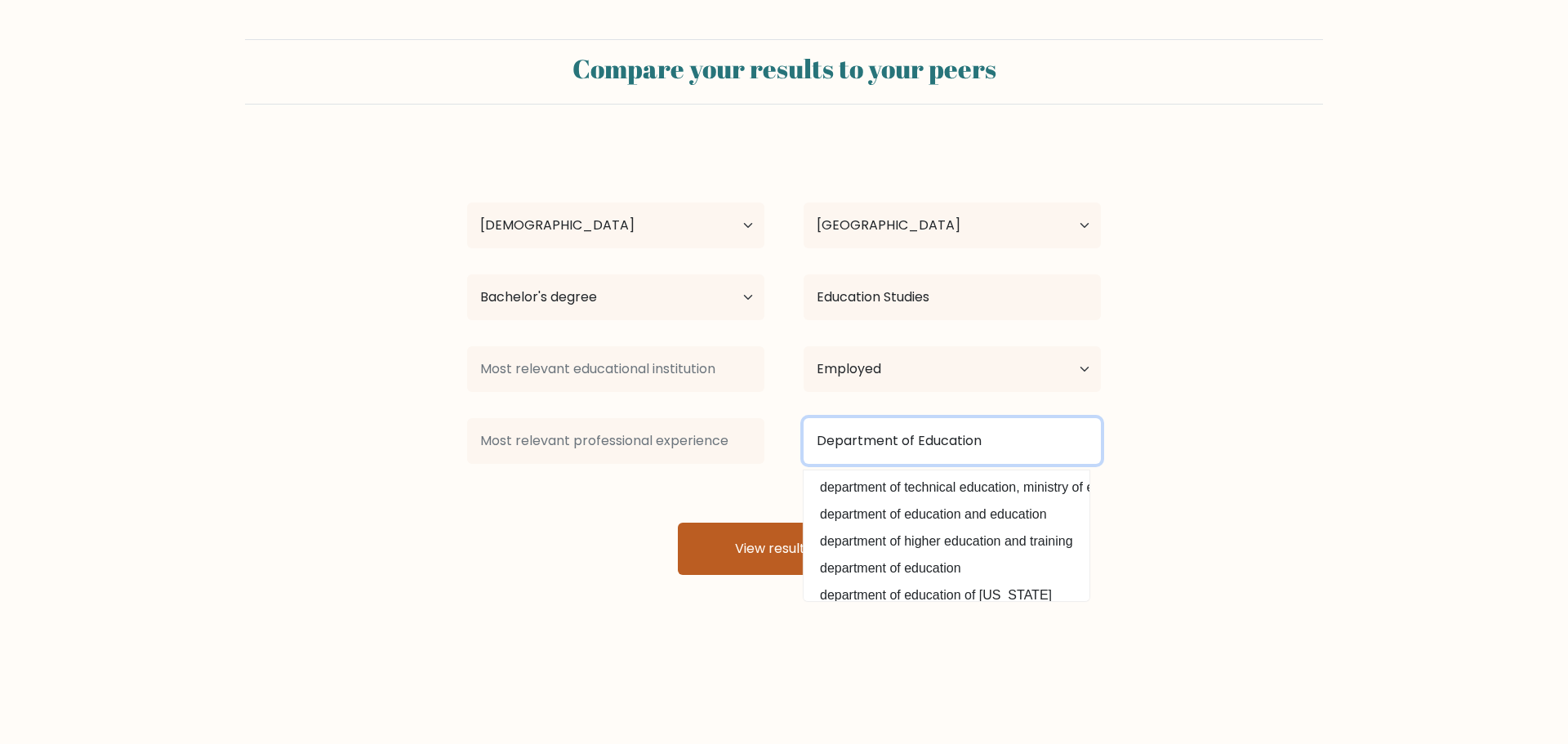
type input "Department of Education"
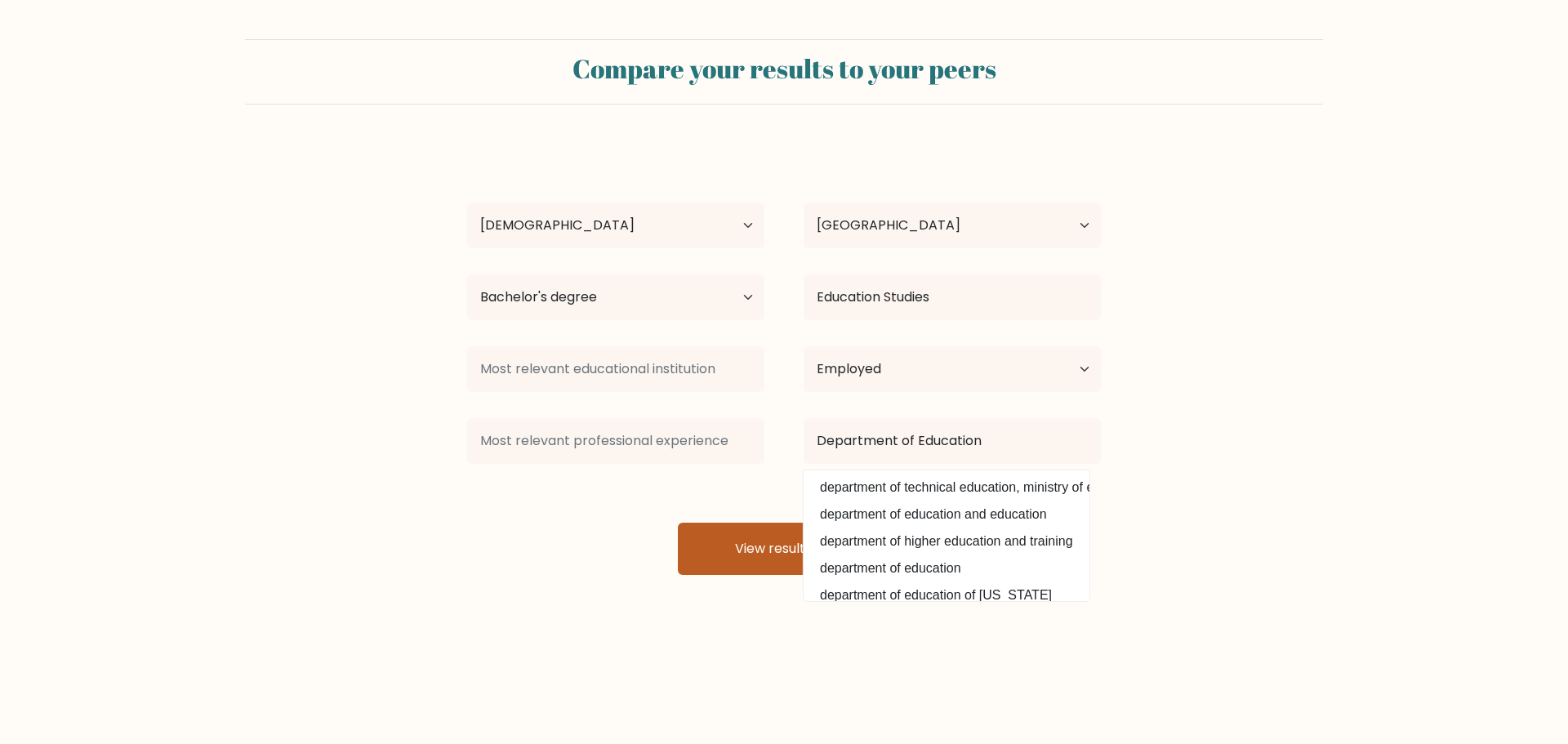
click at [740, 560] on button "View results" at bounding box center [784, 548] width 212 height 52
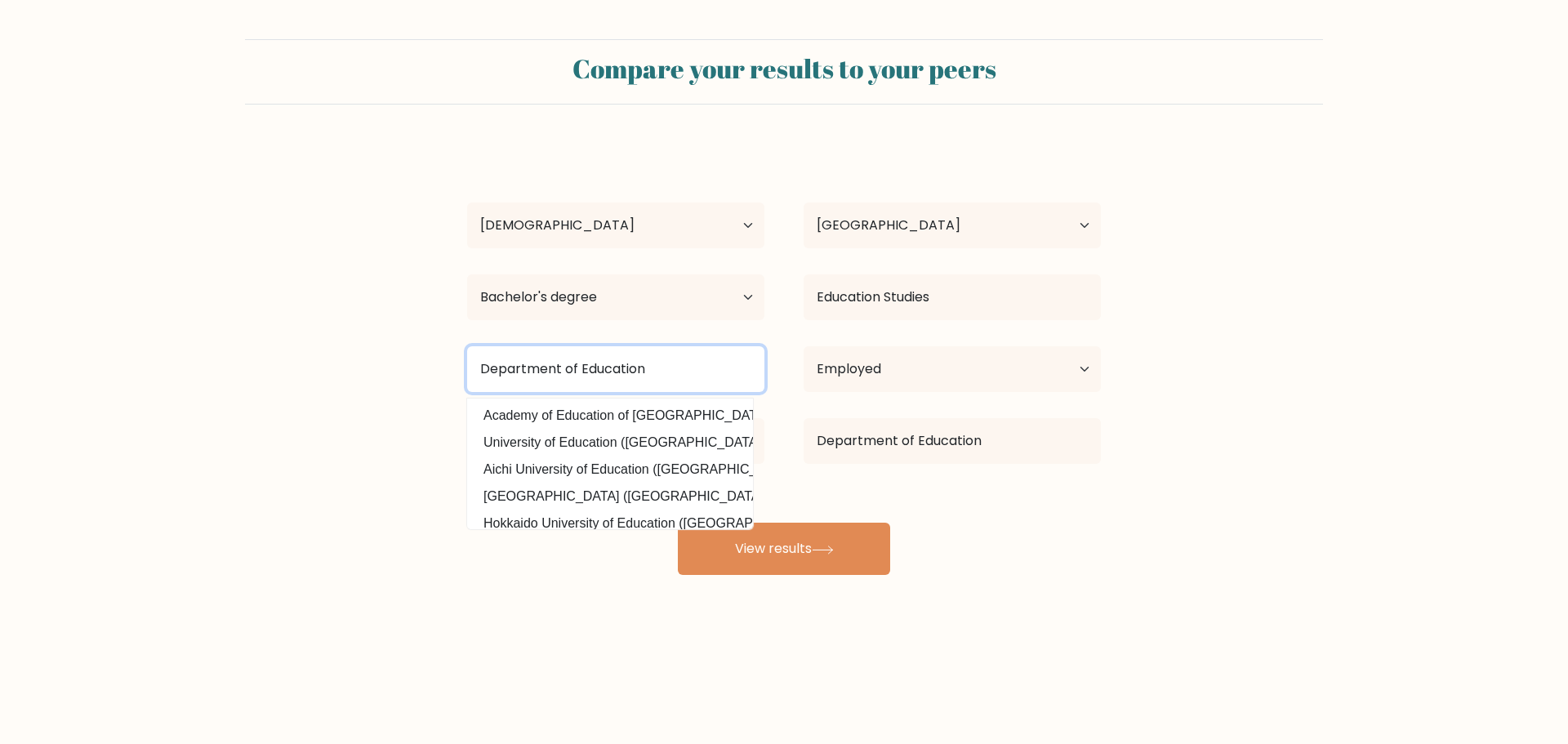
type input "Department of Education"
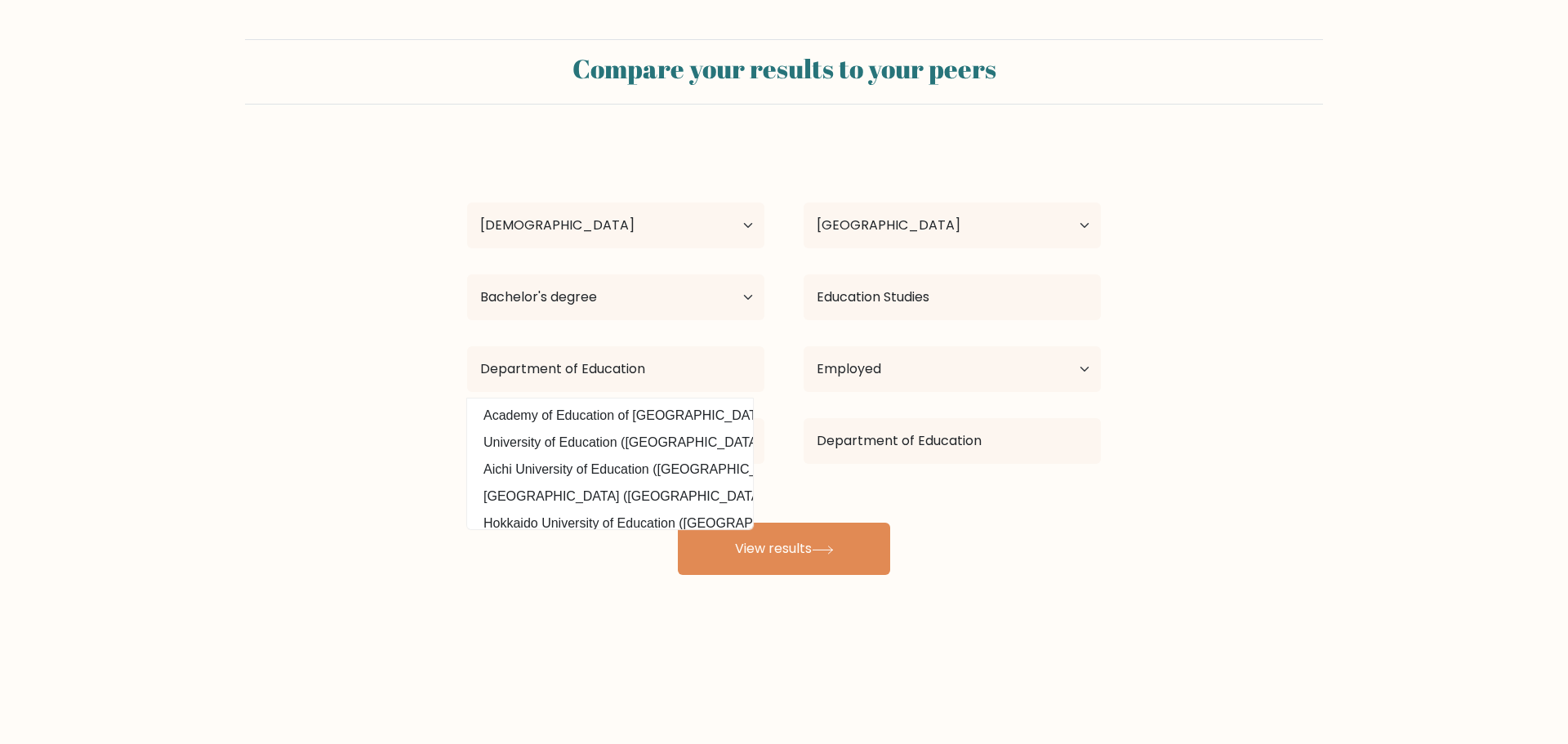
click at [383, 448] on form "Compare your results to your peers Faith Arroyo Age Under 18 years old 18-24 ye…" at bounding box center [784, 307] width 1568 height 536
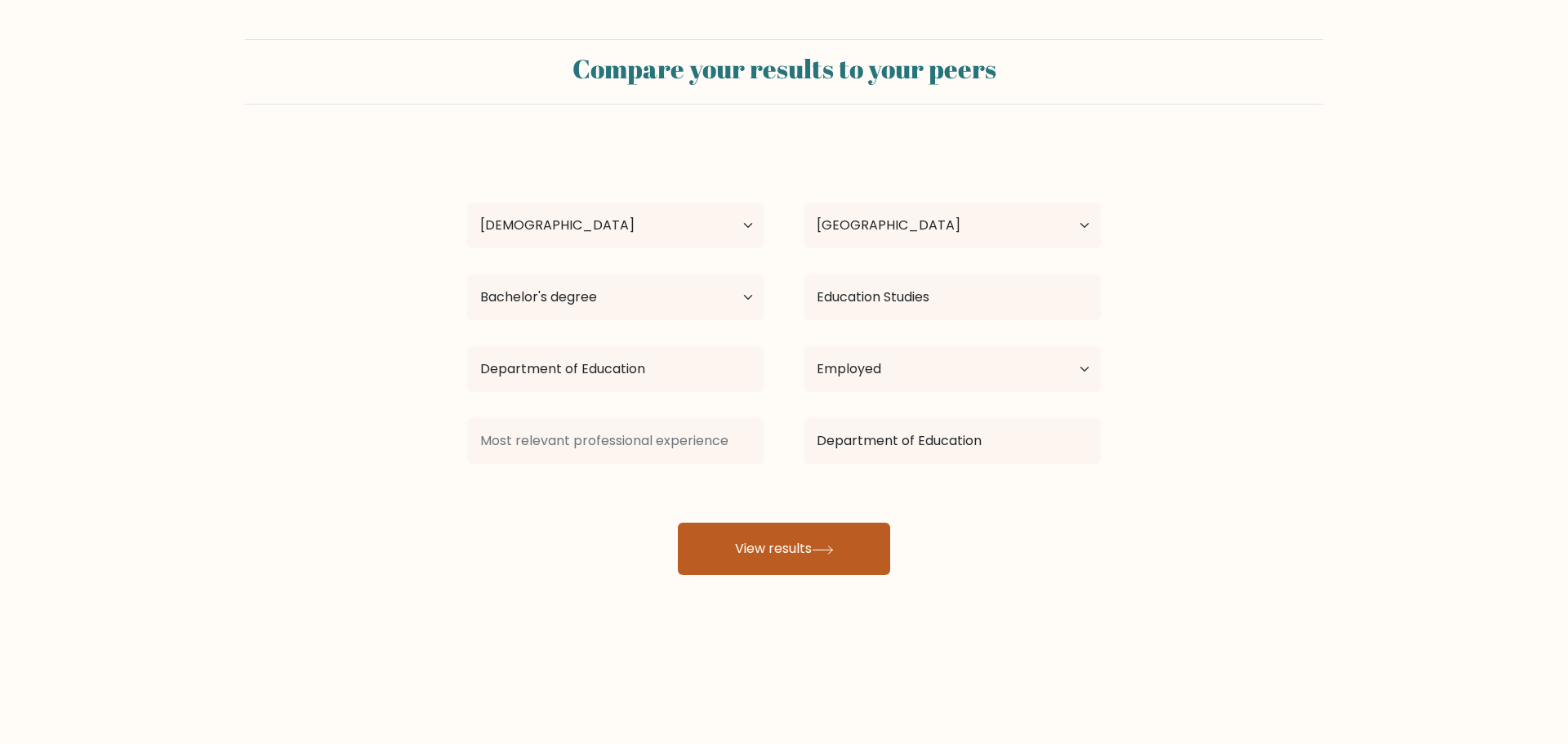
click at [776, 552] on button "View results" at bounding box center [784, 548] width 212 height 52
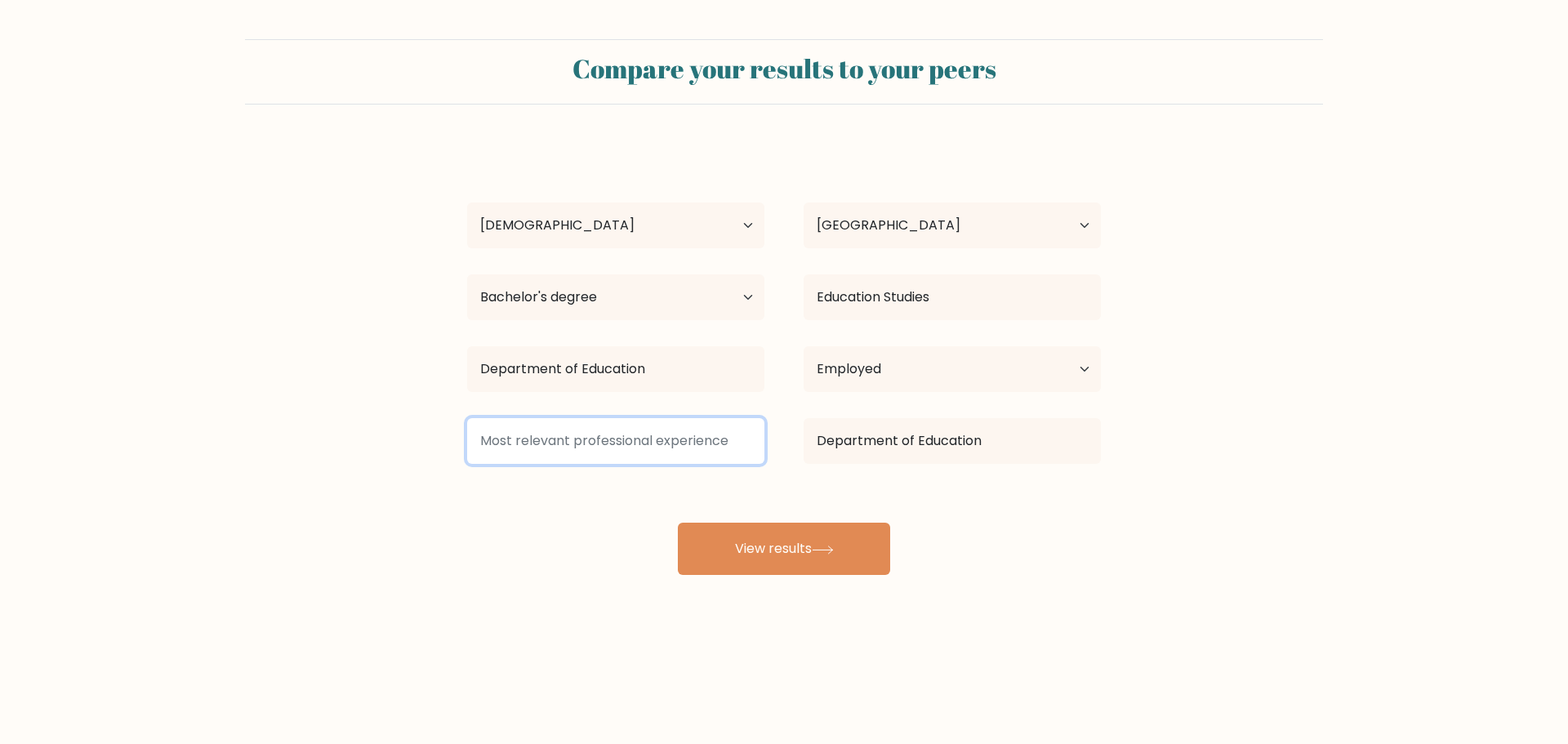
click at [705, 445] on input at bounding box center [616, 441] width 297 height 46
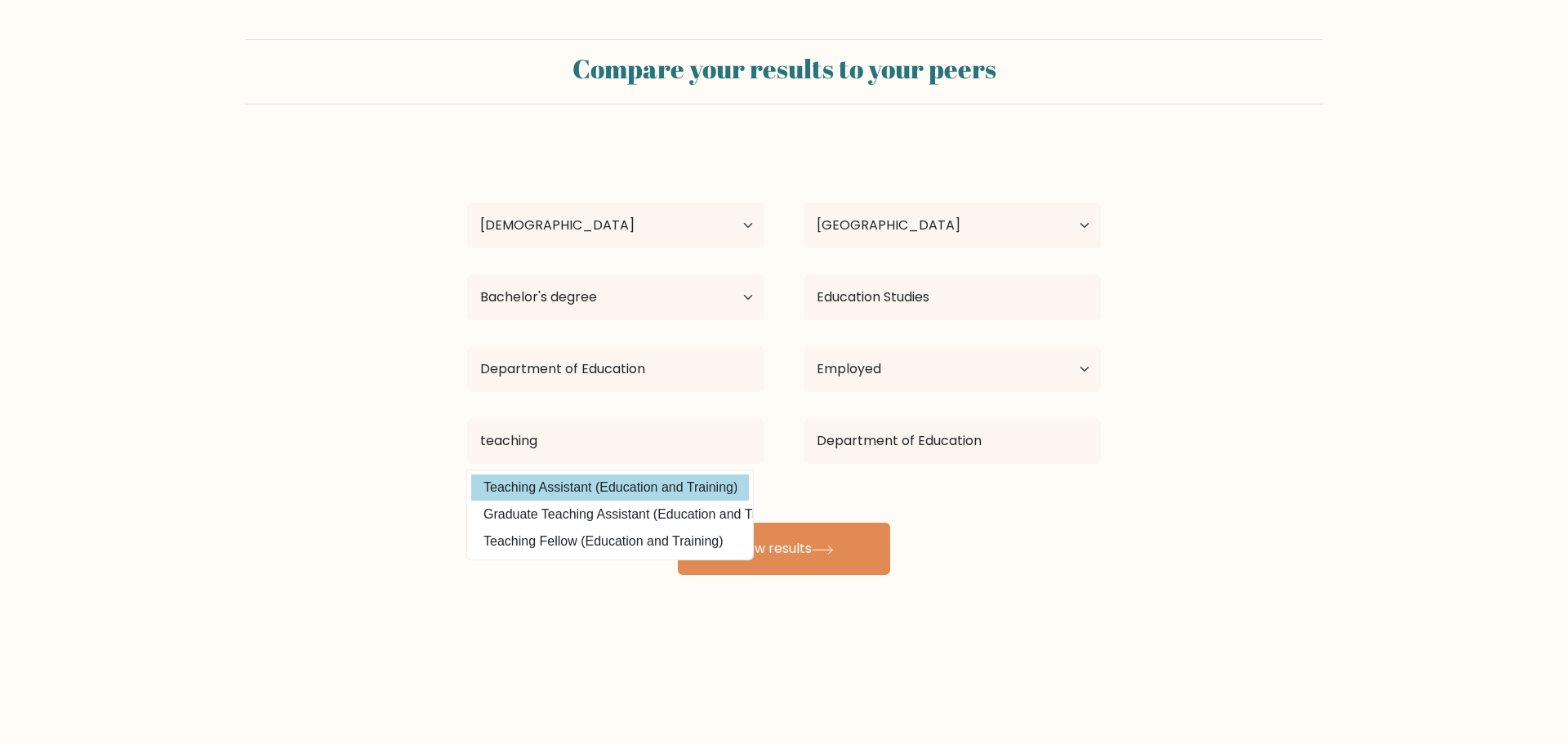
click at [603, 491] on option "Teaching Assistant (Education and Training)" at bounding box center [610, 488] width 278 height 26
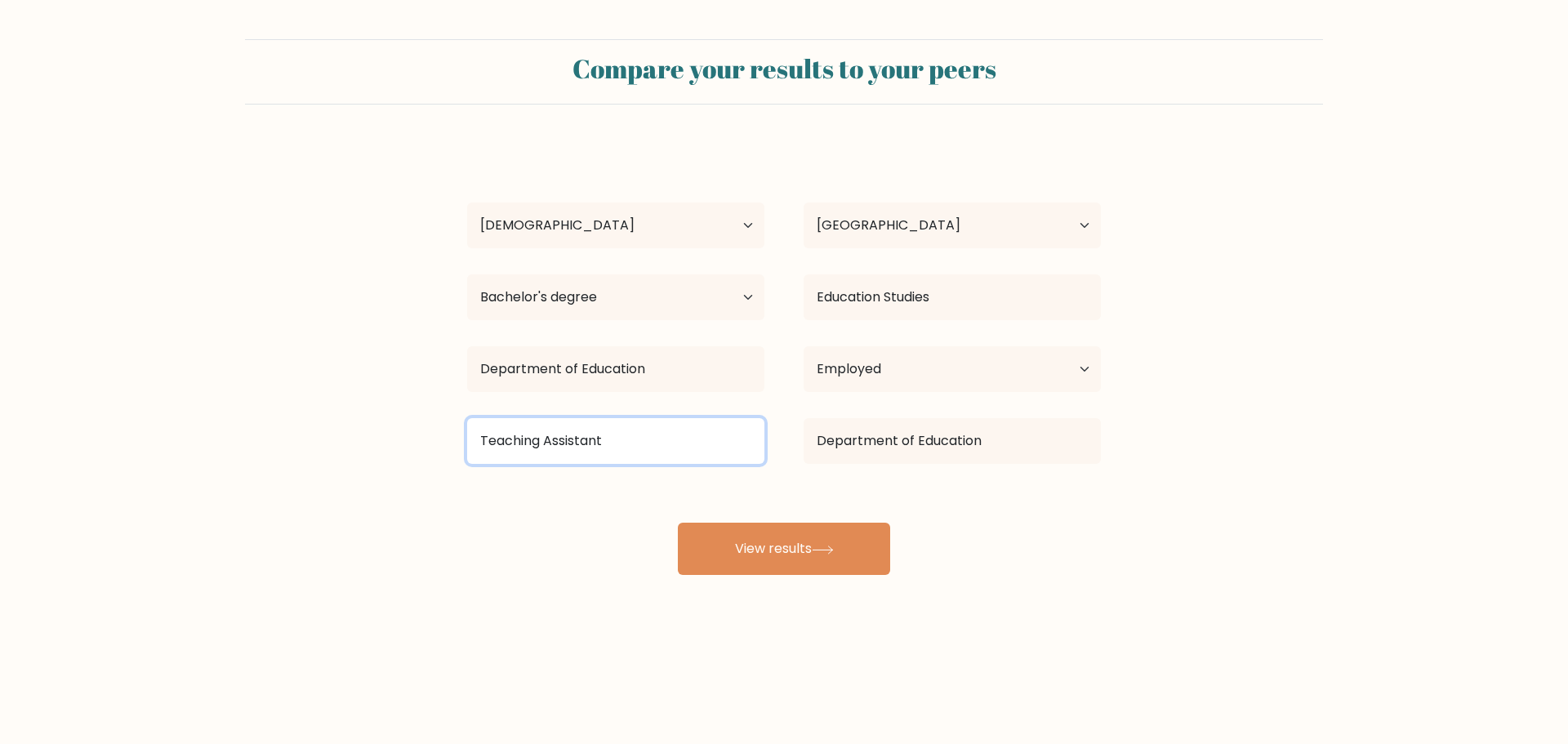
drag, startPoint x: 636, startPoint y: 439, endPoint x: 476, endPoint y: 430, distance: 160.3
click at [476, 430] on input "Teaching Assistant" at bounding box center [616, 441] width 297 height 46
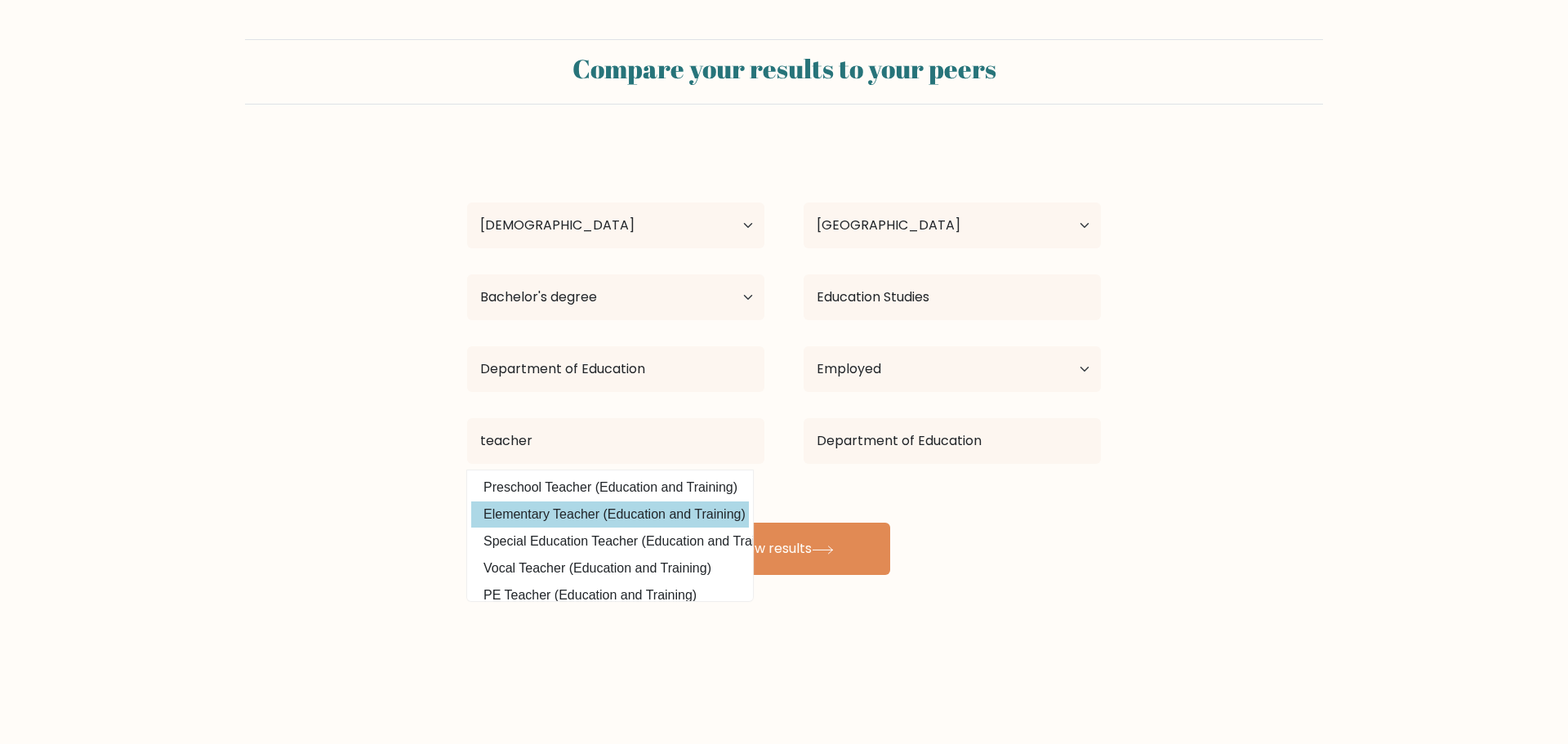
click at [555, 514] on option "Elementary Teacher (Education and Training)" at bounding box center [610, 514] width 278 height 26
type input "Elementary Teacher"
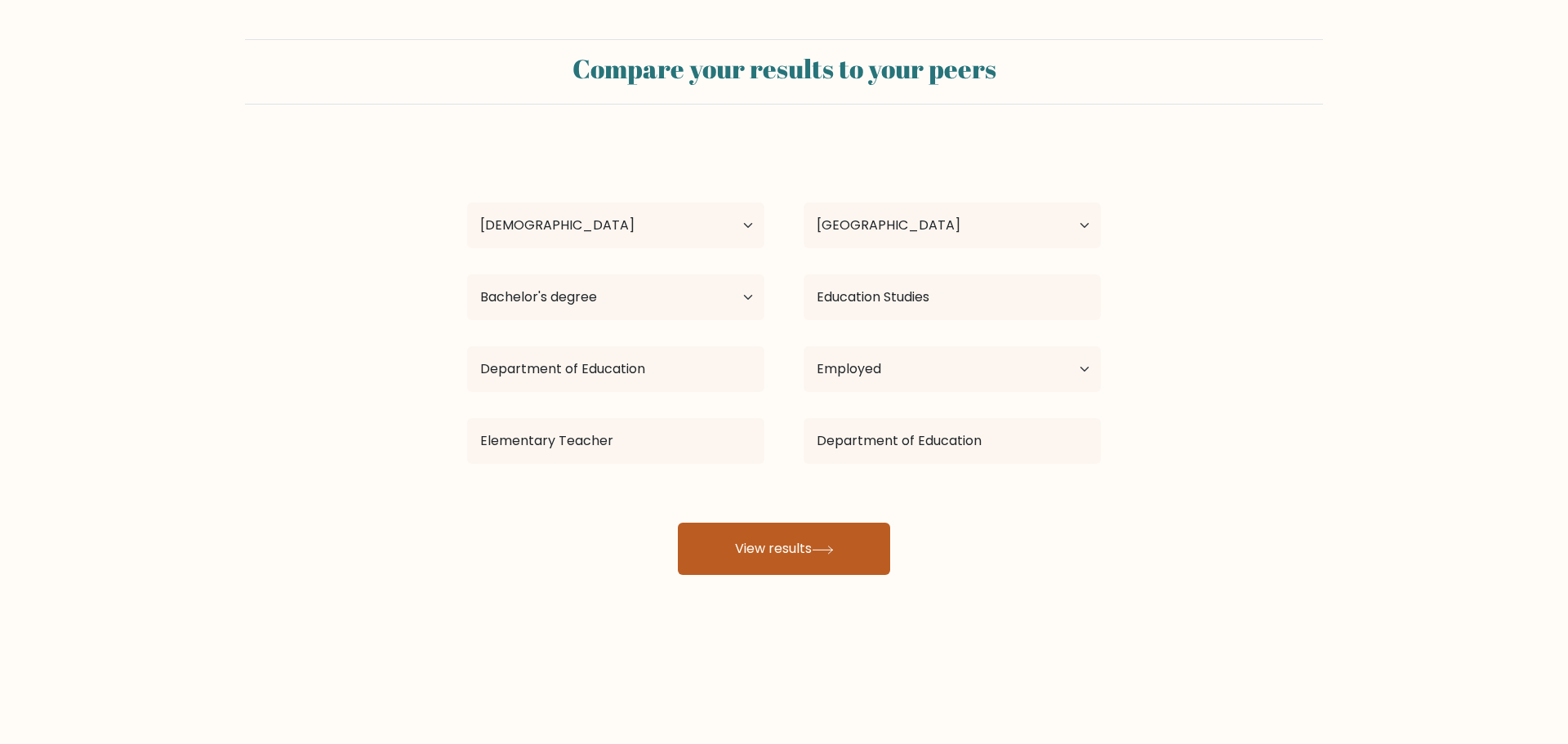
drag, startPoint x: 775, startPoint y: 521, endPoint x: 781, endPoint y: 548, distance: 27.7
click at [775, 524] on div "Faith Arroyo Age Under 18 years old 18-24 years old 25-34 years old 35-44 years…" at bounding box center [784, 359] width 653 height 431
click at [781, 549] on button "View results" at bounding box center [784, 548] width 212 height 52
